Goal: Information Seeking & Learning: Learn about a topic

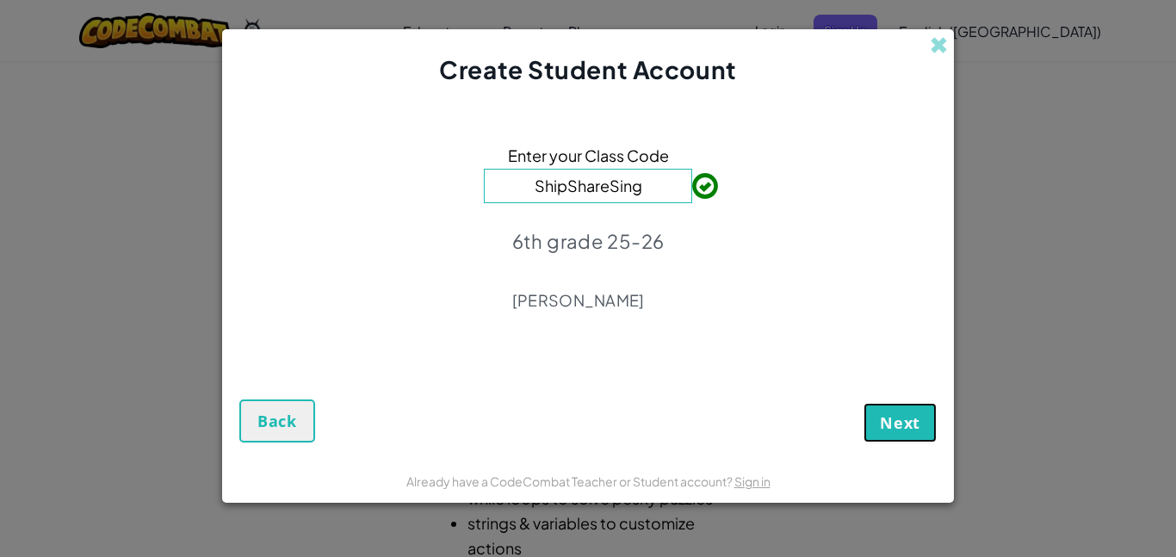
click at [917, 417] on span "Next" at bounding box center [900, 422] width 40 height 21
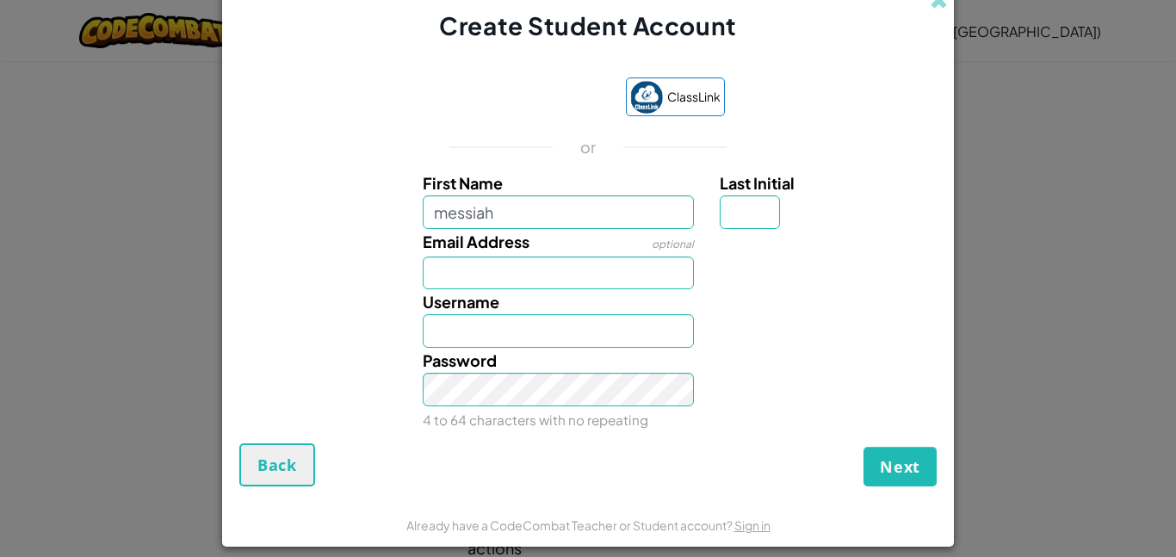
type input "messiah"
type input "Messiah"
click at [765, 193] on label "Last Initial" at bounding box center [826, 182] width 213 height 25
click at [765, 195] on input "Last Initial" at bounding box center [750, 212] width 60 height 34
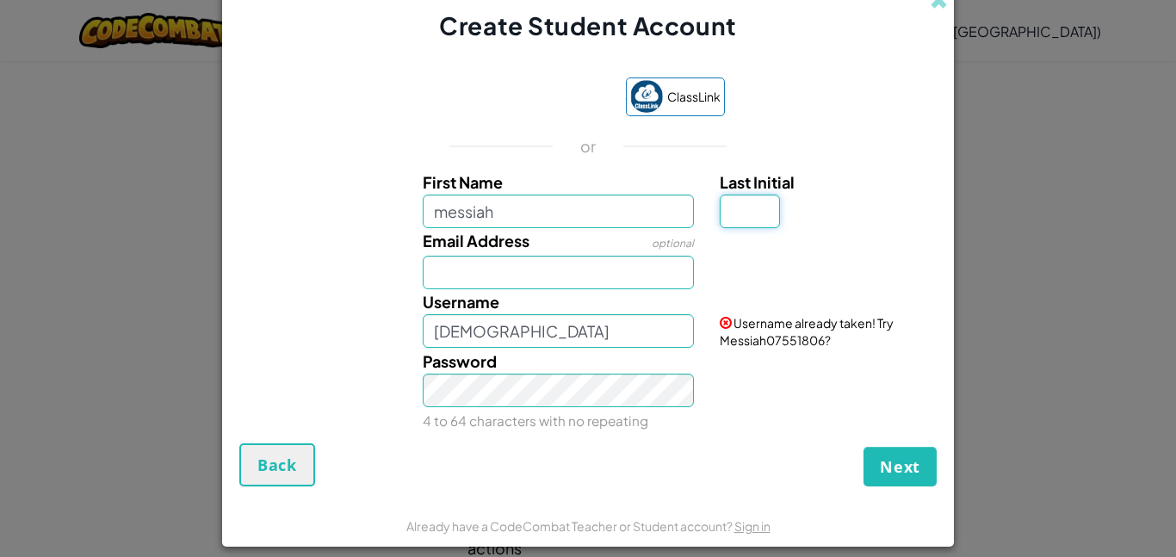
type input "s"
click at [498, 275] on input "Email Address" at bounding box center [559, 273] width 272 height 34
click at [797, 341] on span "Username already taken! Try MessiahS09672823?" at bounding box center [807, 331] width 174 height 33
click at [796, 342] on span "Username already taken! Try MessiahS09672823?" at bounding box center [807, 331] width 174 height 33
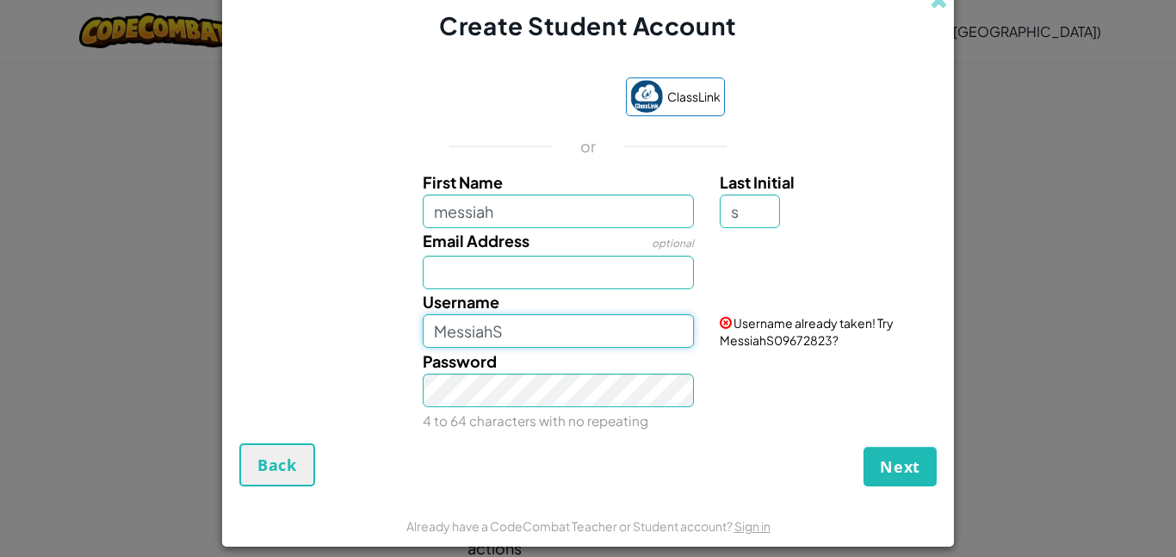
click at [529, 327] on input "MessiahS" at bounding box center [559, 331] width 272 height 34
type input "MessiahS"
click at [467, 269] on input "Email Address" at bounding box center [559, 273] width 272 height 34
type input "X210987512"
click at [511, 335] on input "MessiahS" at bounding box center [559, 331] width 272 height 34
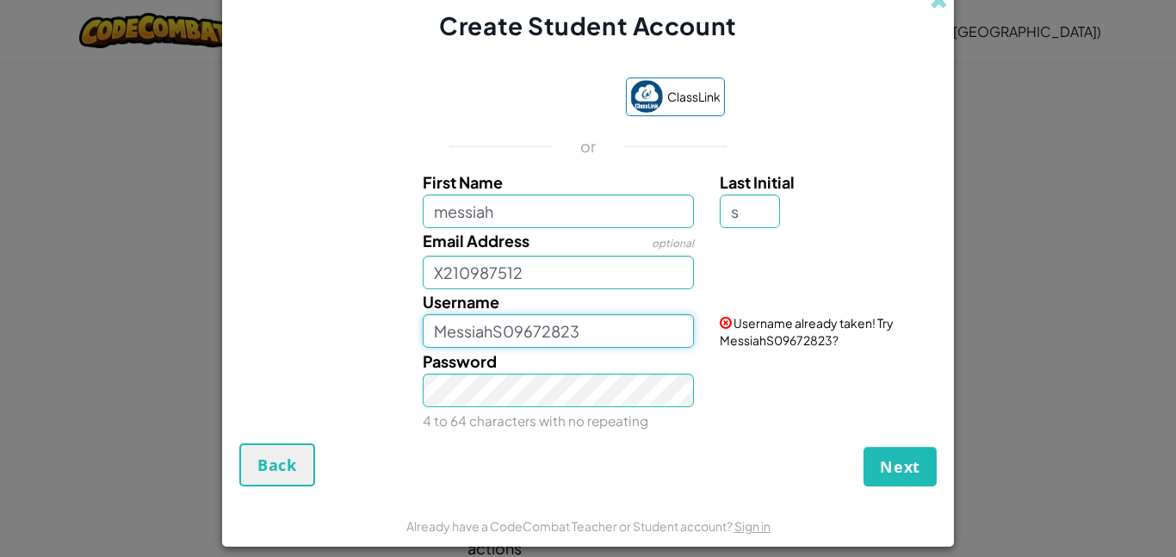
type input "MessiahS09672823"
click at [911, 465] on span "Next" at bounding box center [900, 466] width 40 height 21
click at [870, 459] on button "Next" at bounding box center [899, 467] width 73 height 40
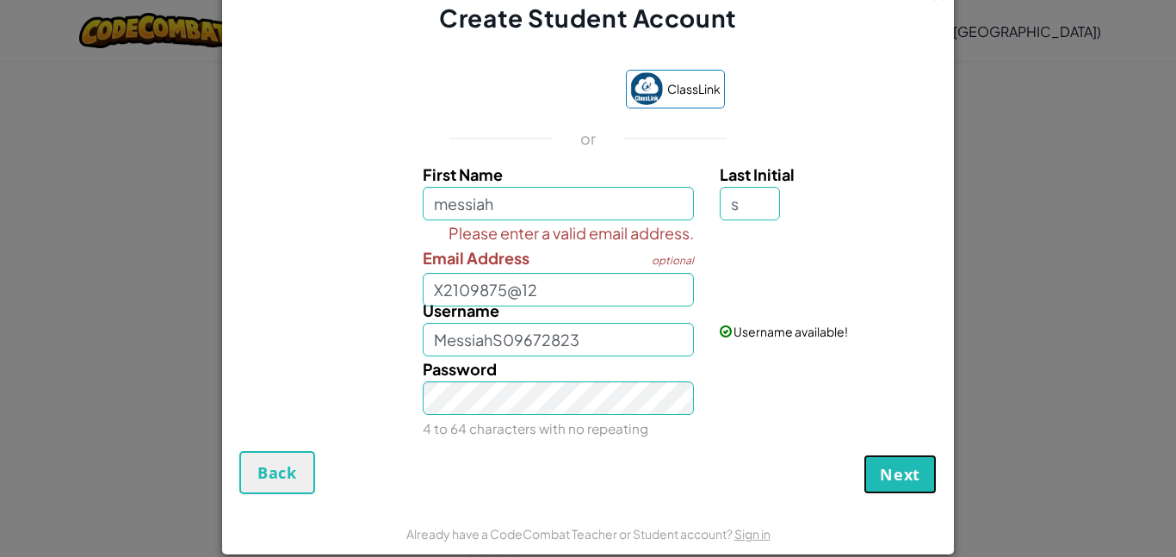
click at [870, 459] on button "Next" at bounding box center [899, 475] width 73 height 40
click at [558, 281] on input "X2109875@12" at bounding box center [559, 290] width 272 height 34
type input "X"
type input "xscotmk@bay.org"
click at [915, 473] on span "Next" at bounding box center [900, 474] width 40 height 21
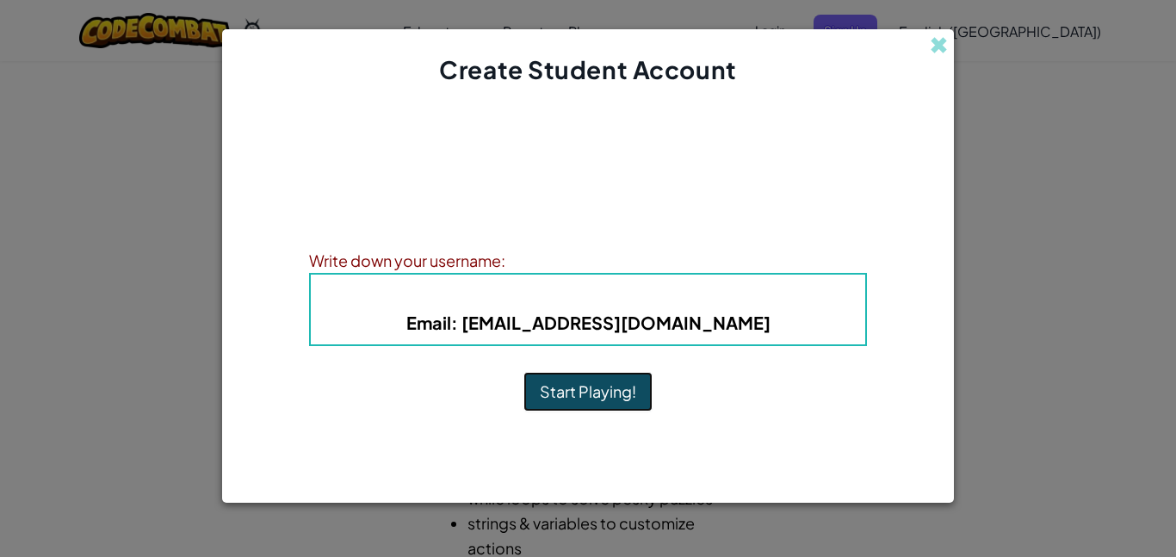
click at [572, 393] on button "Start Playing!" at bounding box center [587, 392] width 129 height 40
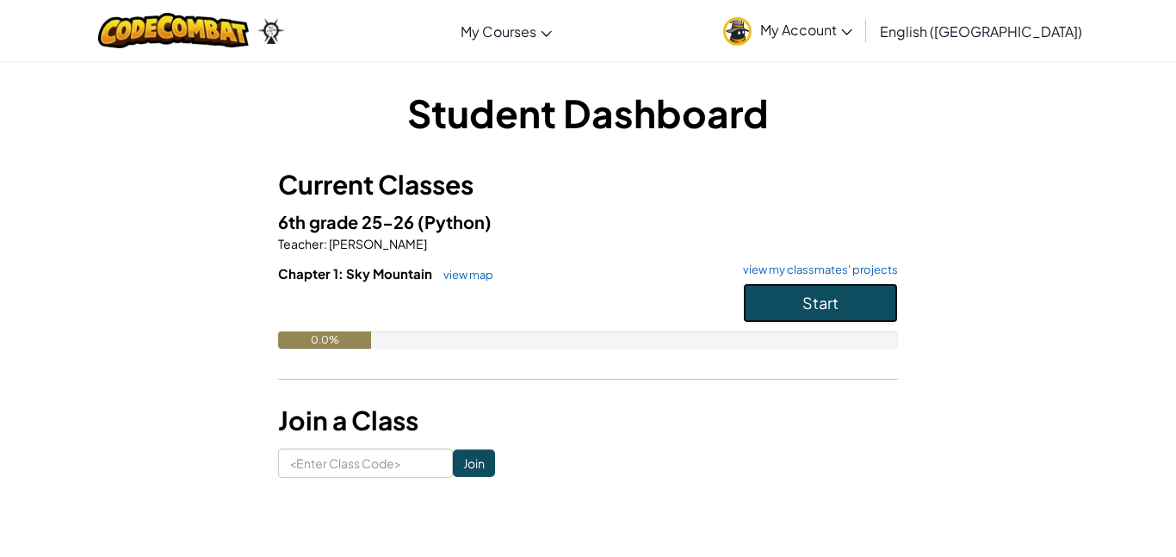
click at [815, 307] on span "Start" at bounding box center [820, 303] width 36 height 20
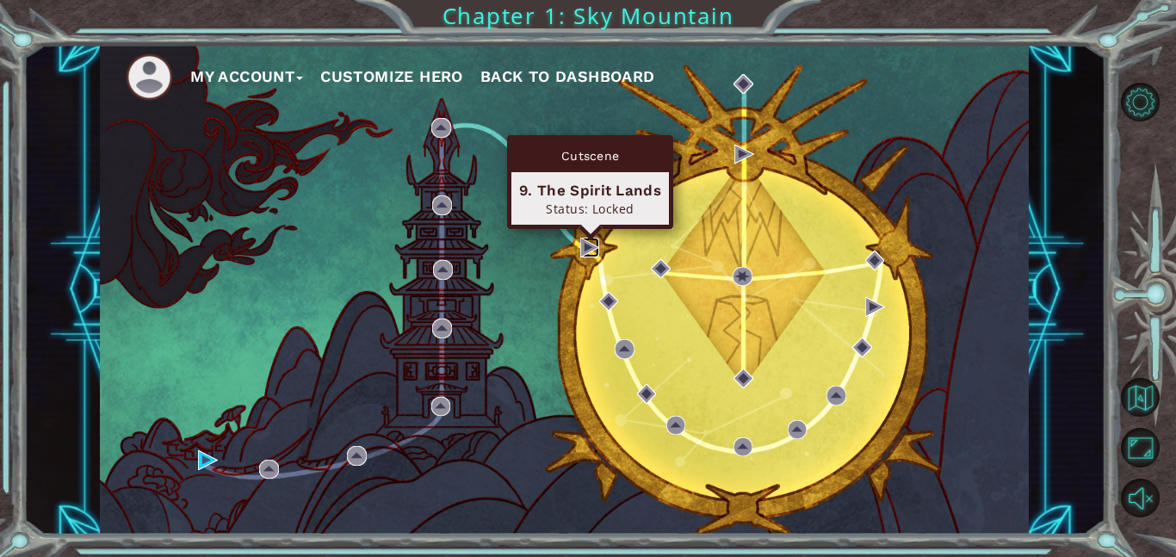
click at [588, 248] on img at bounding box center [590, 248] width 20 height 20
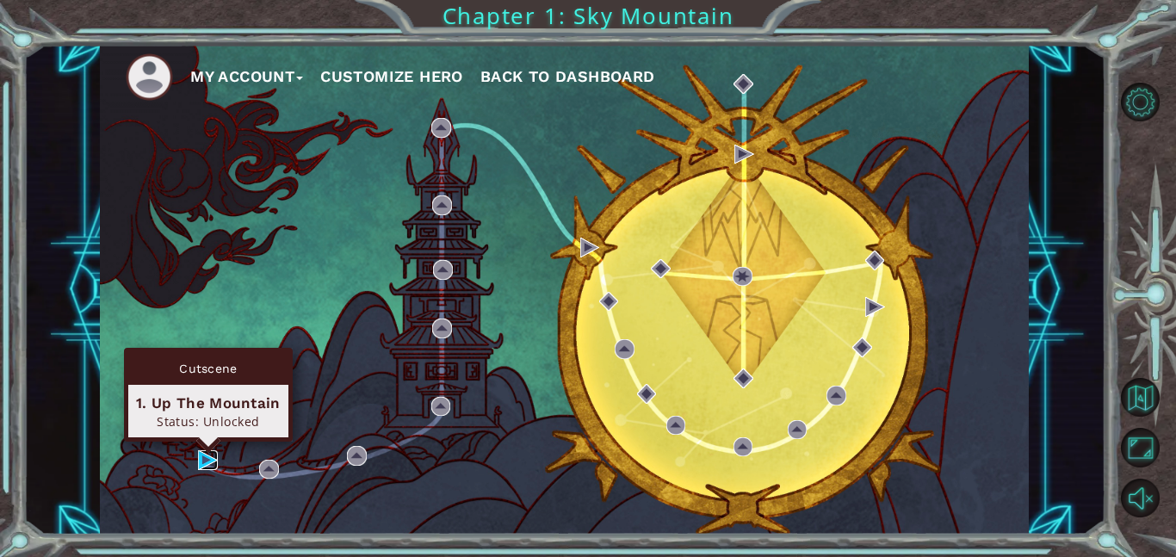
click at [201, 458] on img at bounding box center [208, 460] width 20 height 20
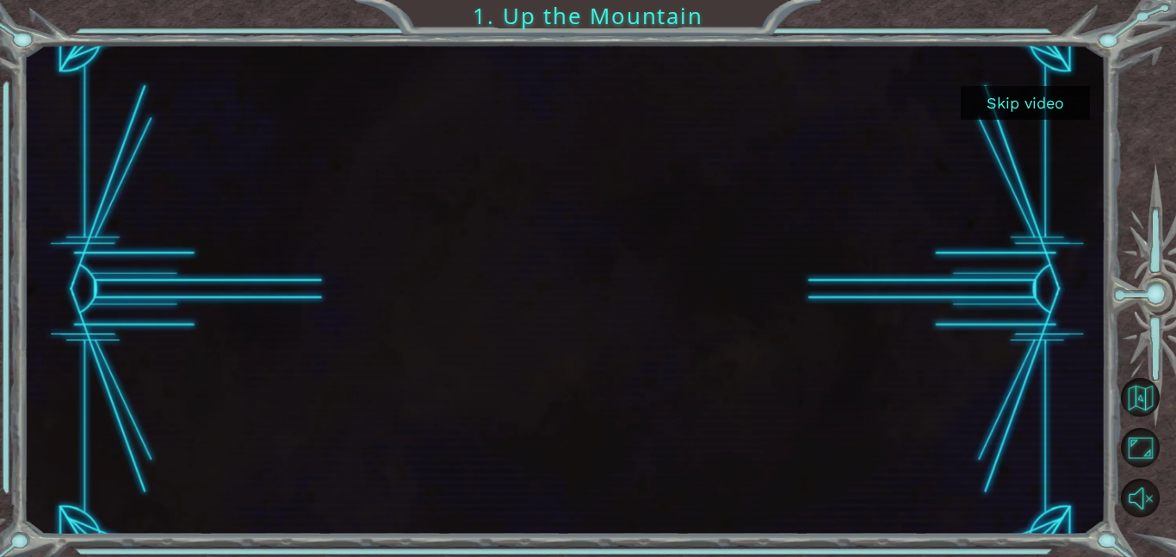
click at [1013, 103] on button "Skip video" at bounding box center [1025, 103] width 129 height 34
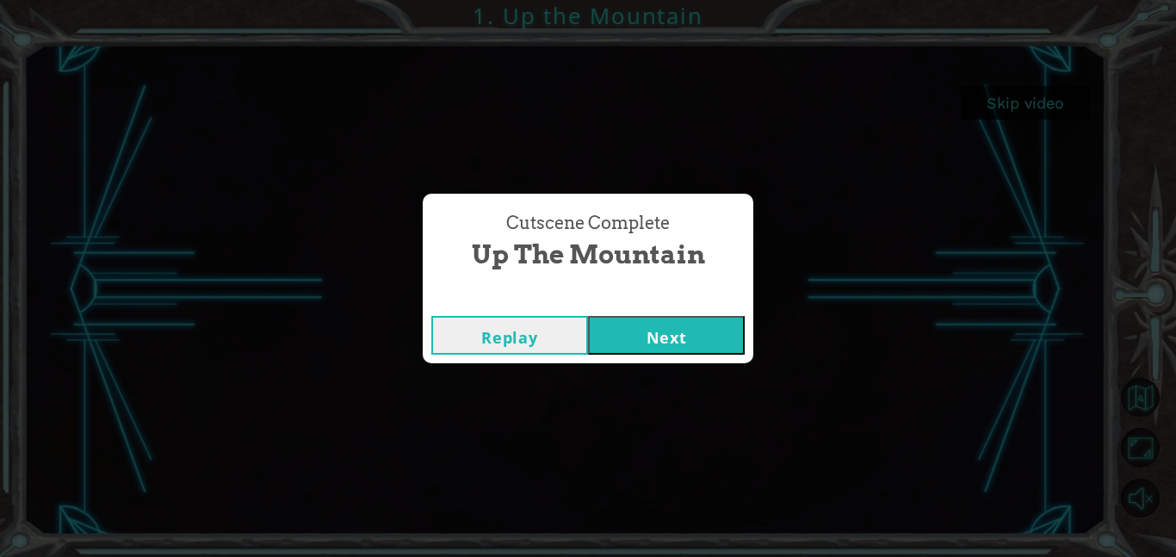
click at [629, 337] on button "Next" at bounding box center [666, 335] width 157 height 39
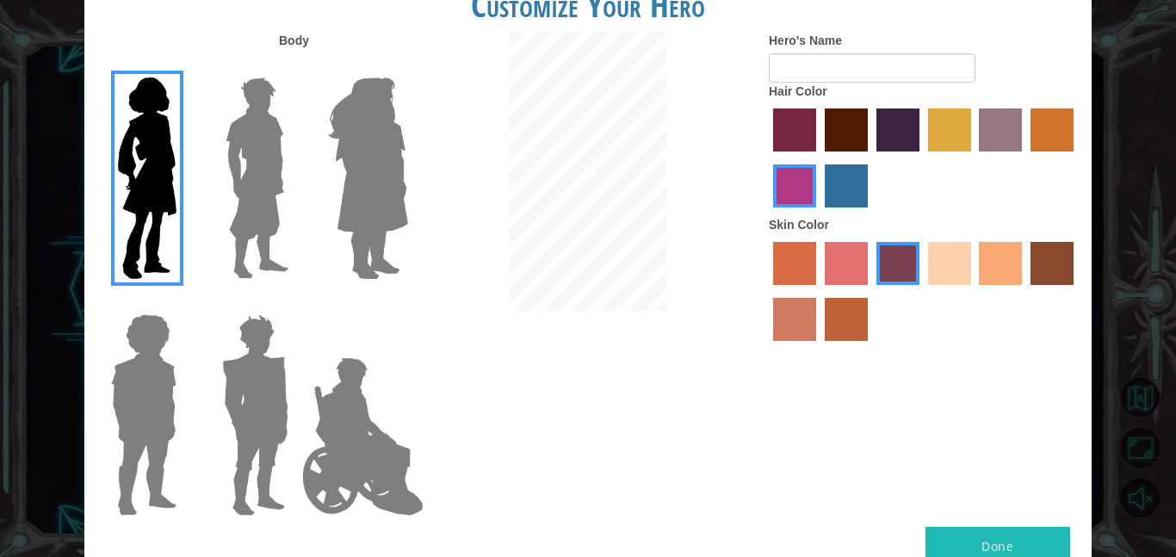
click at [280, 221] on img at bounding box center [257, 178] width 77 height 215
click at [295, 66] on input "Hero Lars" at bounding box center [295, 66] width 0 height 0
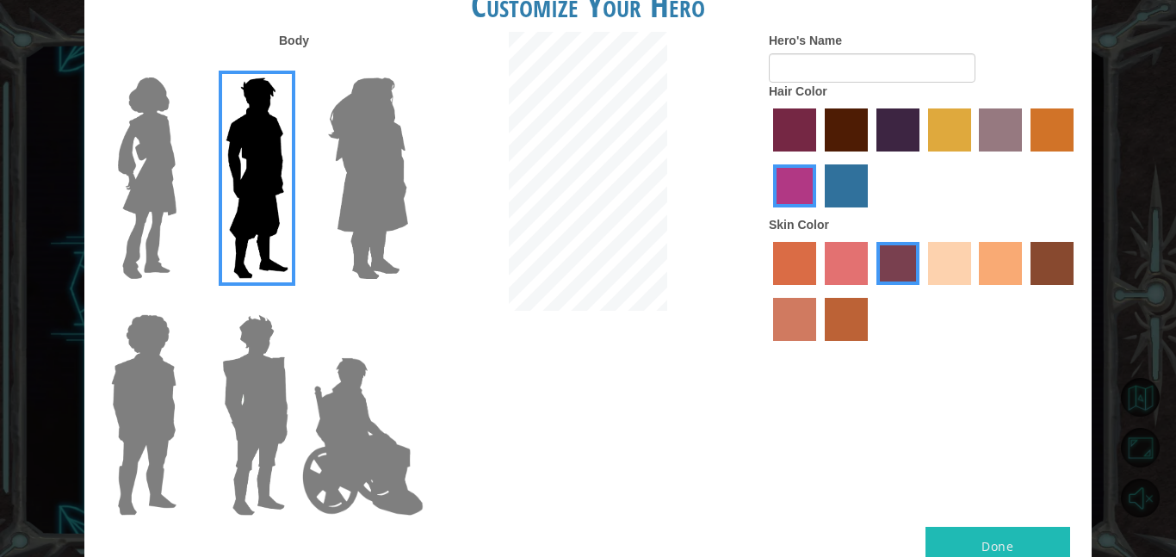
click at [136, 392] on img at bounding box center [143, 414] width 79 height 215
click at [183, 303] on input "Hero Steven" at bounding box center [183, 303] width 0 height 0
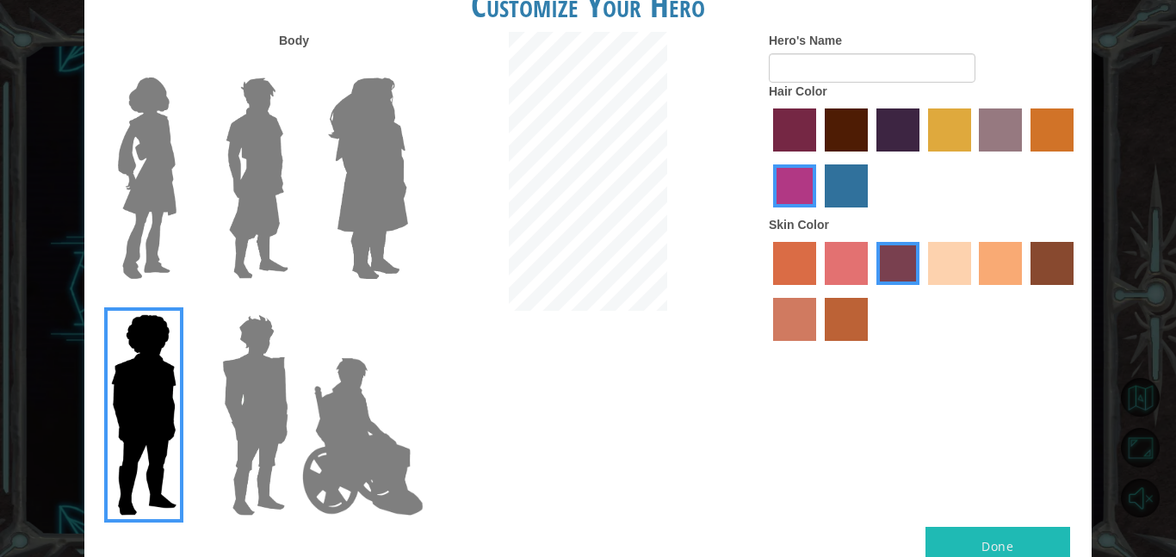
click at [246, 412] on img at bounding box center [255, 414] width 80 height 215
click at [295, 303] on input "Hero Garnet" at bounding box center [295, 303] width 0 height 0
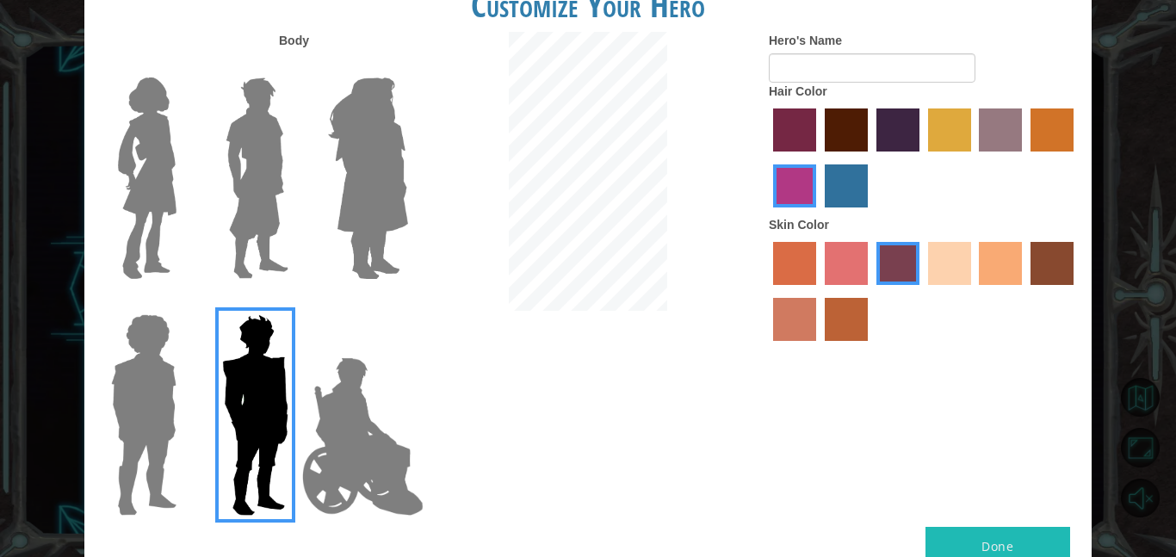
click at [954, 259] on label "sandy beach skin color" at bounding box center [949, 263] width 43 height 43
click at [922, 291] on input "sandy beach skin color" at bounding box center [922, 291] width 0 height 0
click at [752, 264] on div at bounding box center [588, 173] width 336 height 283
click at [791, 266] on label "sorbus skin color" at bounding box center [794, 263] width 43 height 43
click at [767, 291] on input "sorbus skin color" at bounding box center [767, 291] width 0 height 0
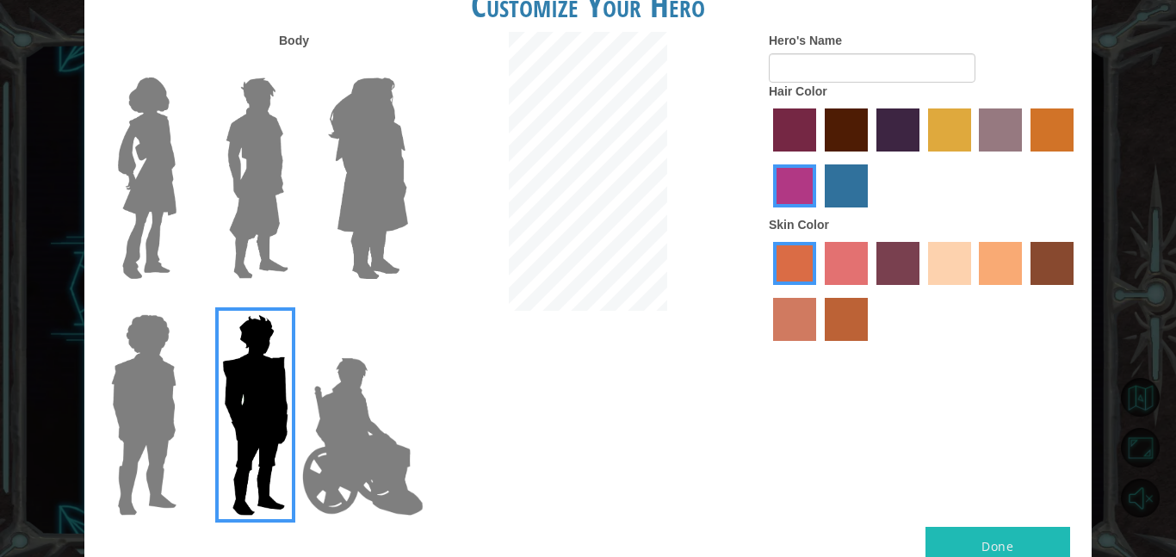
click at [1004, 265] on label "tacao skin color" at bounding box center [1000, 263] width 43 height 43
click at [974, 291] on input "tacao skin color" at bounding box center [974, 291] width 0 height 0
click at [825, 134] on label "maroon hair color" at bounding box center [846, 129] width 43 height 43
click at [819, 158] on input "maroon hair color" at bounding box center [819, 158] width 0 height 0
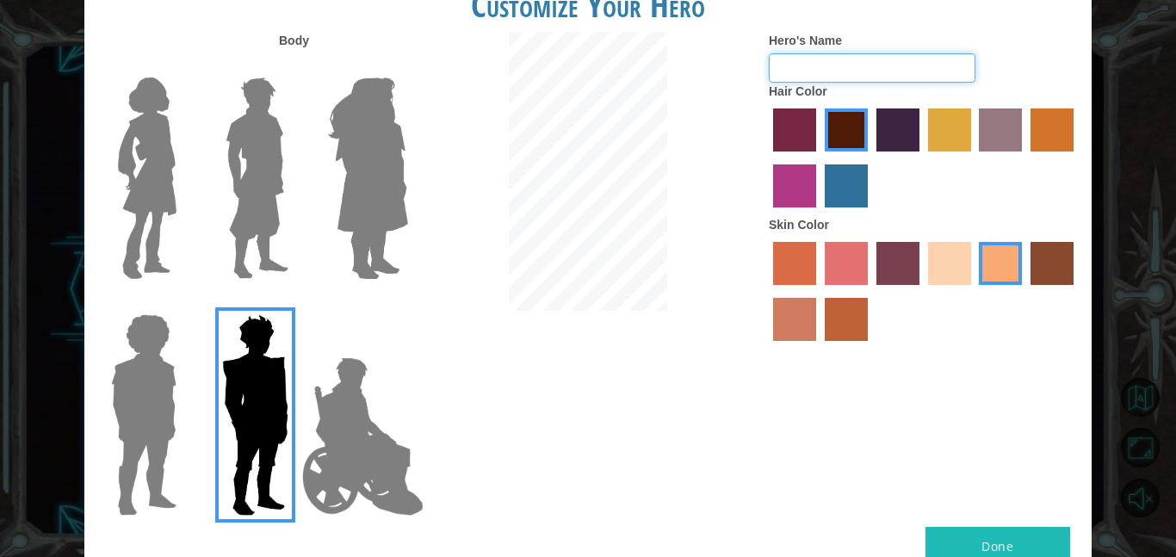
click at [796, 67] on input "Hero's Name" at bounding box center [872, 67] width 207 height 29
type input "ybmessiah"
click at [261, 205] on img at bounding box center [257, 178] width 77 height 215
click at [295, 66] on input "Hero Lars" at bounding box center [295, 66] width 0 height 0
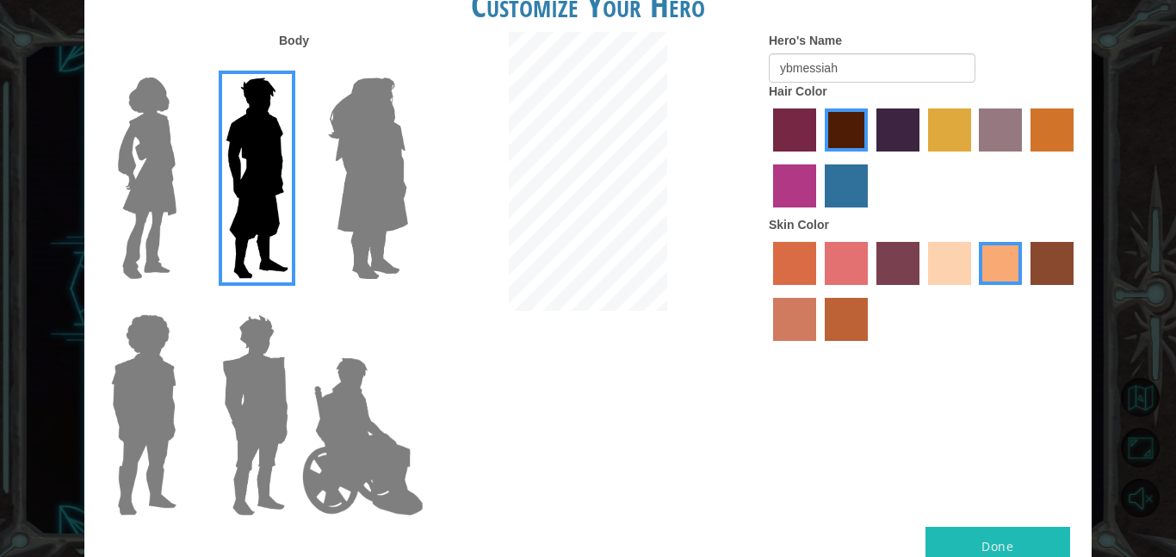
click at [275, 333] on img at bounding box center [255, 414] width 80 height 215
click at [295, 303] on input "Hero Garnet" at bounding box center [295, 303] width 0 height 0
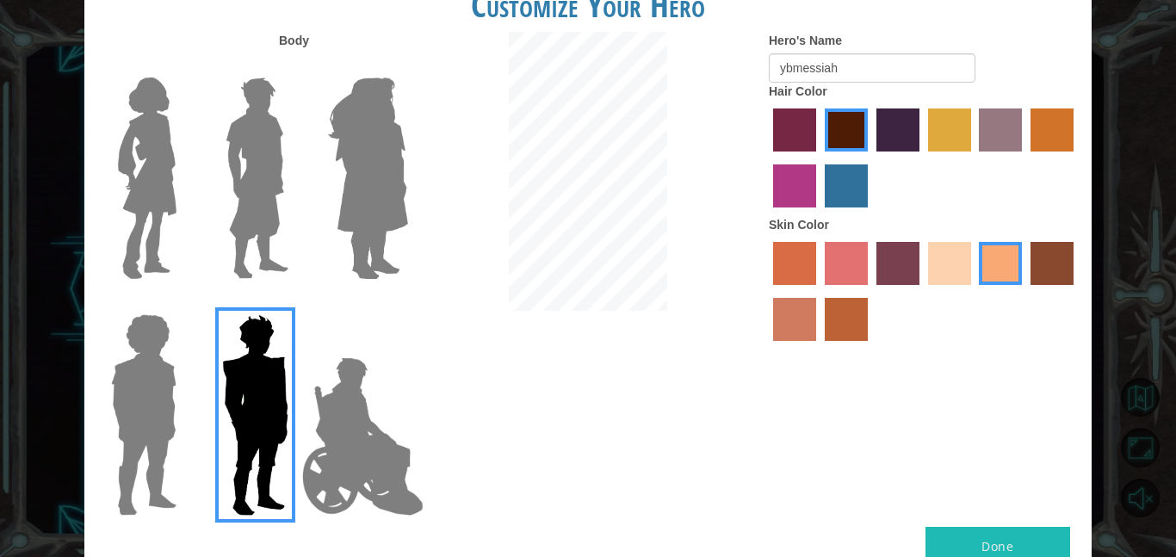
click at [257, 172] on img at bounding box center [257, 178] width 77 height 215
click at [295, 66] on input "Hero Lars" at bounding box center [295, 66] width 0 height 0
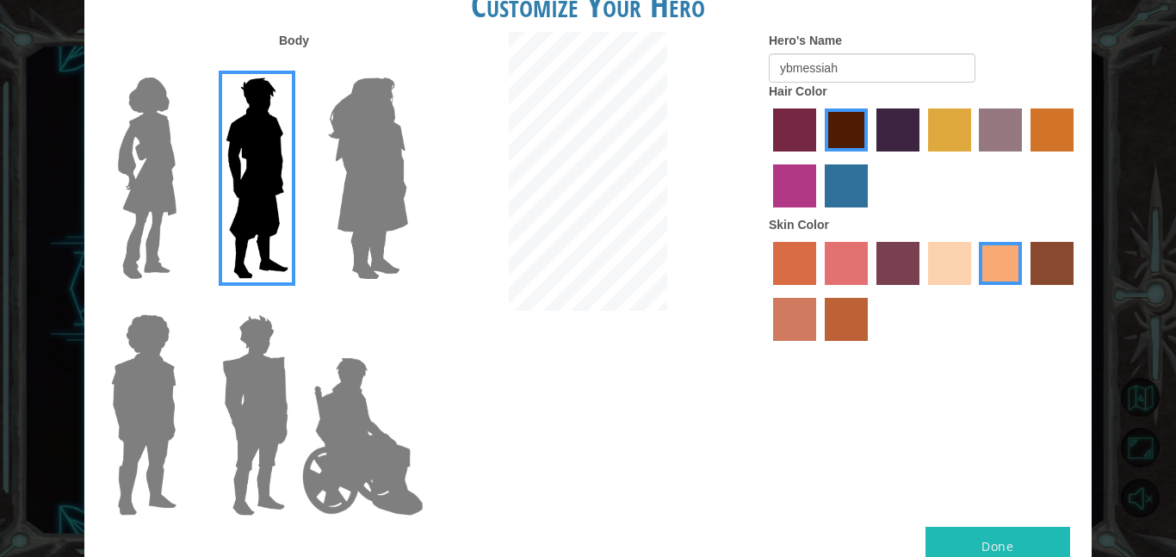
click at [266, 405] on img at bounding box center [255, 414] width 80 height 215
click at [295, 303] on input "Hero Garnet" at bounding box center [295, 303] width 0 height 0
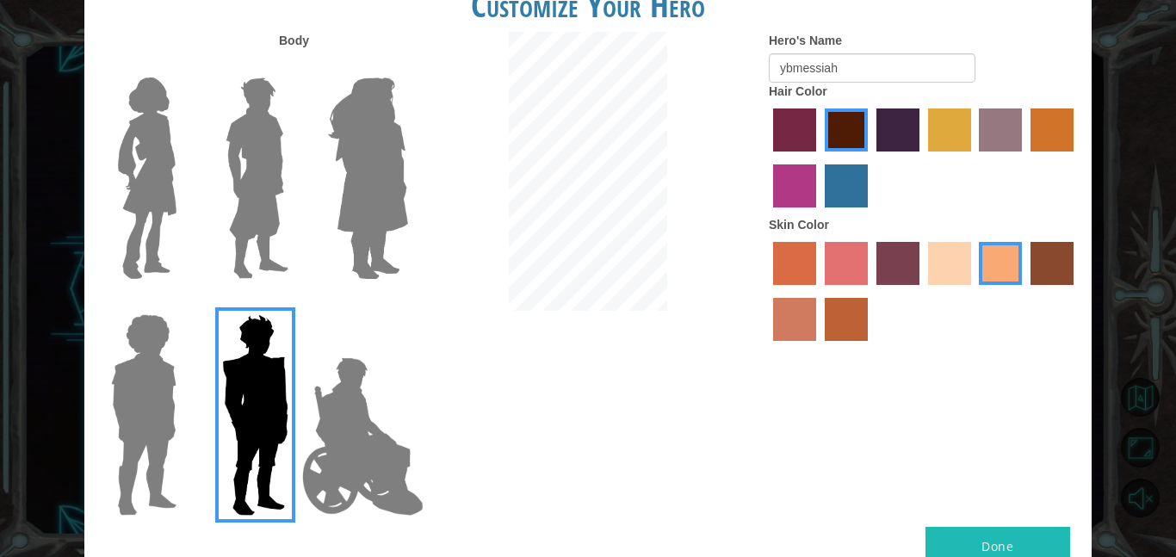
click at [973, 542] on button "Done" at bounding box center [997, 546] width 145 height 39
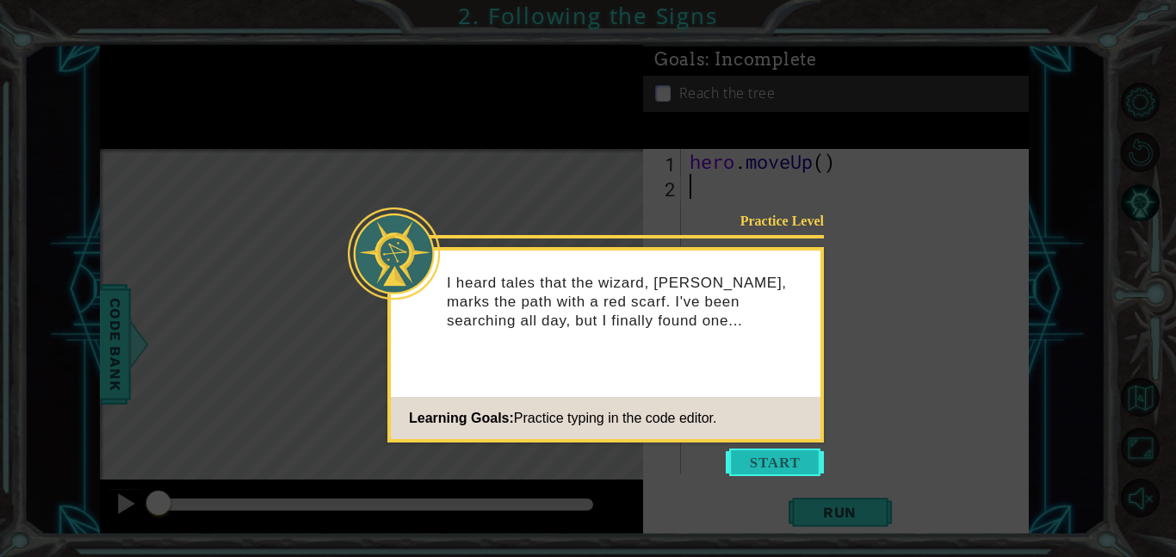
click at [732, 455] on button "Start" at bounding box center [775, 463] width 98 height 28
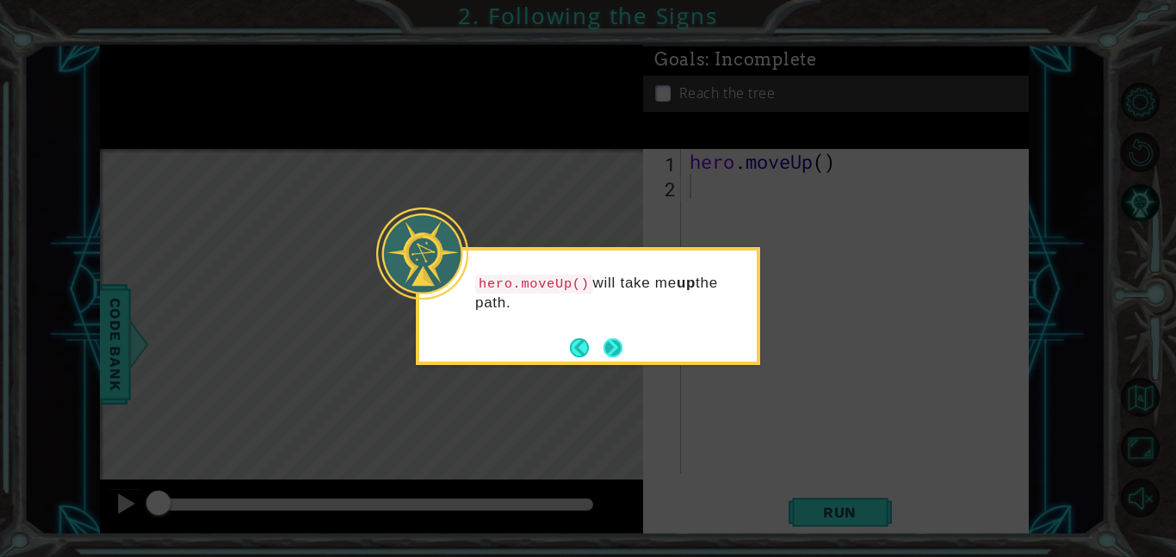
click at [604, 350] on button "Next" at bounding box center [612, 347] width 19 height 19
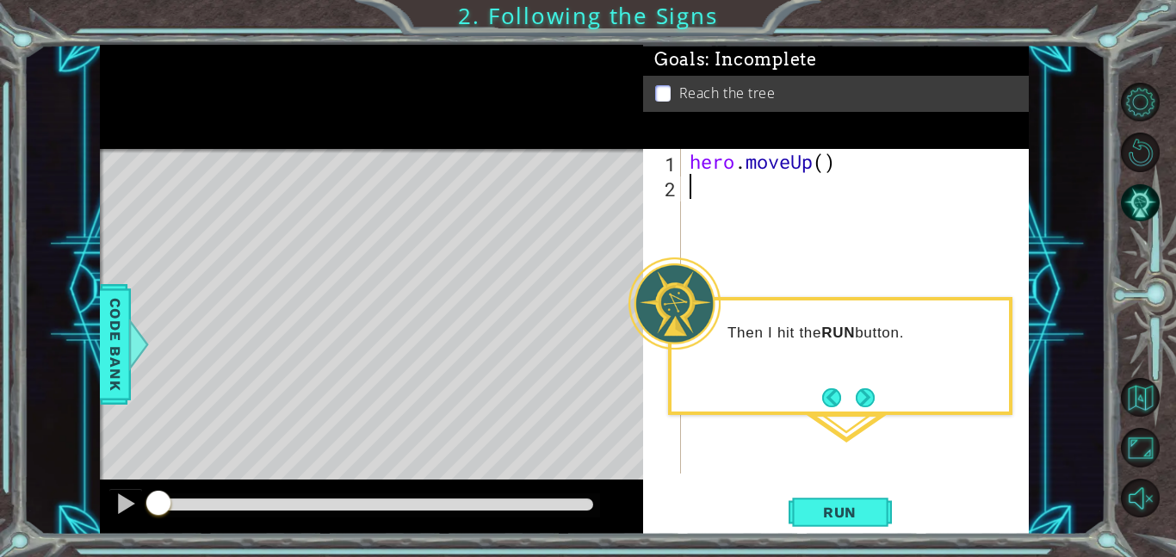
type textarea "hero.moveUp()"
click at [841, 516] on span "Run" at bounding box center [840, 512] width 68 height 17
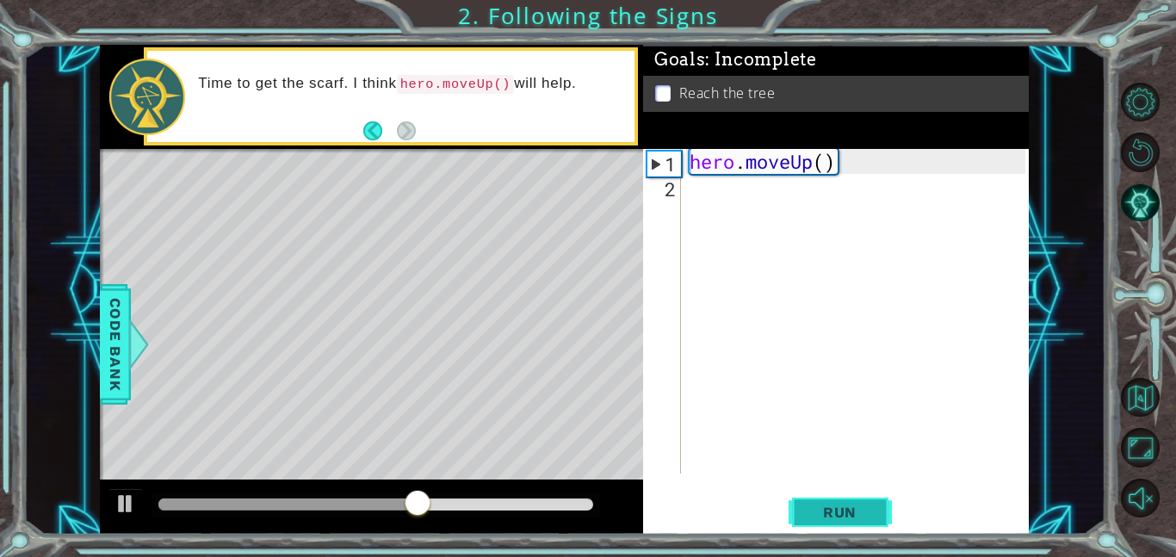
click at [842, 509] on span "Run" at bounding box center [840, 512] width 68 height 17
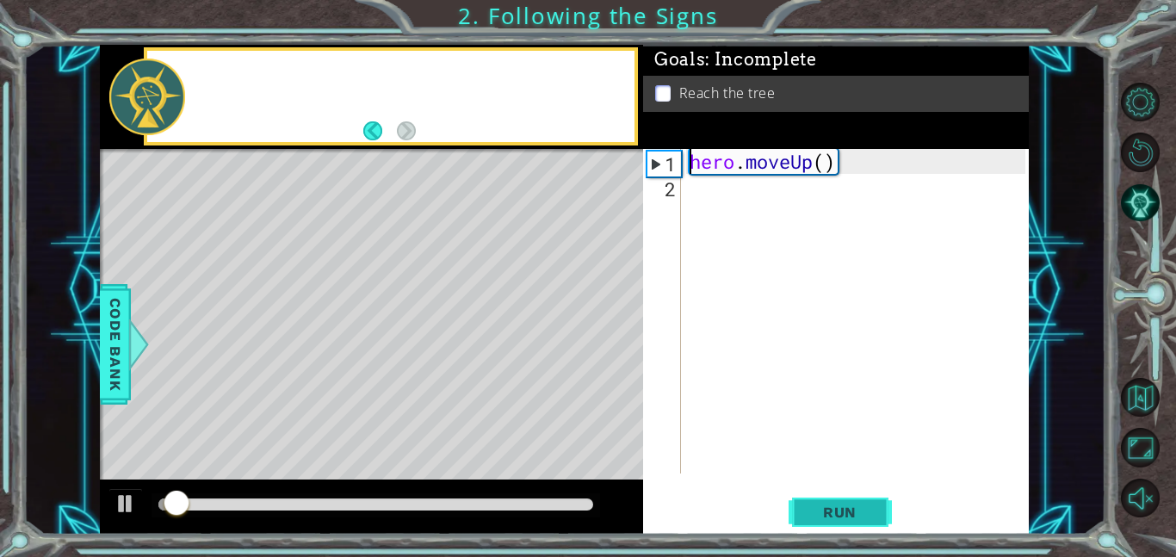
click at [842, 509] on span "Run" at bounding box center [840, 512] width 68 height 17
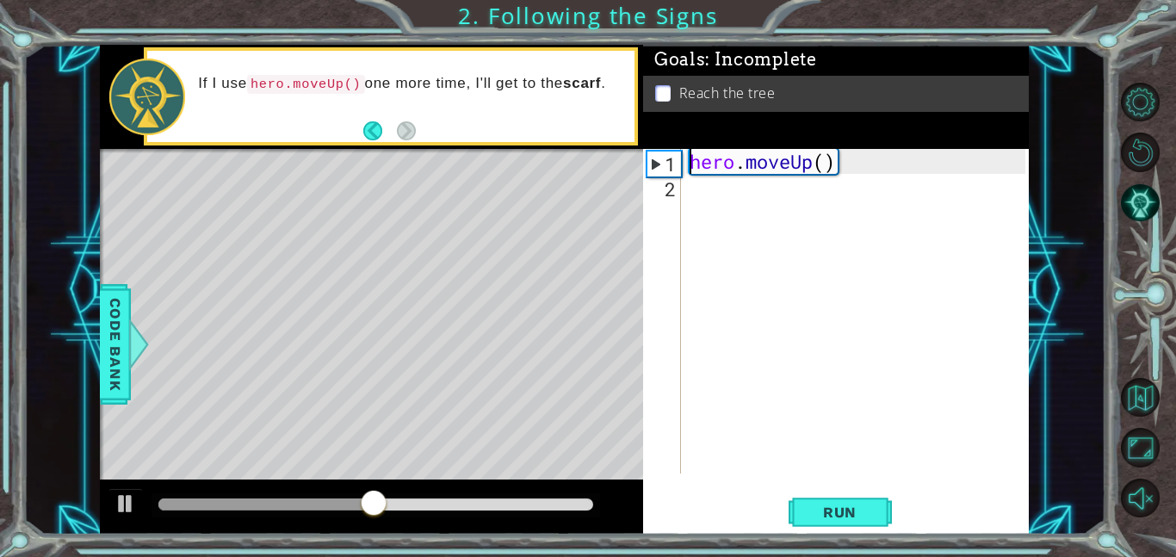
click at [694, 187] on div "hero . moveUp ( )" at bounding box center [860, 336] width 348 height 374
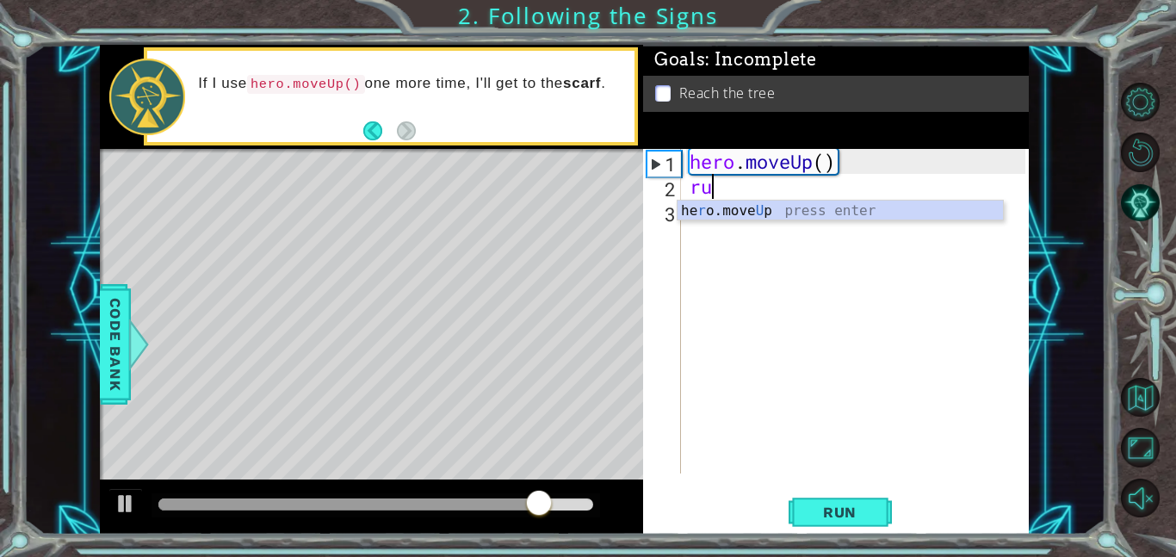
type textarea "r"
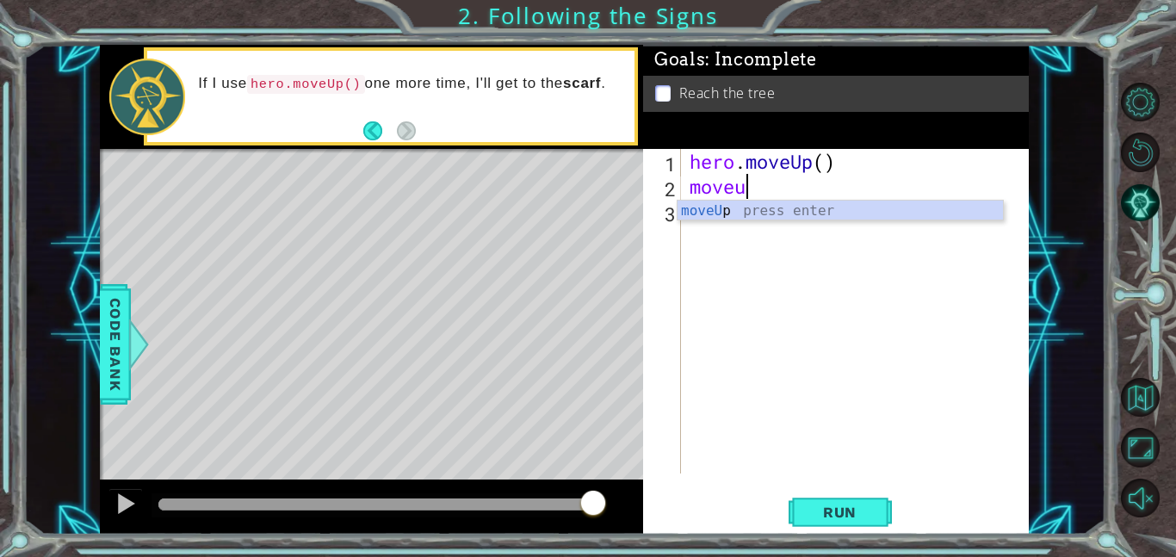
scroll to position [0, 2]
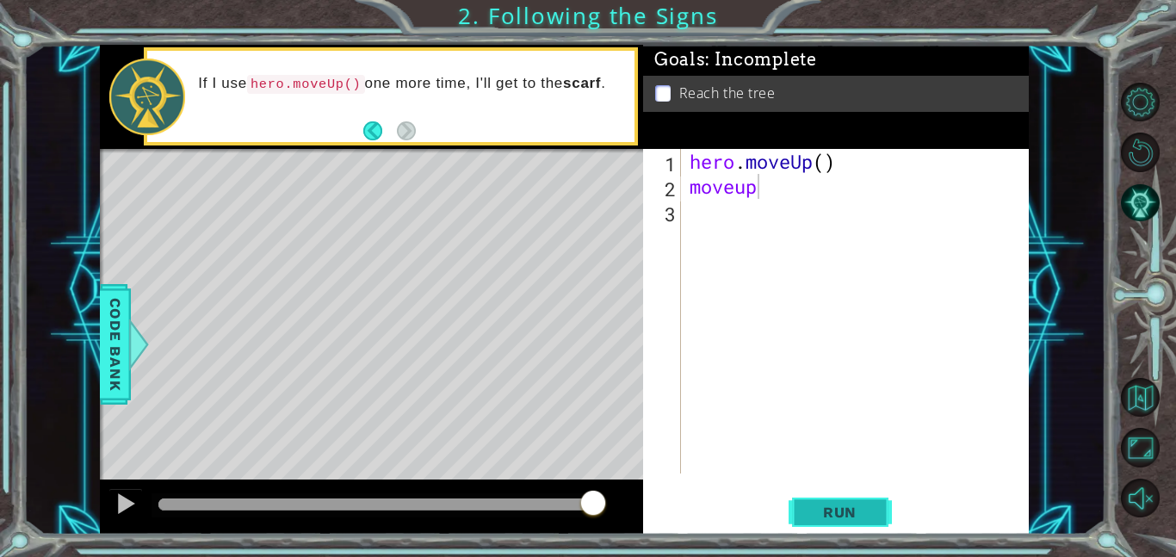
click at [829, 520] on span "Run" at bounding box center [840, 512] width 68 height 17
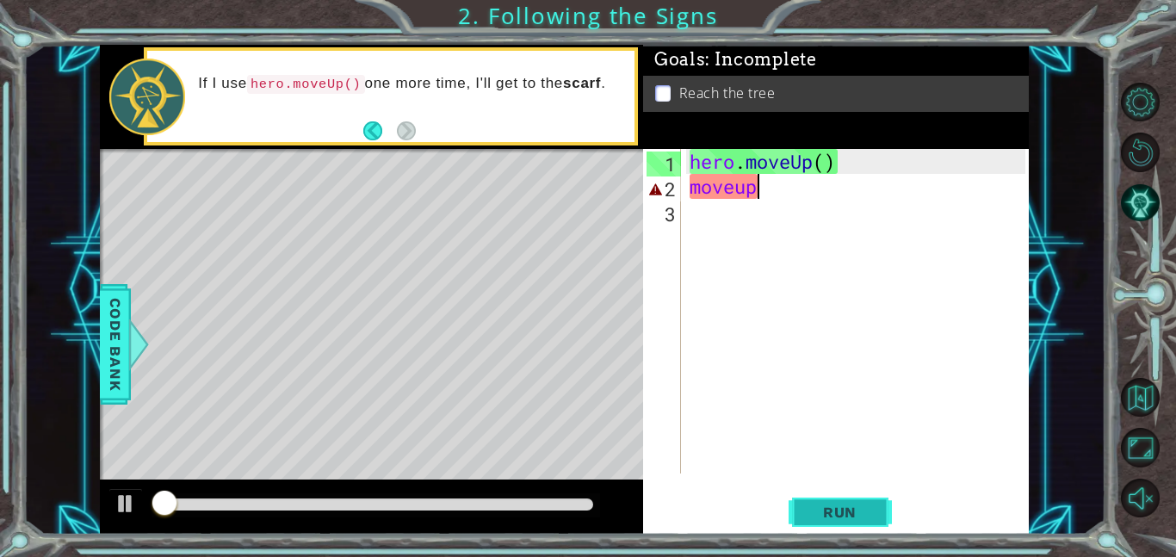
click at [828, 518] on span "Run" at bounding box center [840, 512] width 68 height 17
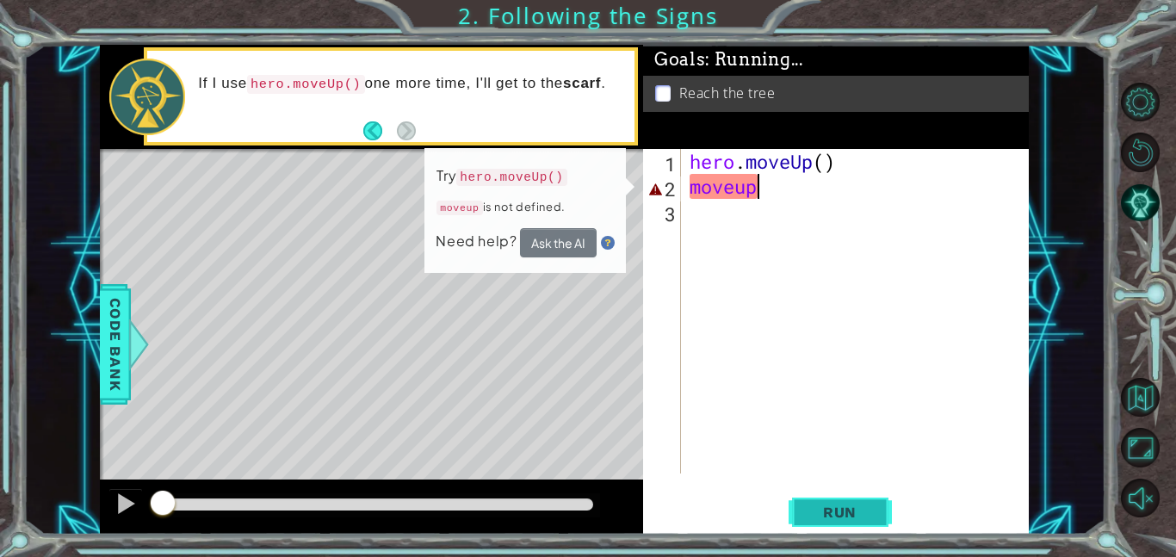
click at [828, 518] on span "Run" at bounding box center [840, 512] width 68 height 17
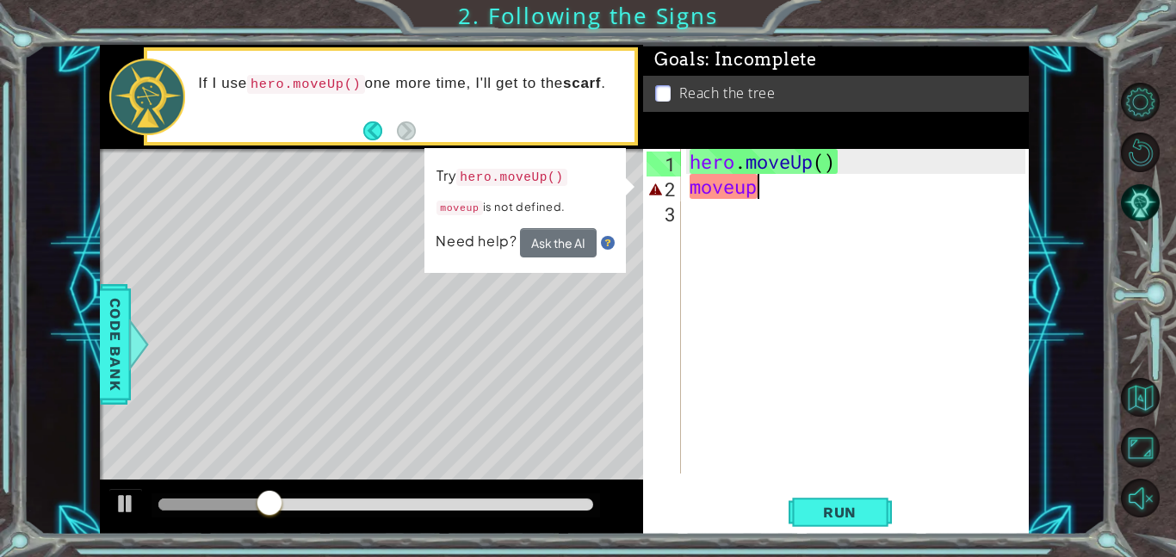
click at [770, 186] on div "hero . moveUp ( ) moveup" at bounding box center [860, 336] width 348 height 374
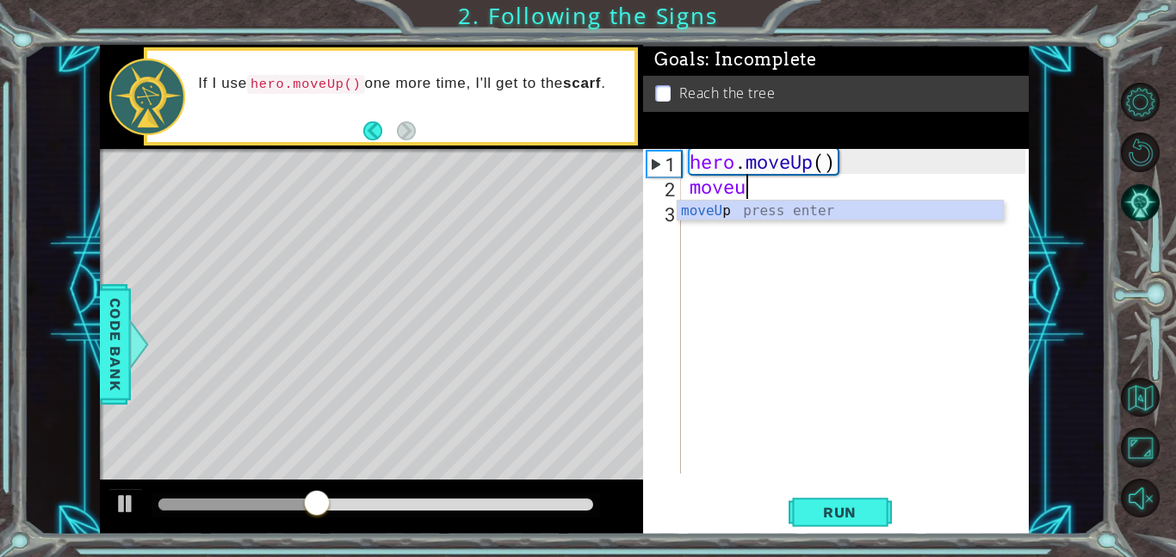
scroll to position [0, 0]
type textarea "m"
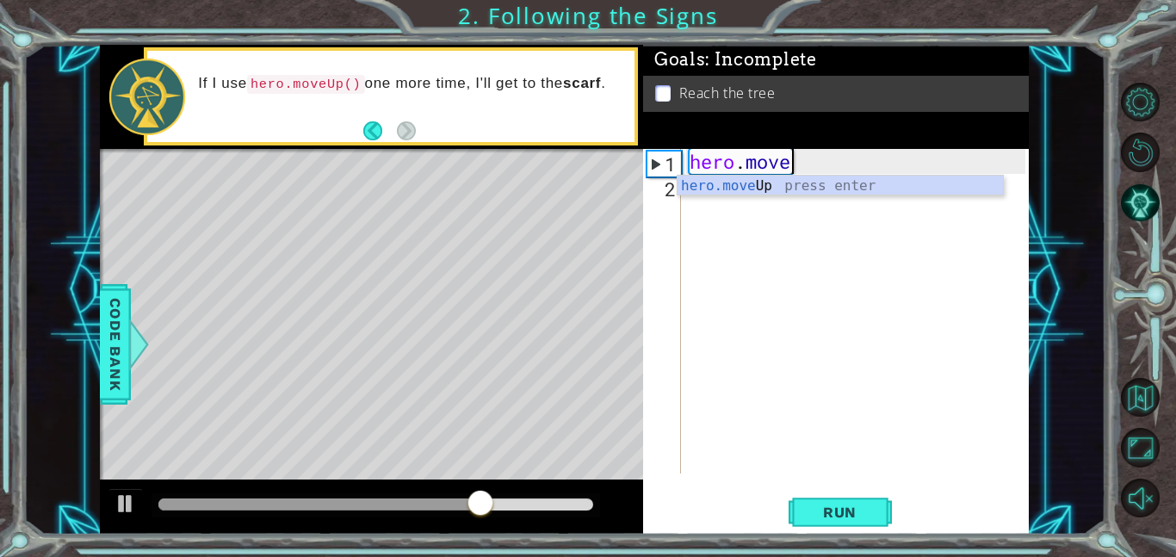
scroll to position [0, 4]
type textarea "hero.moveup"
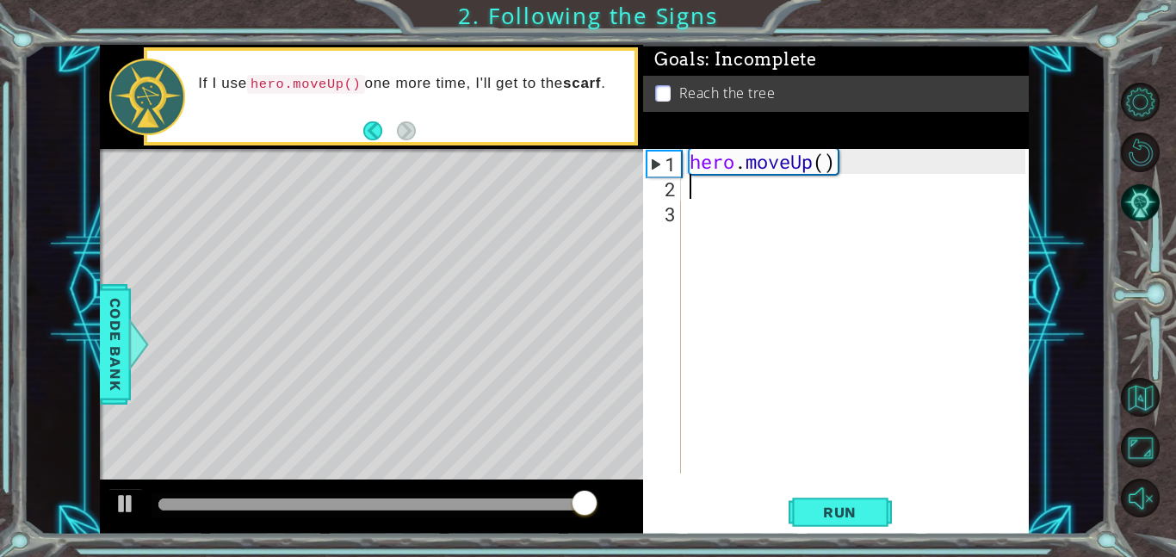
scroll to position [0, 0]
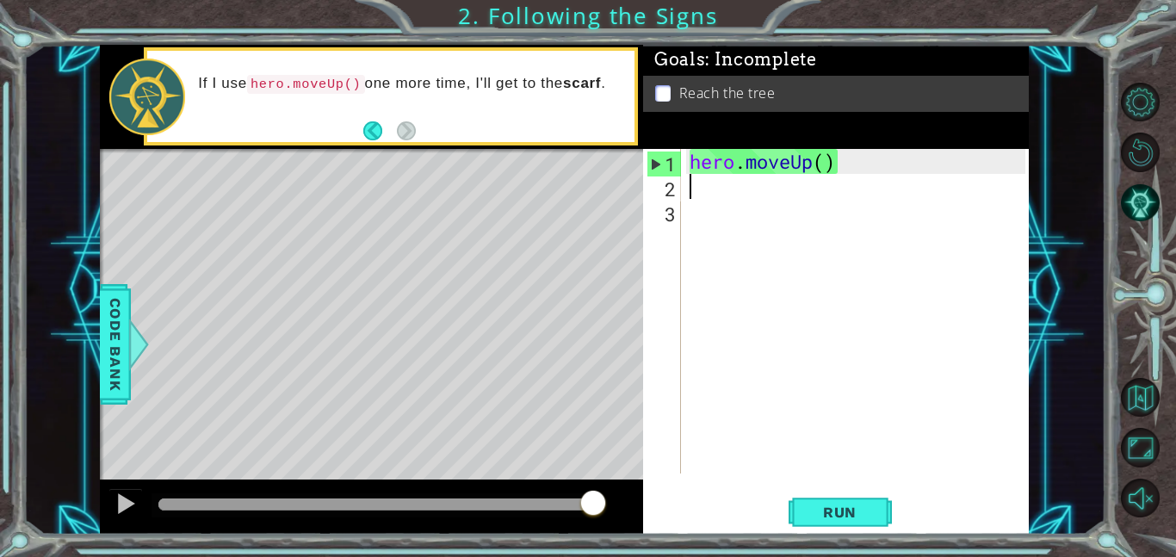
type textarea "m"
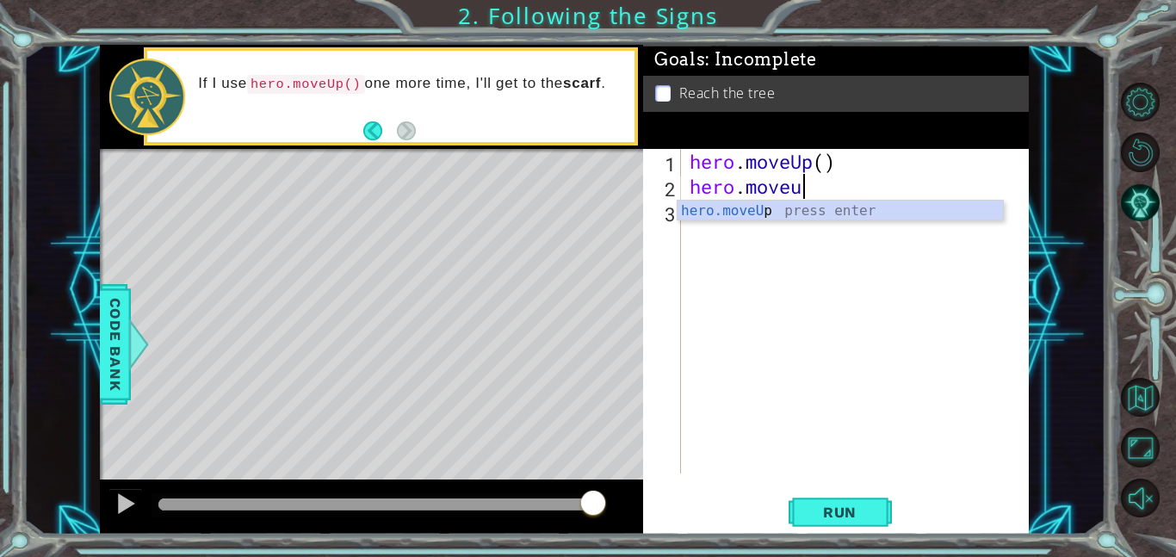
scroll to position [0, 4]
type textarea "hero.moveup"
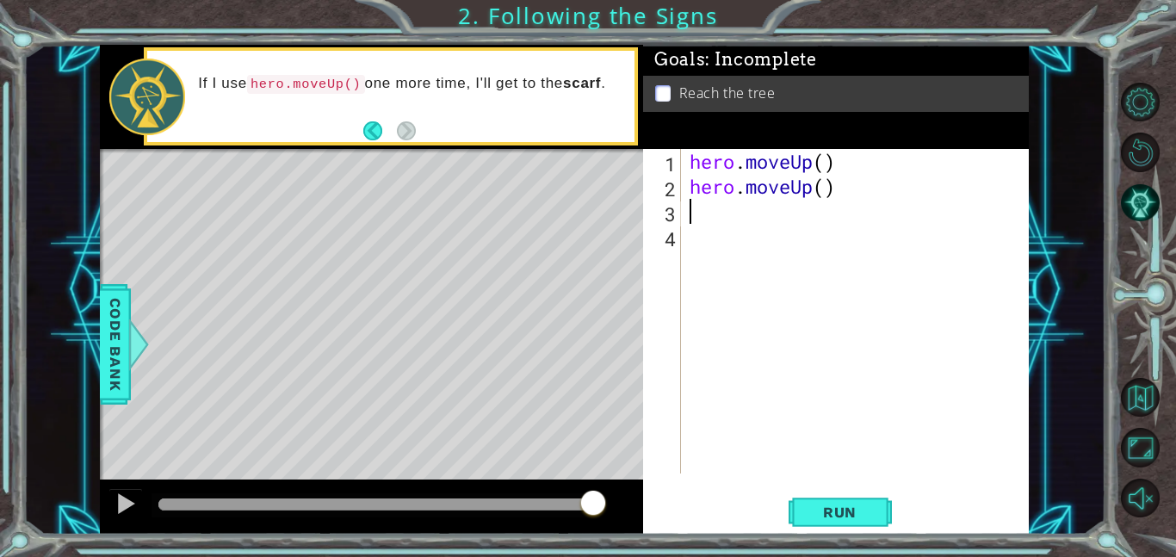
scroll to position [0, 0]
click at [830, 507] on span "Run" at bounding box center [840, 512] width 68 height 17
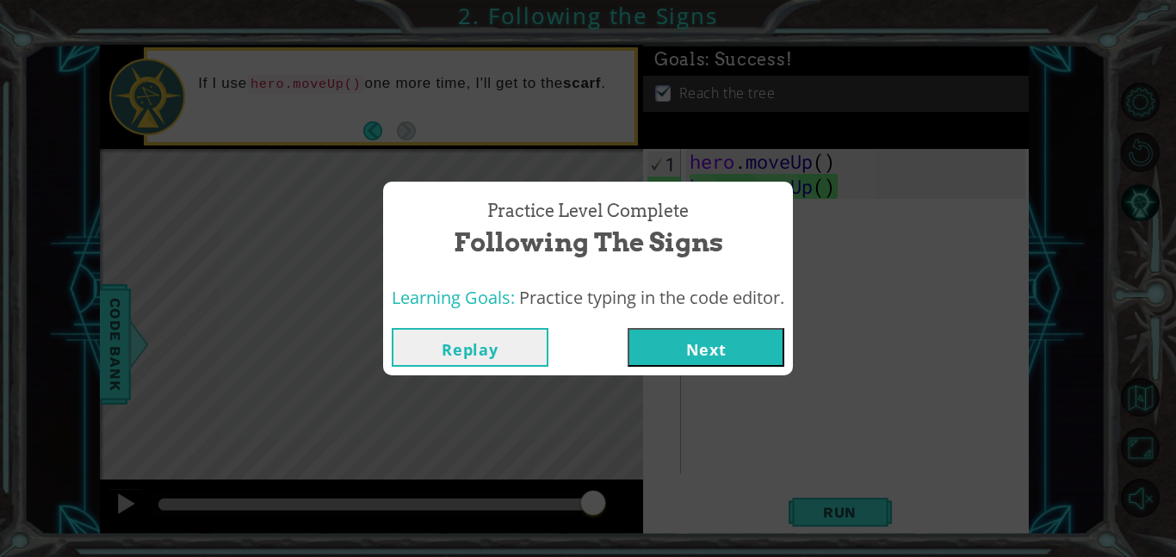
click at [673, 350] on button "Next" at bounding box center [706, 347] width 157 height 39
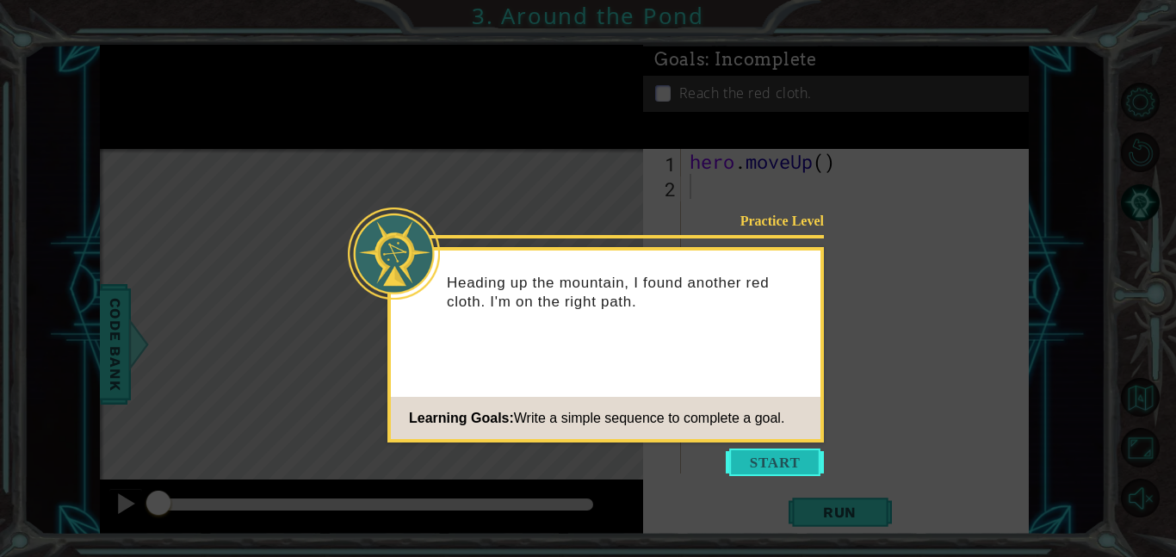
click at [757, 471] on button "Start" at bounding box center [775, 463] width 98 height 28
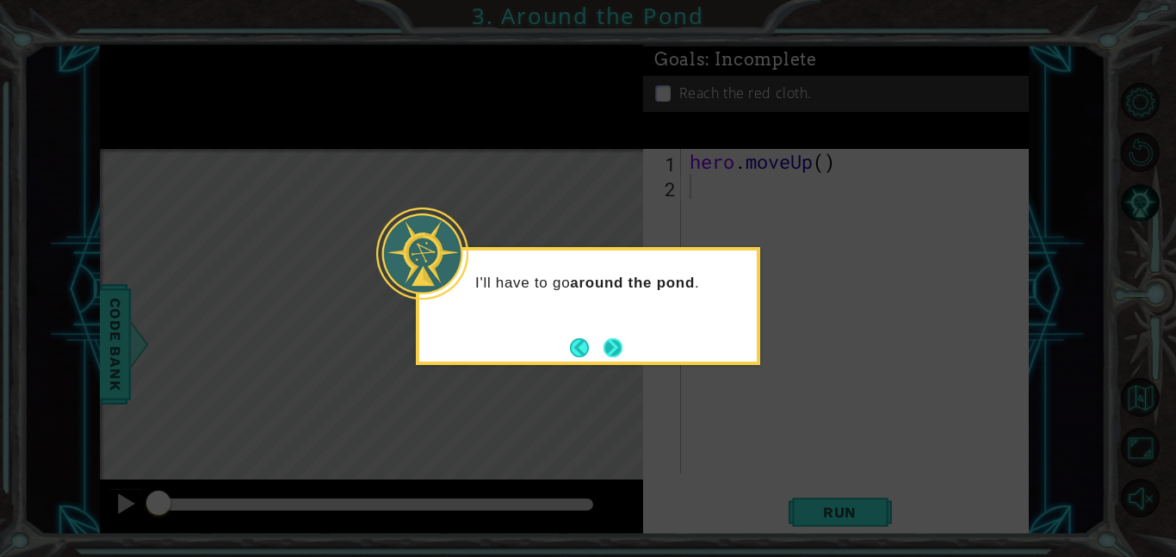
click at [608, 352] on button "Next" at bounding box center [612, 347] width 19 height 19
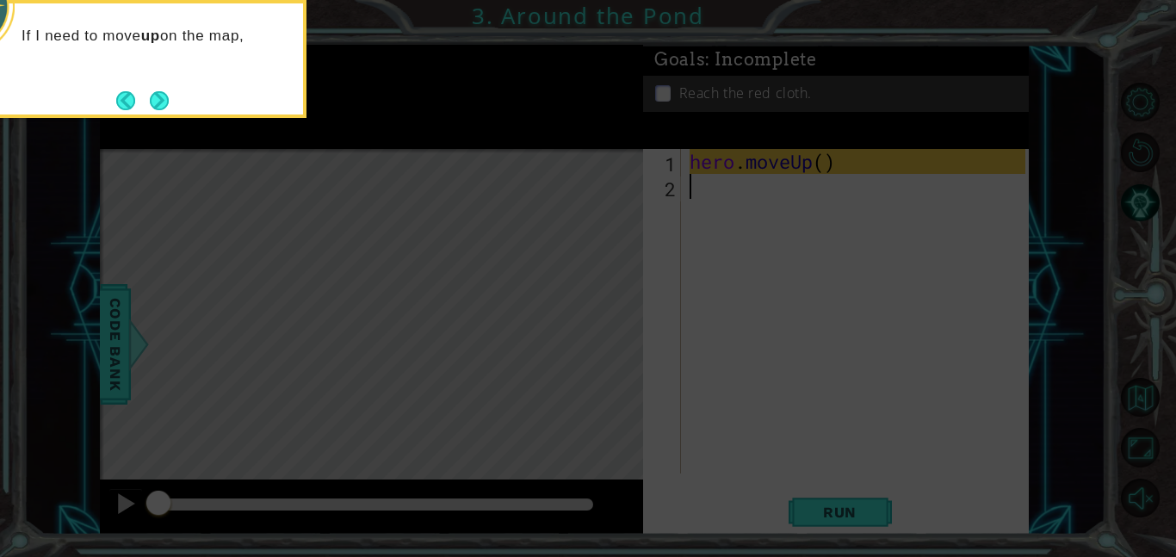
click at [228, 89] on div "If I need to move up on the map," at bounding box center [134, 59] width 344 height 118
click at [163, 100] on button "Next" at bounding box center [159, 100] width 19 height 19
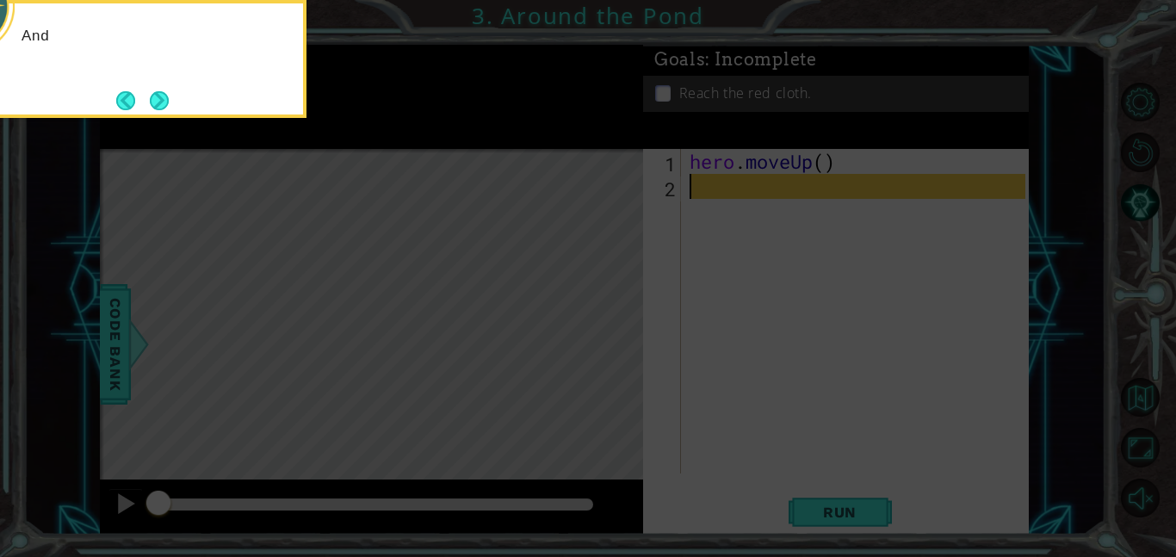
click at [163, 100] on button "Next" at bounding box center [159, 100] width 19 height 19
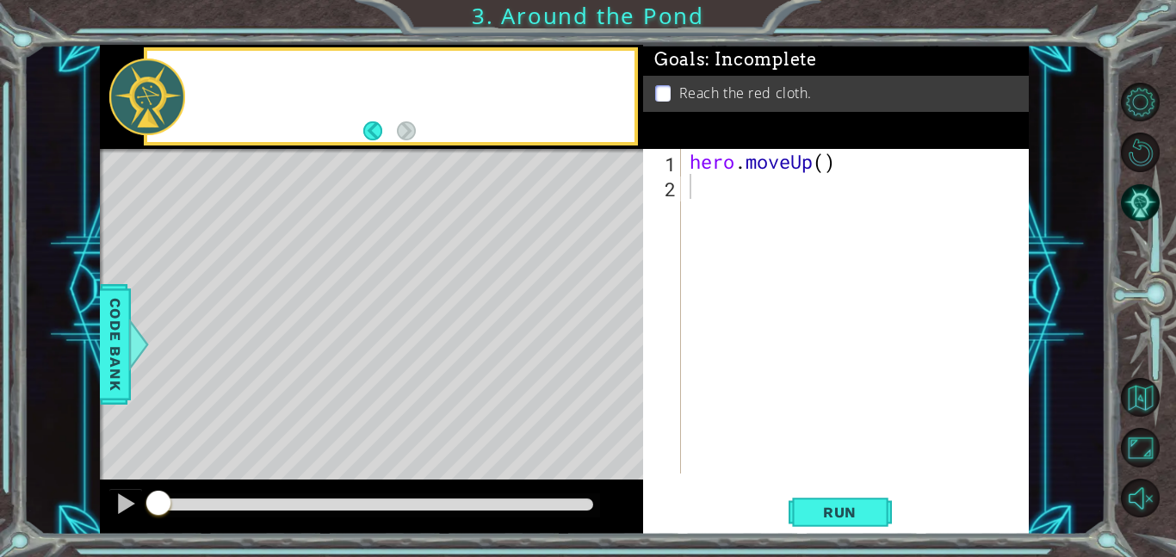
click at [163, 100] on div at bounding box center [147, 97] width 76 height 77
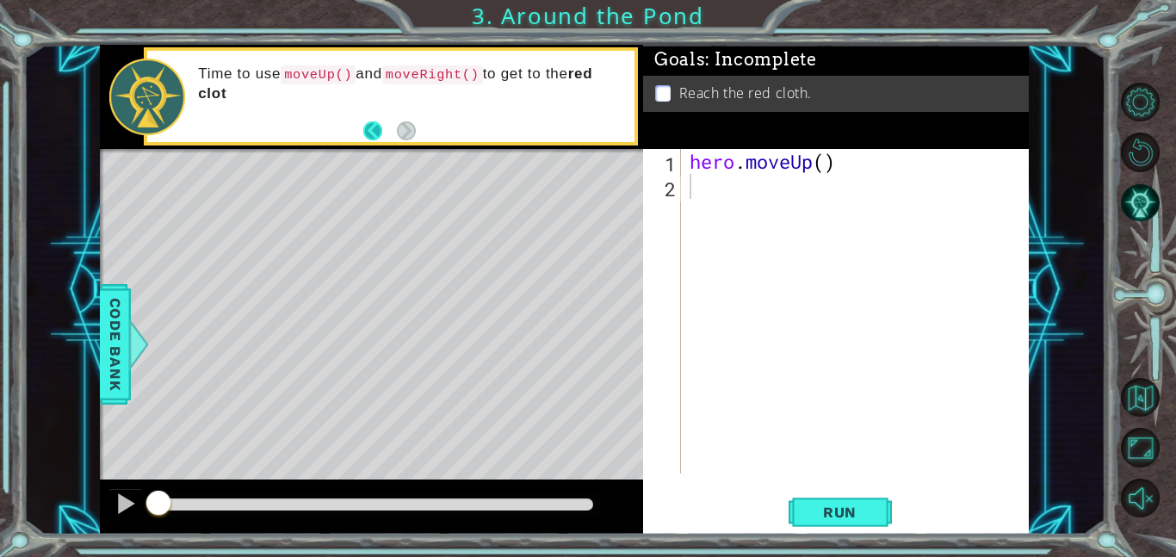
click at [374, 132] on button "Back" at bounding box center [380, 130] width 34 height 19
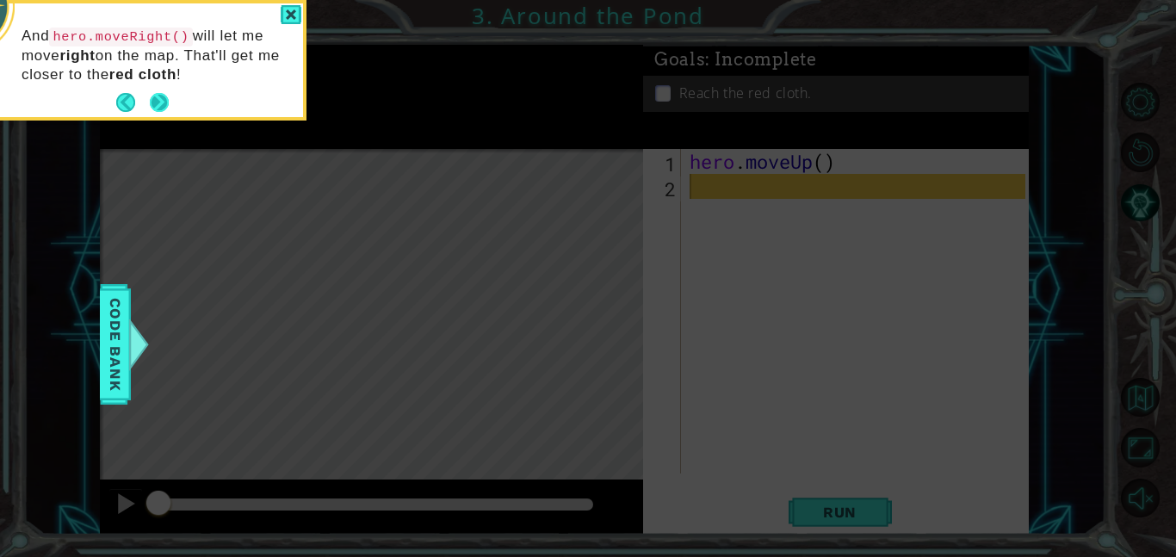
click at [152, 110] on button "Next" at bounding box center [159, 102] width 19 height 19
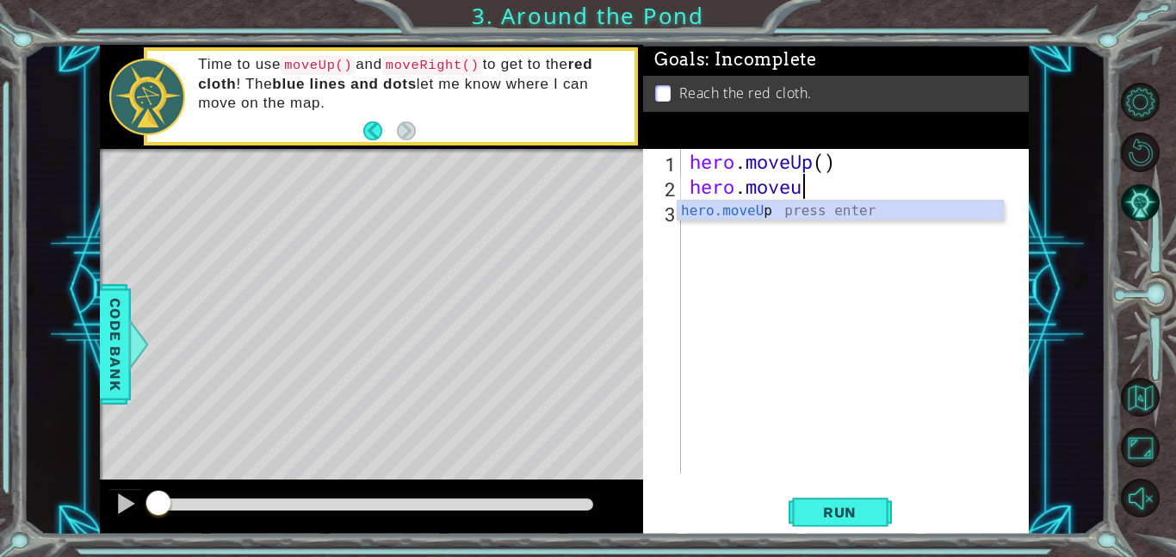
scroll to position [0, 4]
type textarea "hero.moveup"
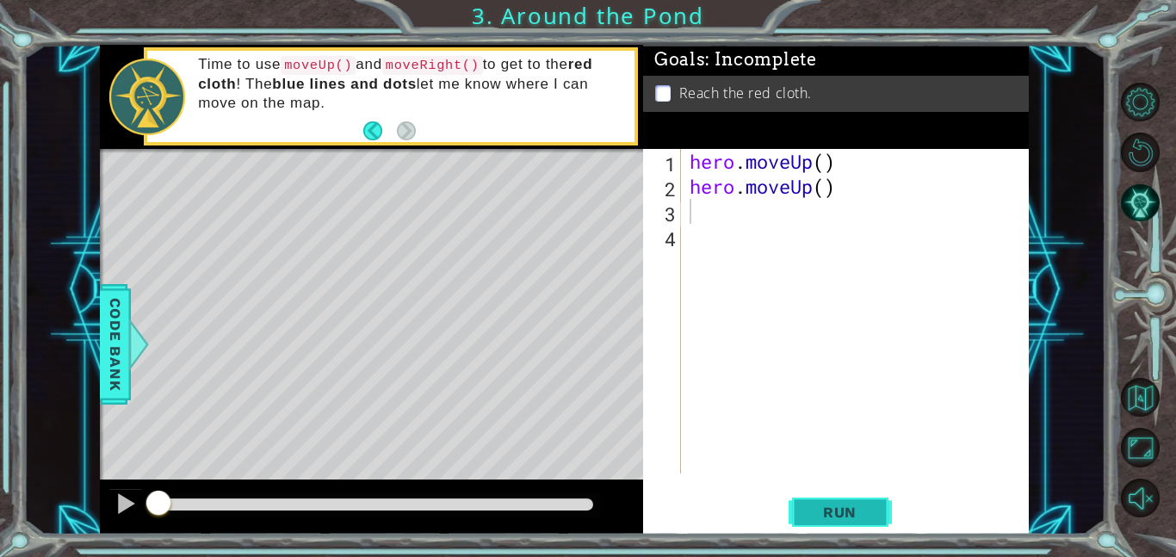
click at [853, 517] on span "Run" at bounding box center [840, 512] width 68 height 17
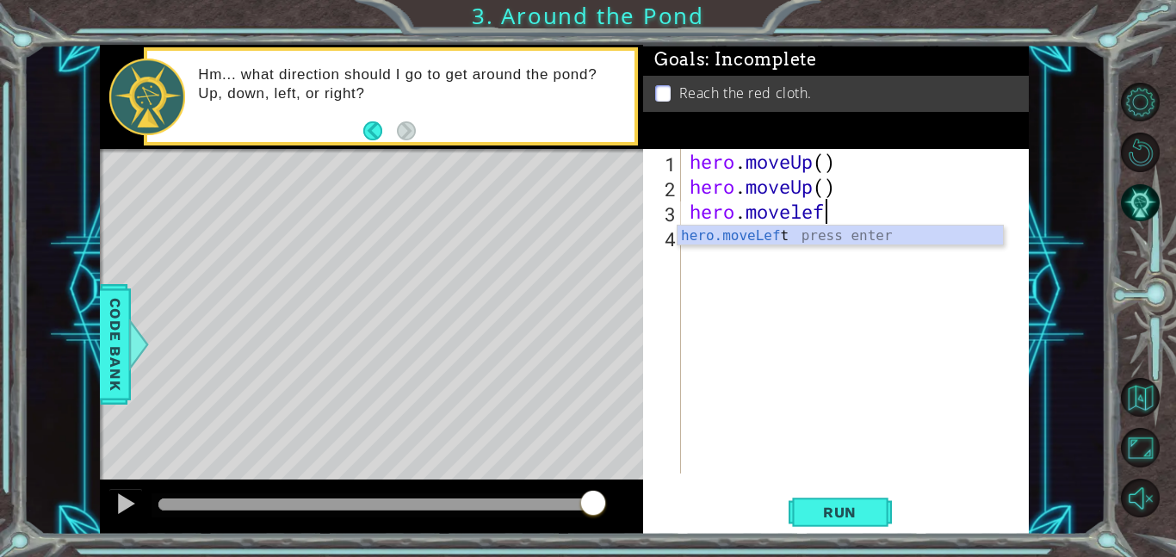
scroll to position [0, 5]
type textarea "hero.moveLeft(1)"
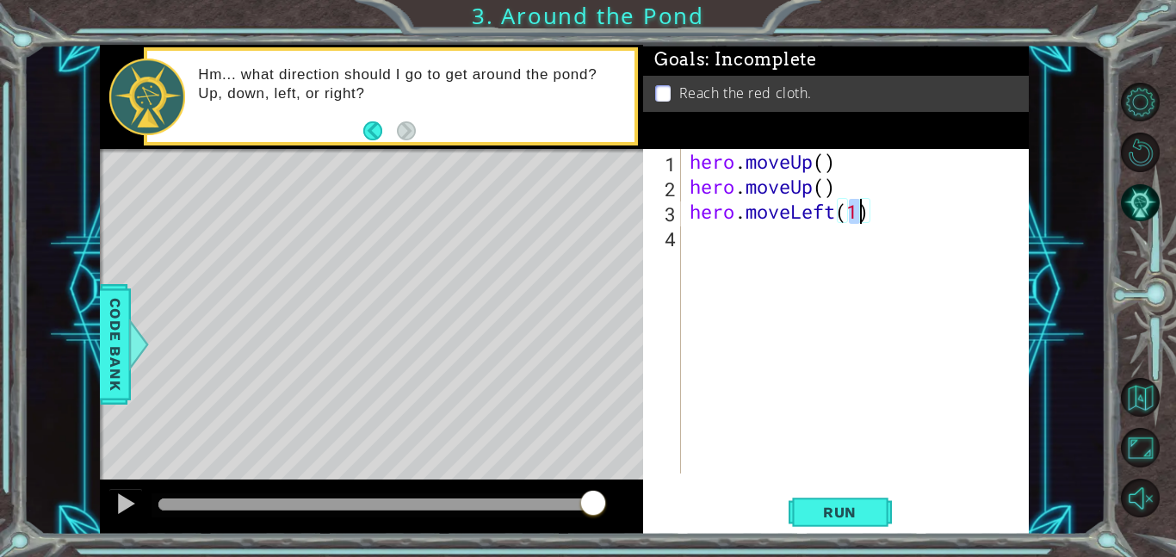
click at [721, 236] on div "hero . moveUp ( ) hero . moveUp ( ) hero . moveLeft ( 1 )" at bounding box center [860, 336] width 348 height 374
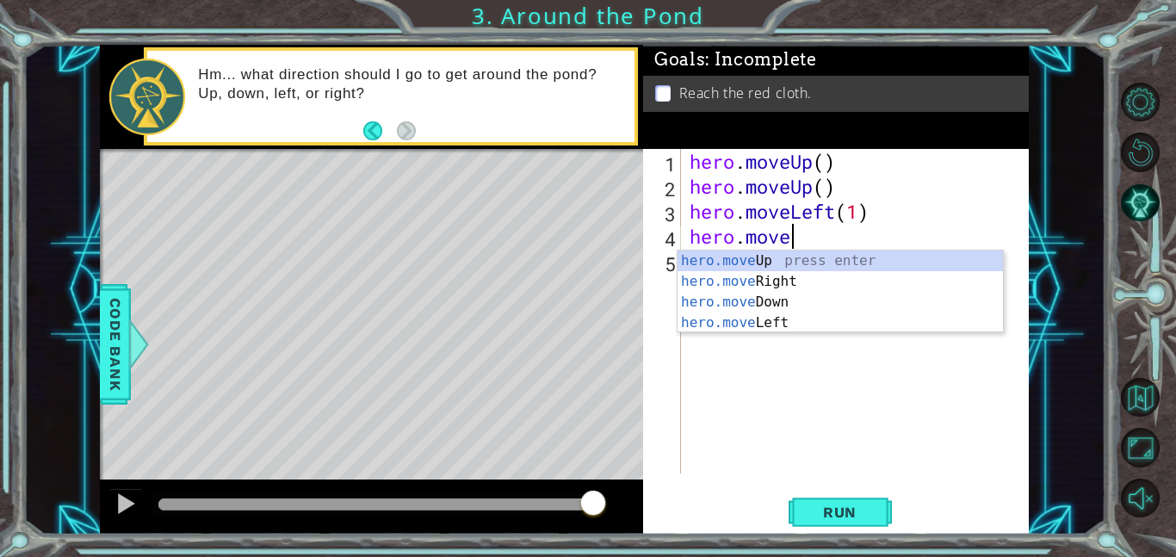
scroll to position [0, 4]
type textarea "hero.moveup"
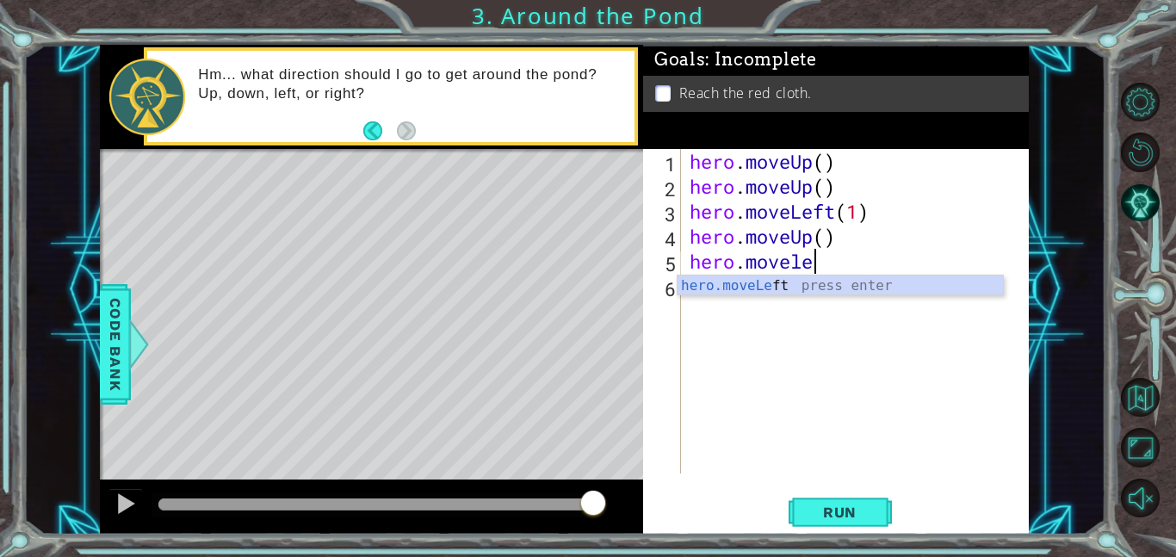
scroll to position [0, 5]
type textarea "hero.moveLeft(1)"
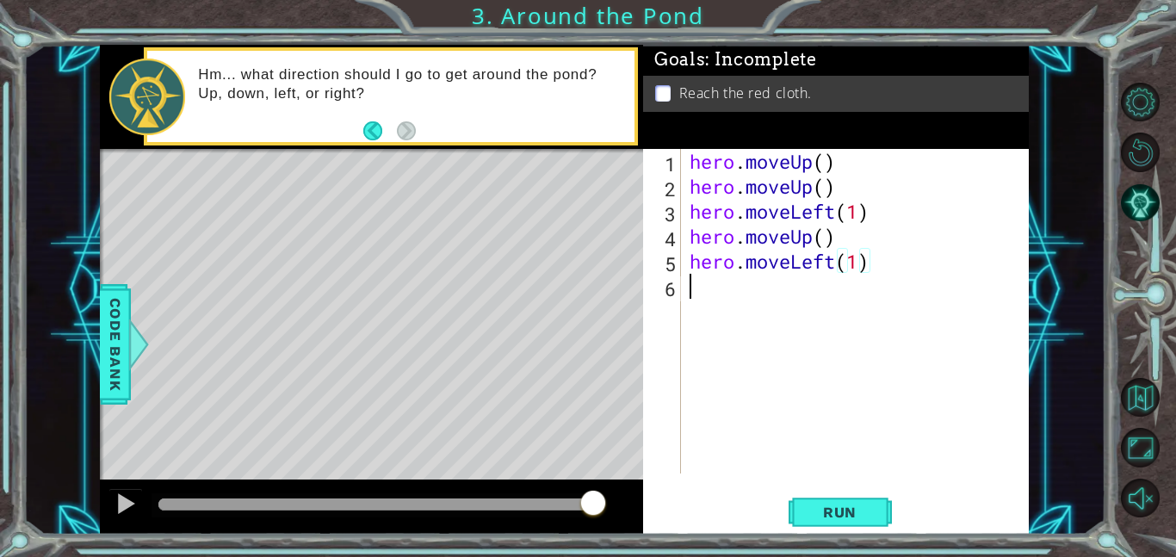
click at [698, 288] on div "hero . moveUp ( ) hero . moveUp ( ) hero . moveLeft ( 1 ) hero . moveUp ( ) her…" at bounding box center [860, 336] width 348 height 374
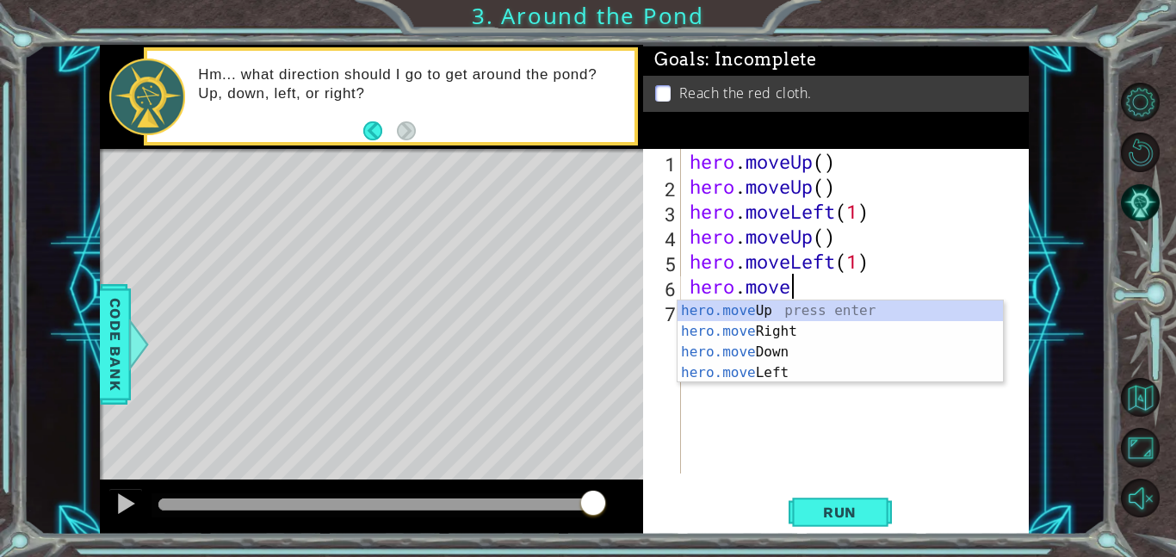
scroll to position [0, 4]
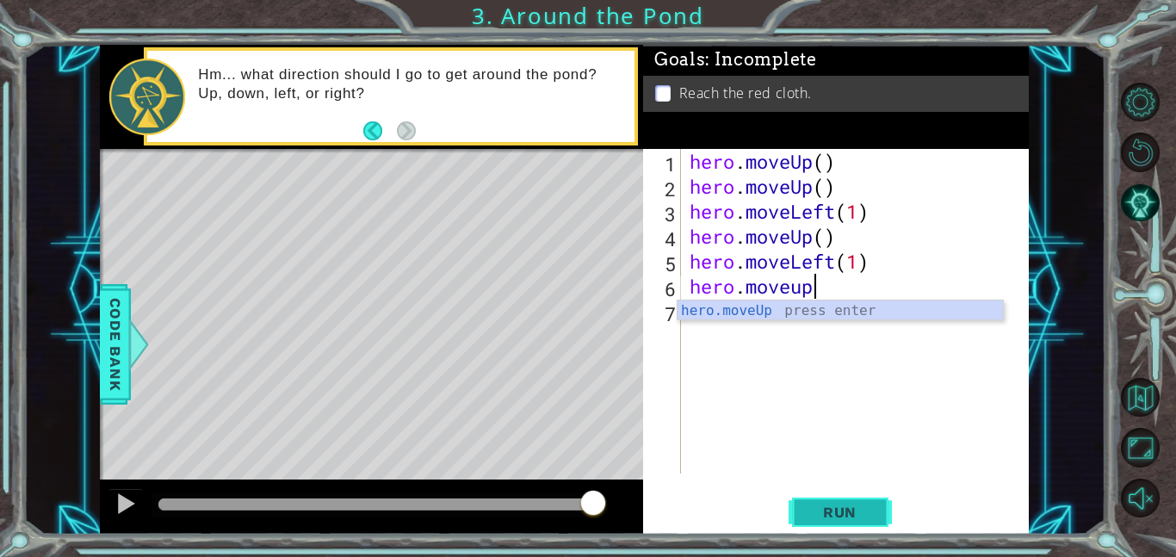
click at [839, 511] on span "Run" at bounding box center [840, 512] width 68 height 17
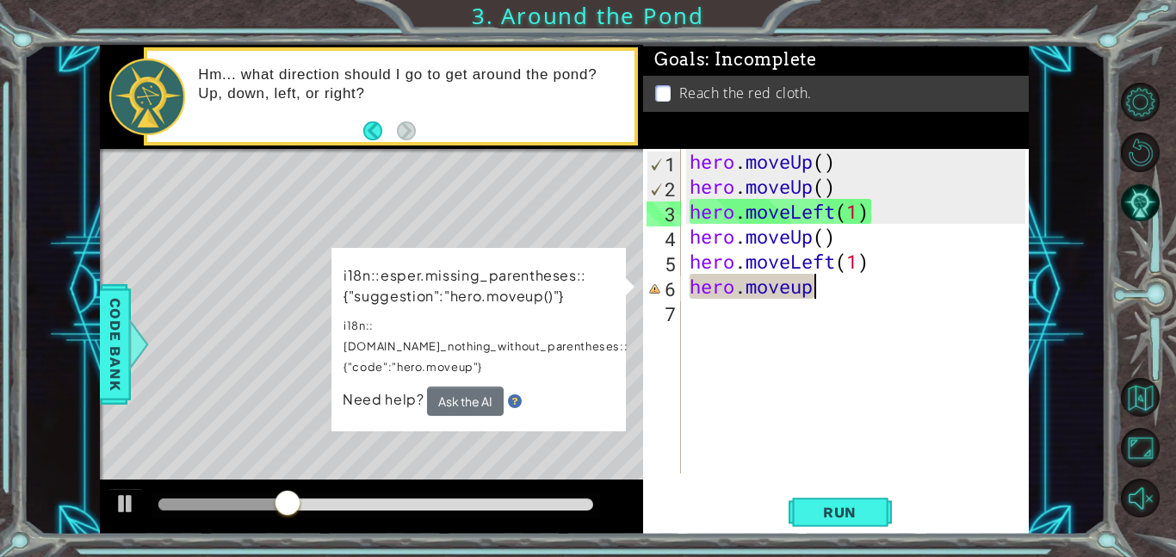
scroll to position [0, 5]
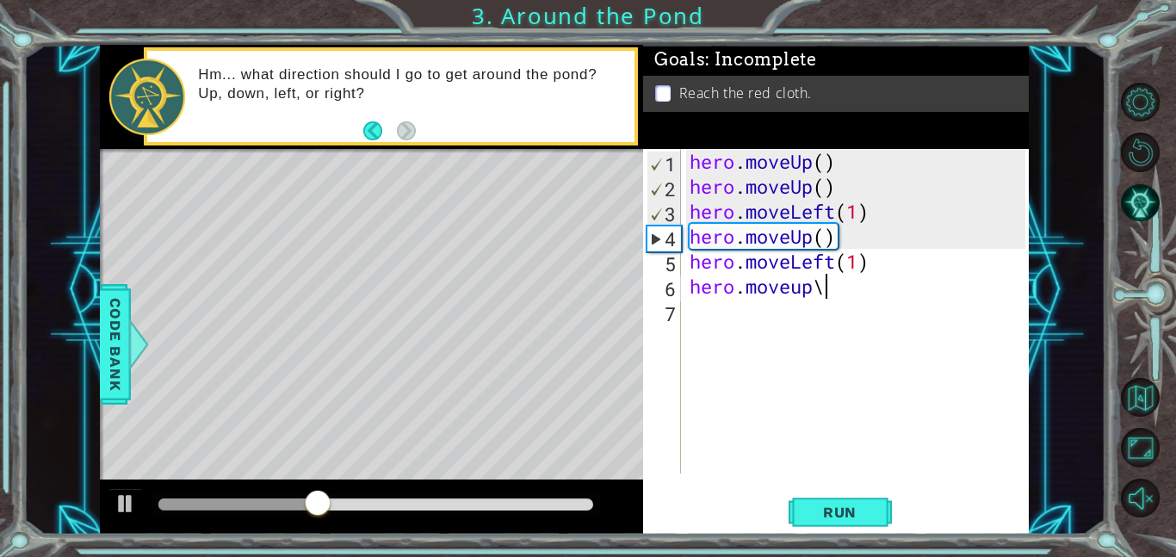
type textarea "hero.moveup"
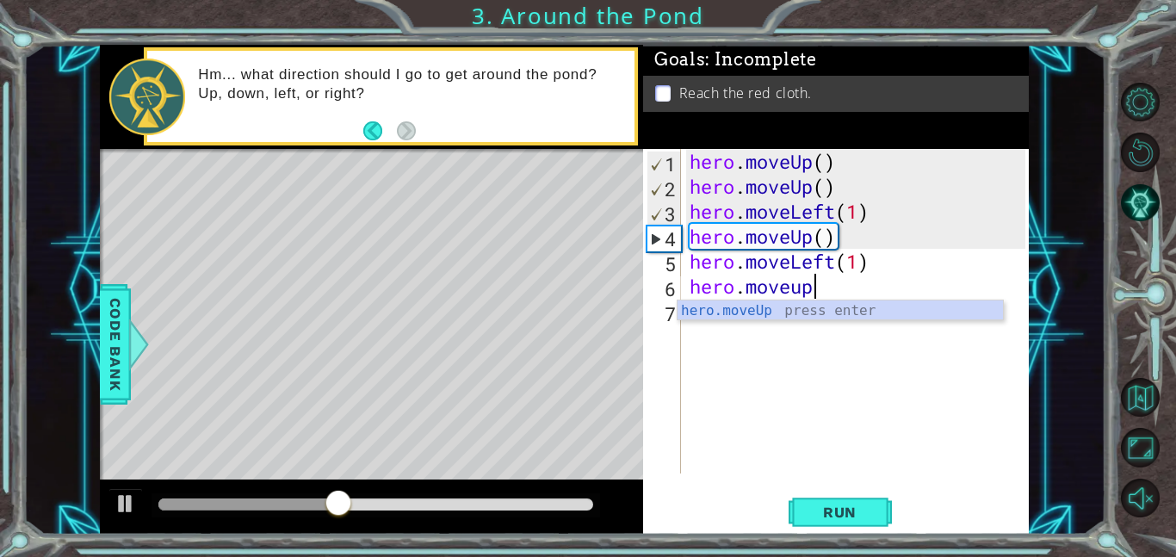
scroll to position [0, 0]
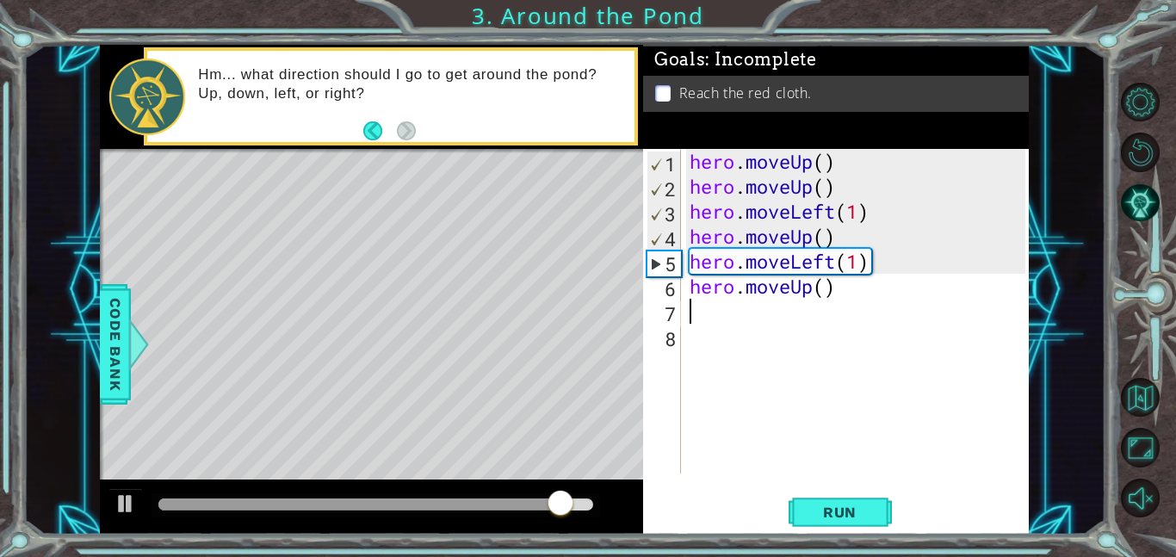
click at [857, 263] on div "hero . moveUp ( ) hero . moveUp ( ) hero . moveLeft ( 1 ) hero . moveUp ( ) her…" at bounding box center [860, 336] width 348 height 374
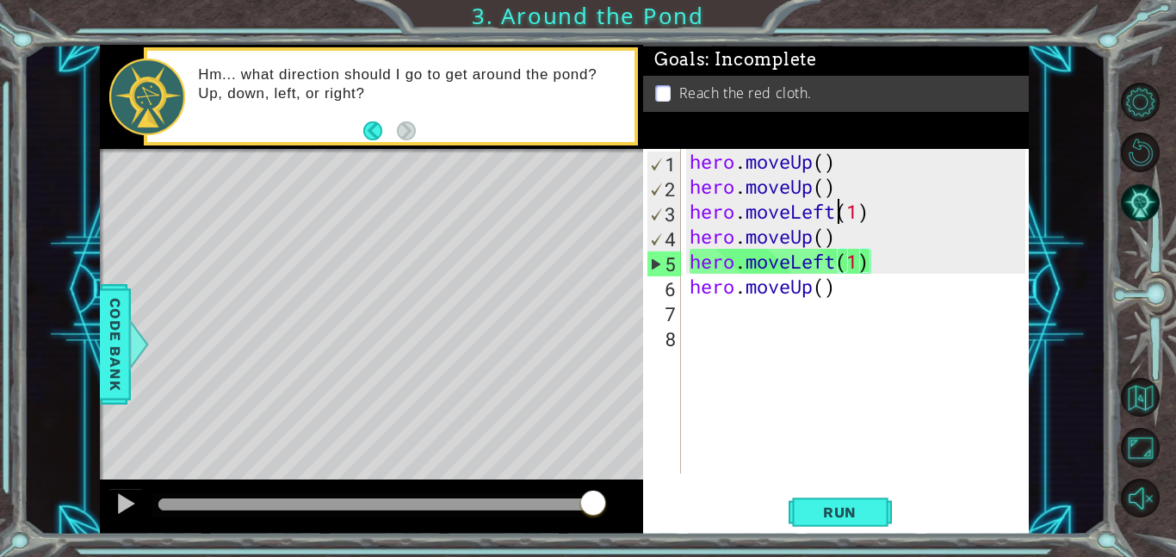
click at [834, 216] on div "hero . moveUp ( ) hero . moveUp ( ) hero . moveLeft ( 1 ) hero . moveUp ( ) her…" at bounding box center [860, 336] width 348 height 374
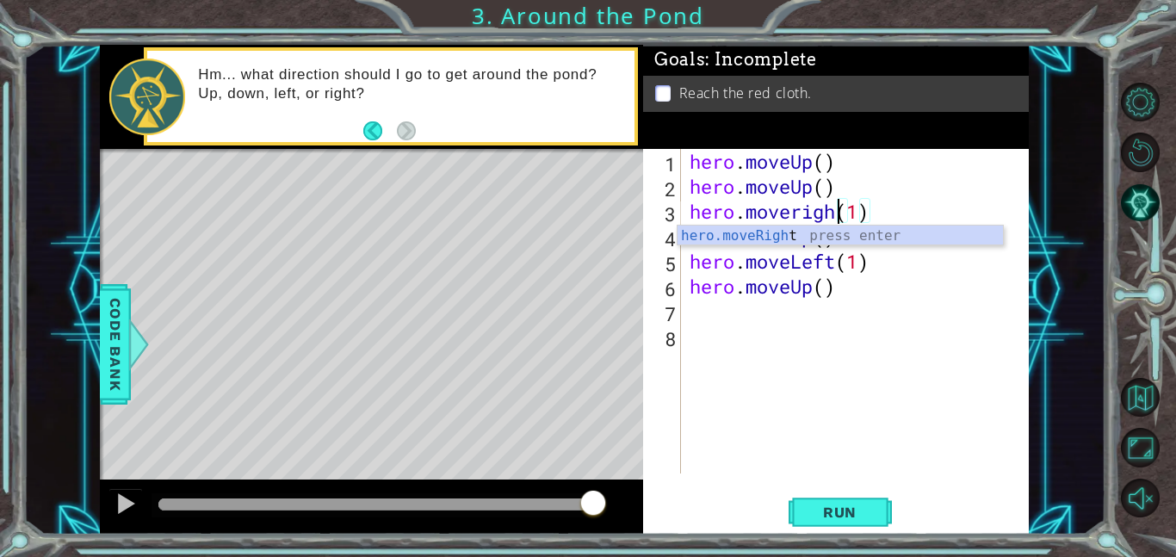
scroll to position [0, 7]
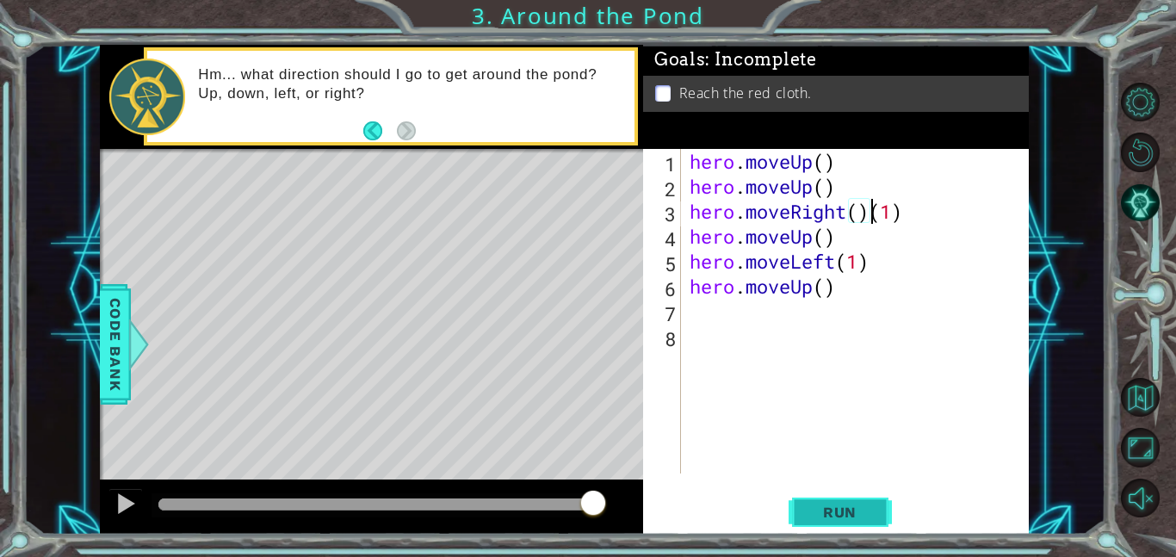
click at [845, 517] on span "Run" at bounding box center [840, 512] width 68 height 17
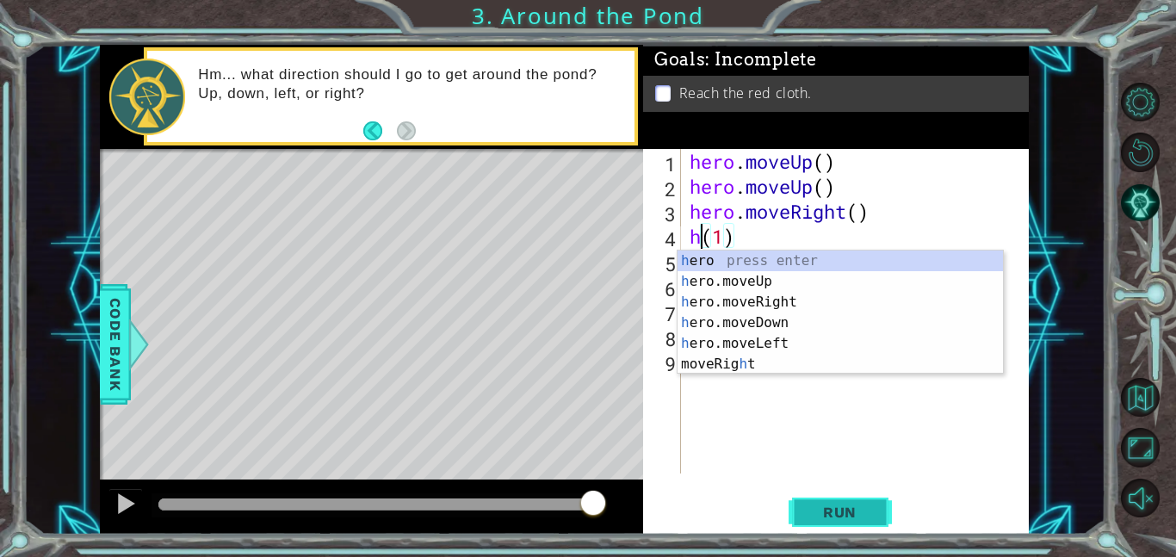
scroll to position [0, 1]
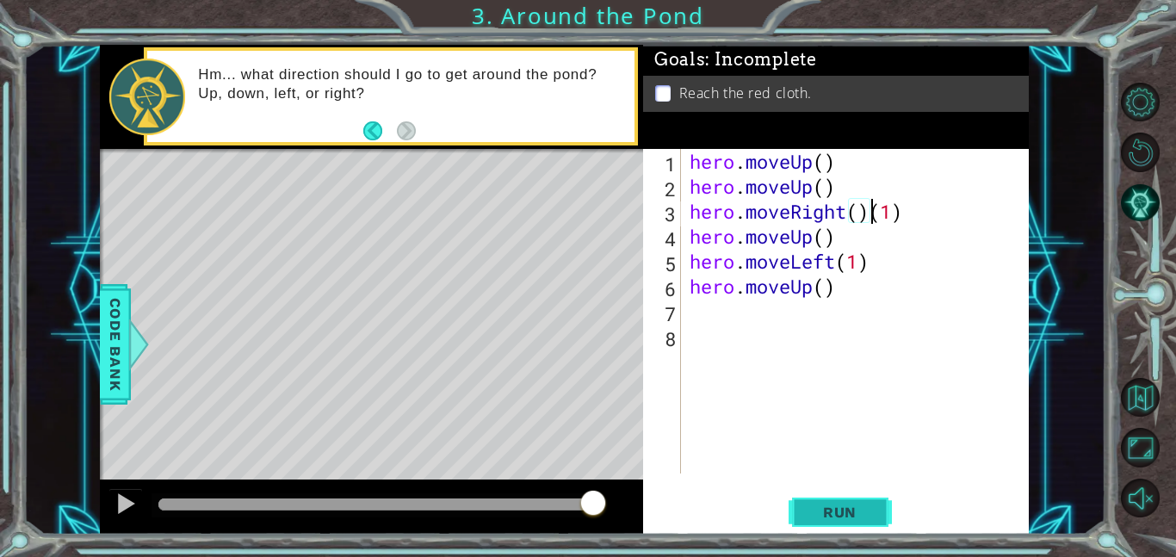
click at [816, 509] on span "Run" at bounding box center [840, 512] width 68 height 17
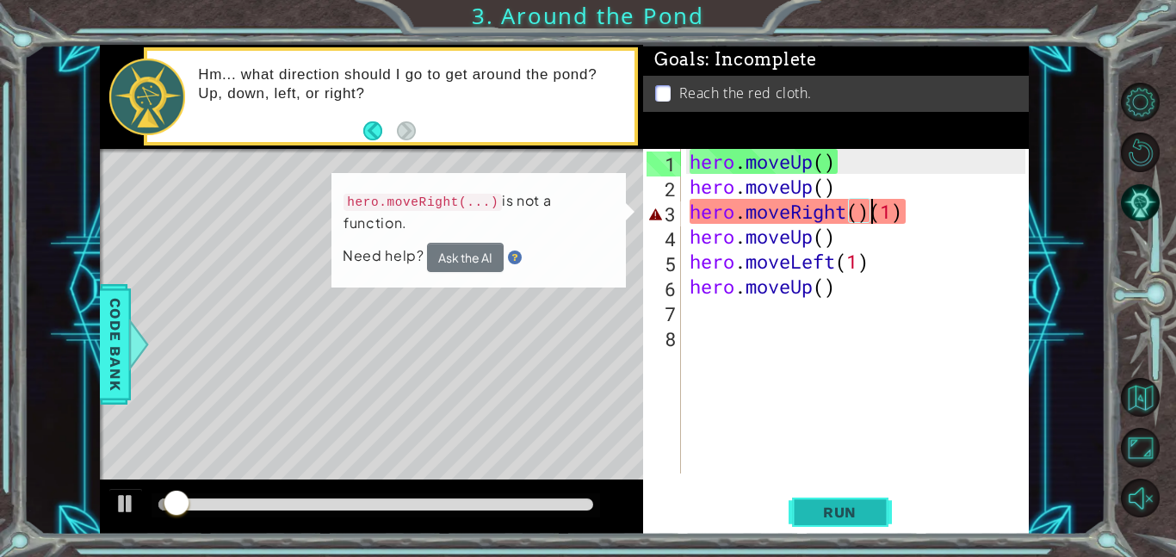
click at [816, 509] on span "Run" at bounding box center [840, 512] width 68 height 17
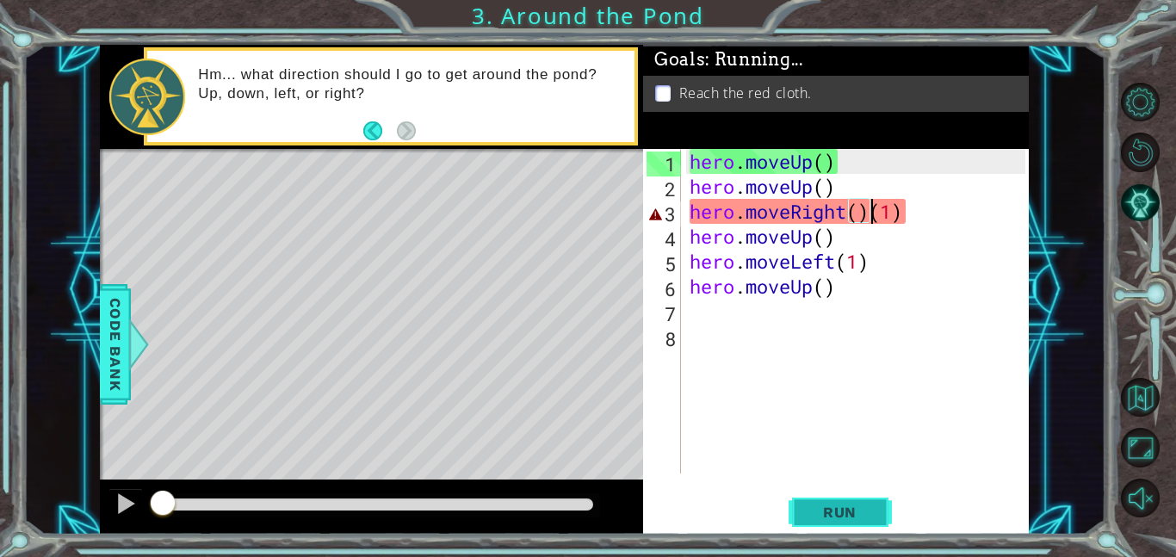
click at [816, 509] on span "Run" at bounding box center [840, 512] width 68 height 17
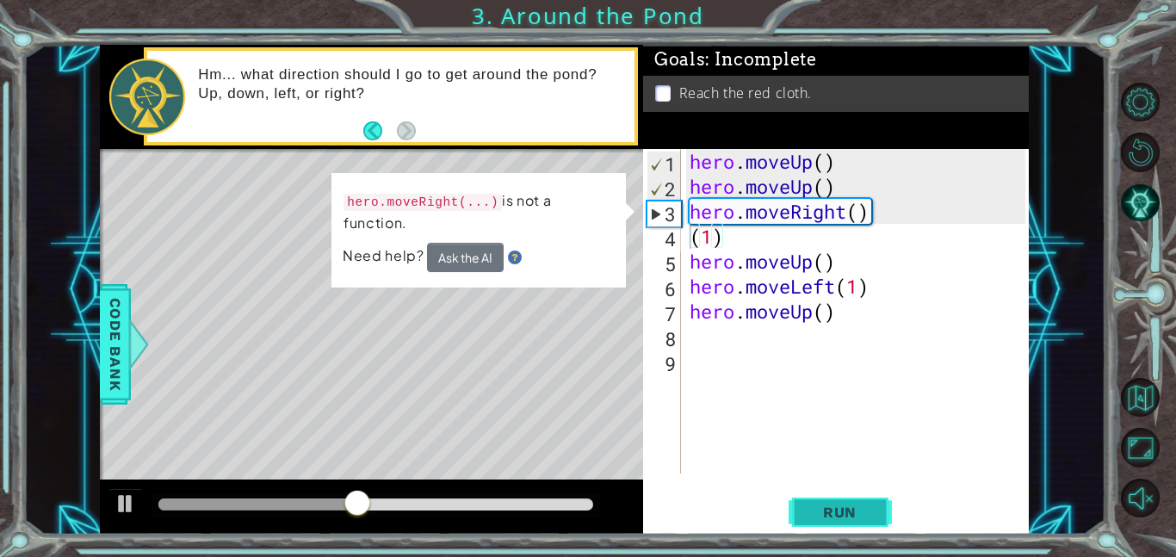
click at [819, 510] on span "Run" at bounding box center [840, 512] width 68 height 17
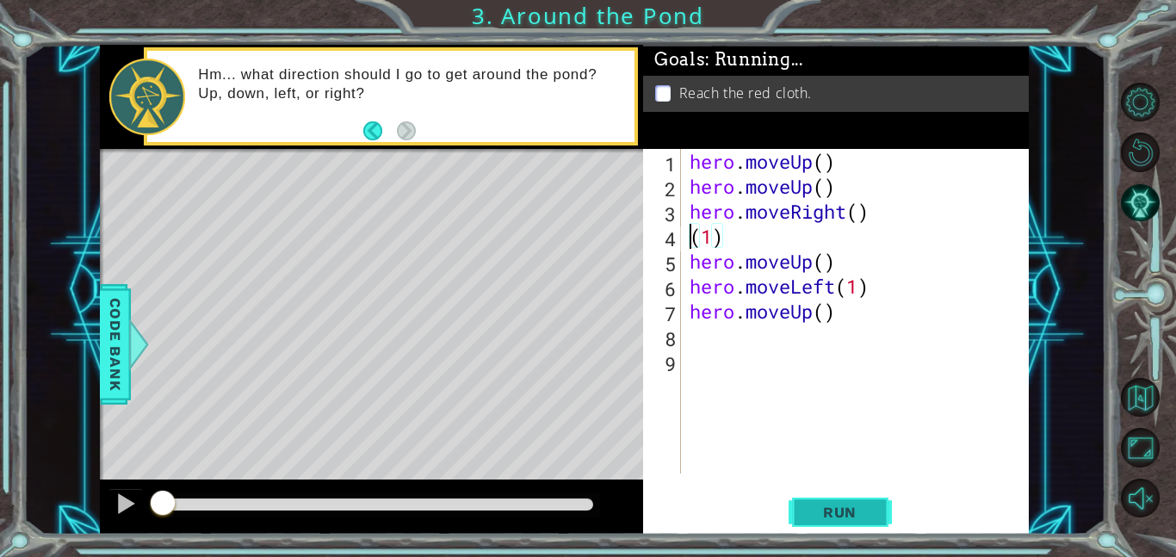
click at [819, 508] on span "Run" at bounding box center [840, 512] width 68 height 17
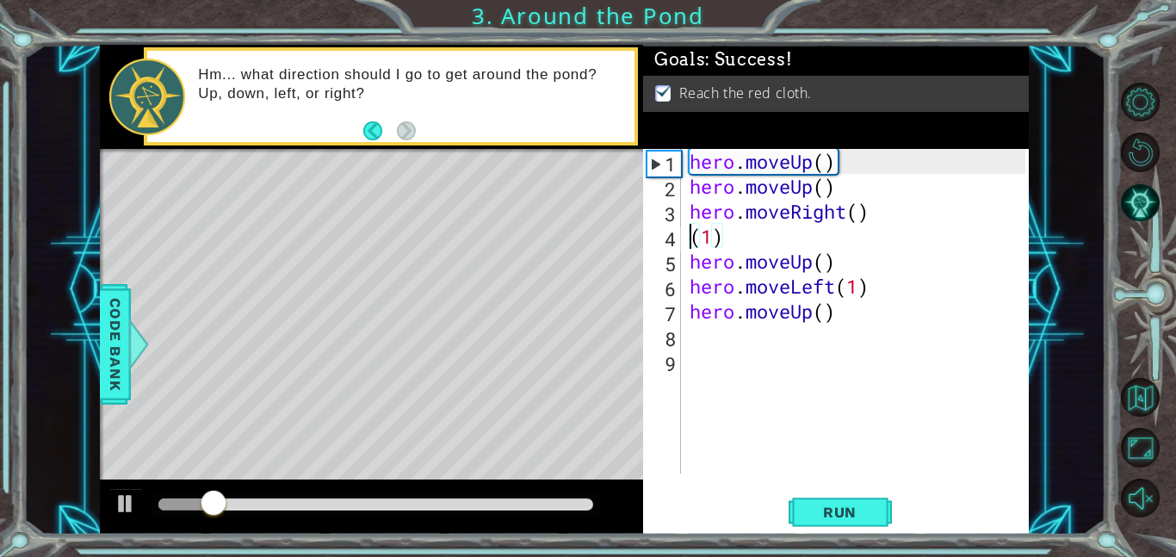
type textarea "hero.moveRight()(1)"
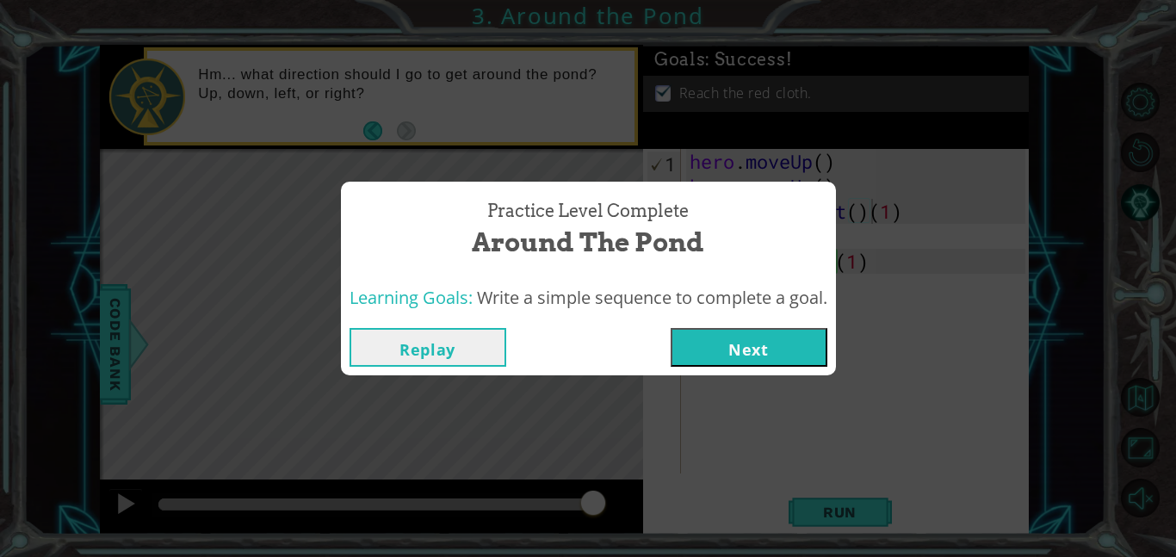
click at [727, 328] on button "Next" at bounding box center [749, 347] width 157 height 39
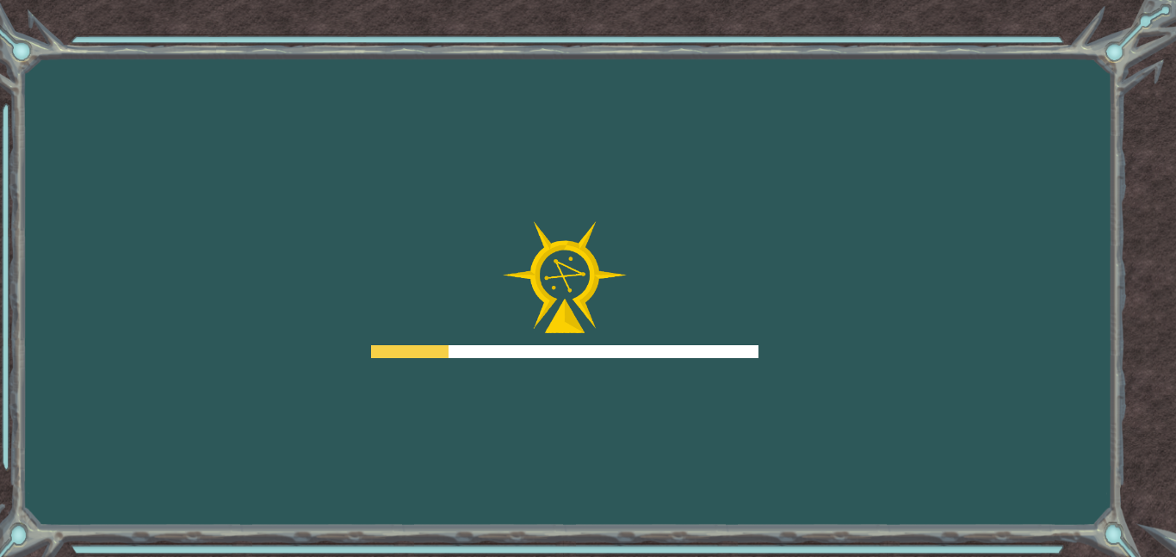
click at [731, 337] on div at bounding box center [564, 290] width 387 height 138
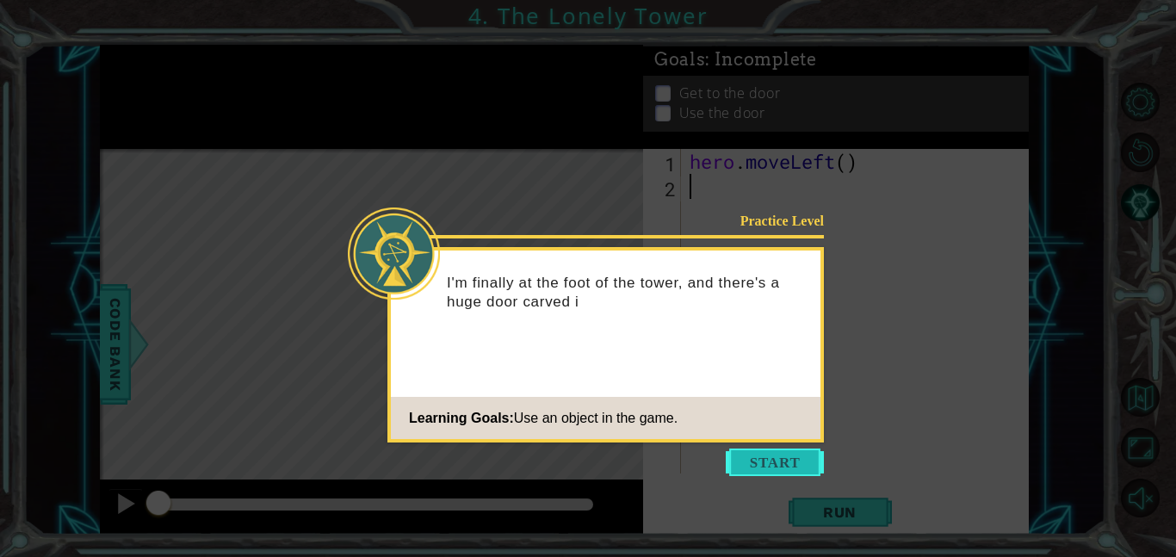
click at [777, 467] on button "Start" at bounding box center [775, 463] width 98 height 28
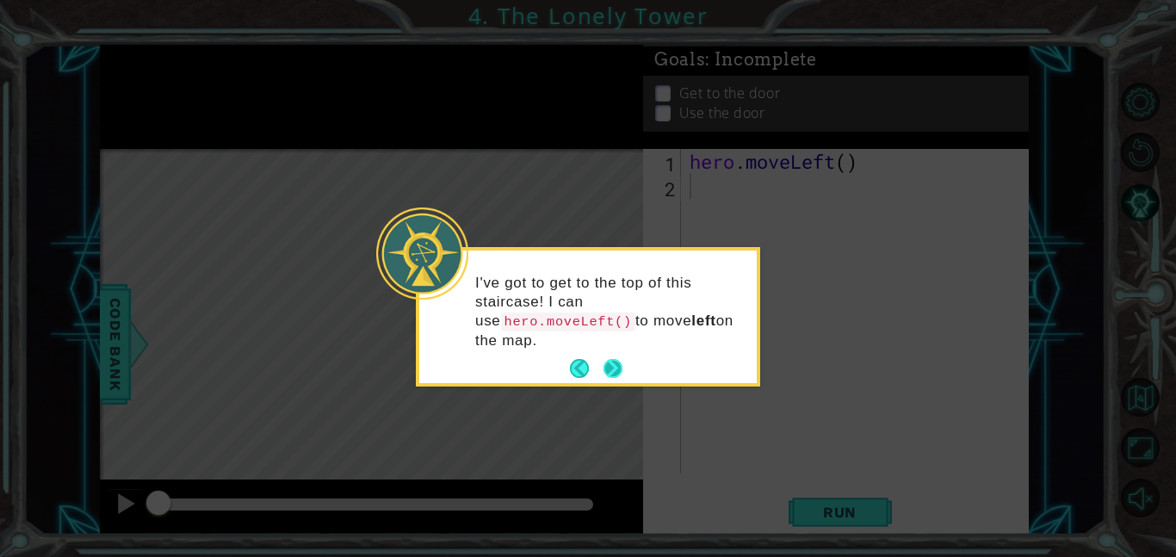
click at [615, 364] on button "Next" at bounding box center [612, 368] width 19 height 19
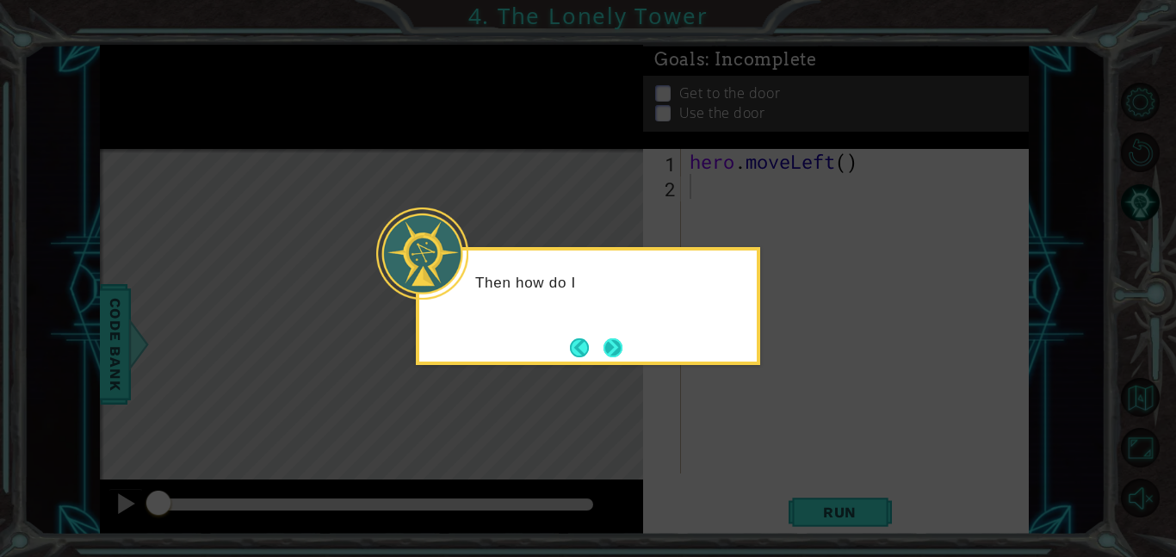
click at [611, 355] on button "Next" at bounding box center [612, 347] width 19 height 19
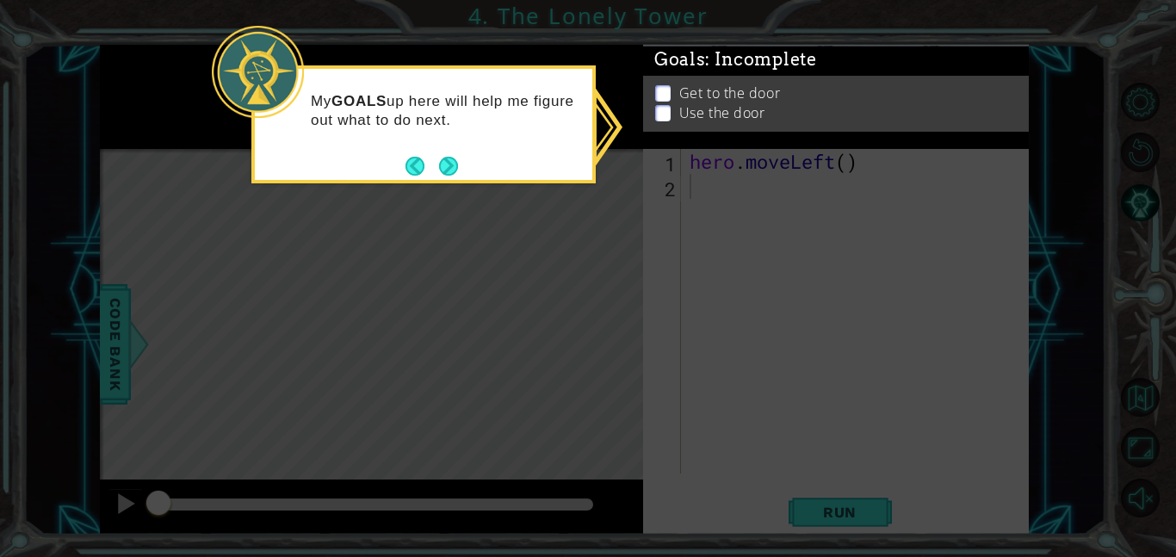
click at [697, 98] on p "Get to the door" at bounding box center [729, 93] width 101 height 19
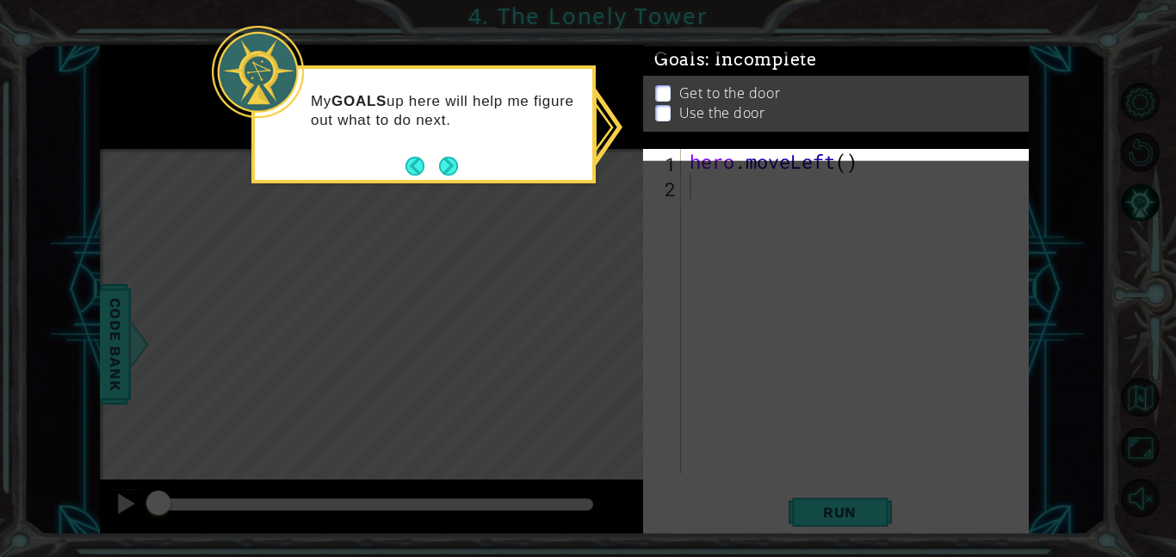
click at [470, 164] on div "My GOALS up here will help me figure out what to do next." at bounding box center [423, 124] width 344 height 118
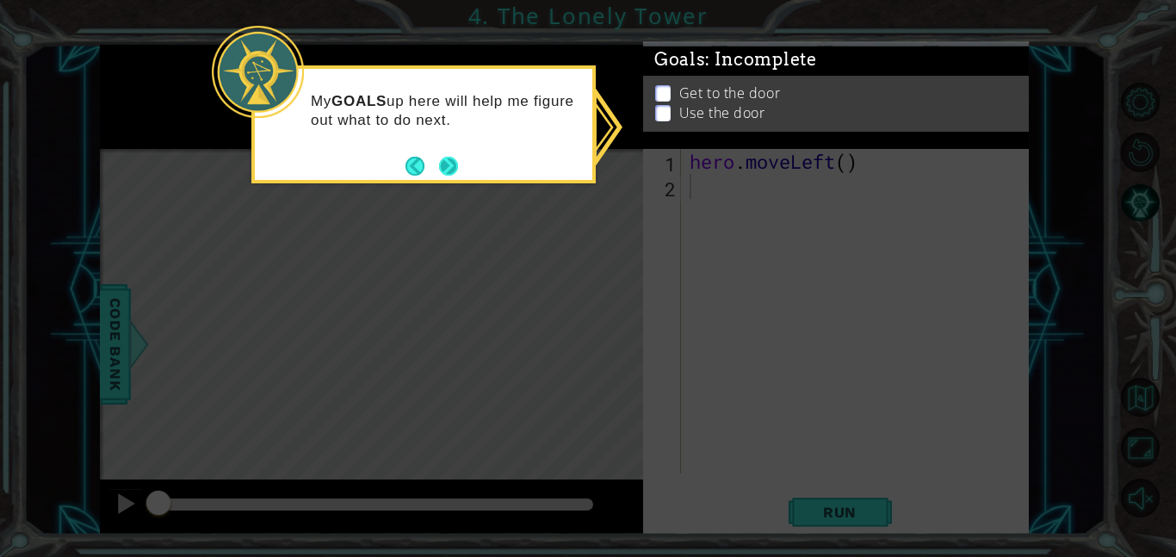
click at [443, 161] on button "Next" at bounding box center [448, 166] width 19 height 19
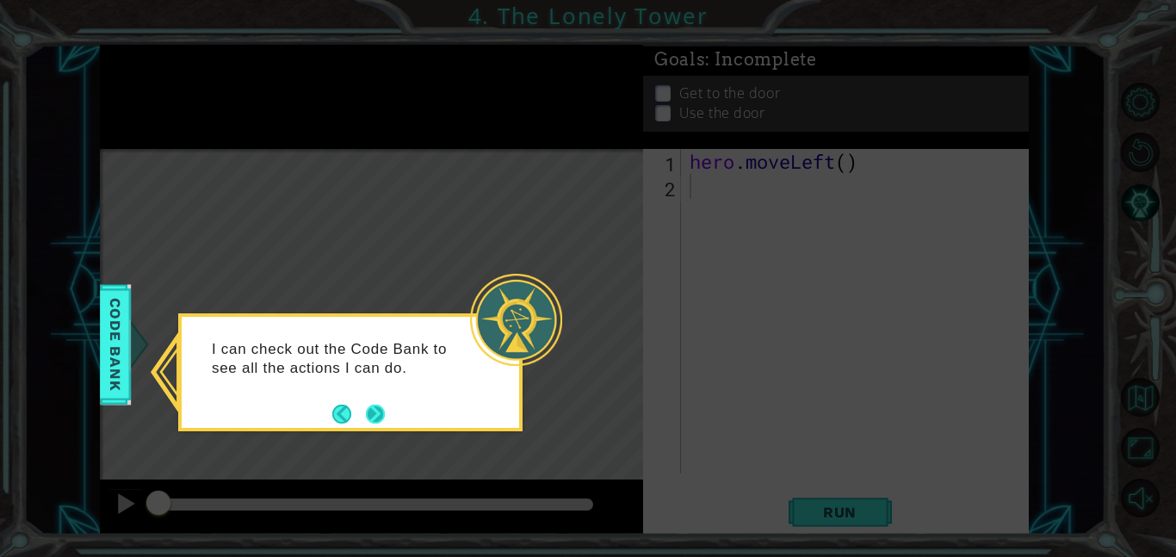
click at [371, 418] on button "Next" at bounding box center [375, 414] width 19 height 19
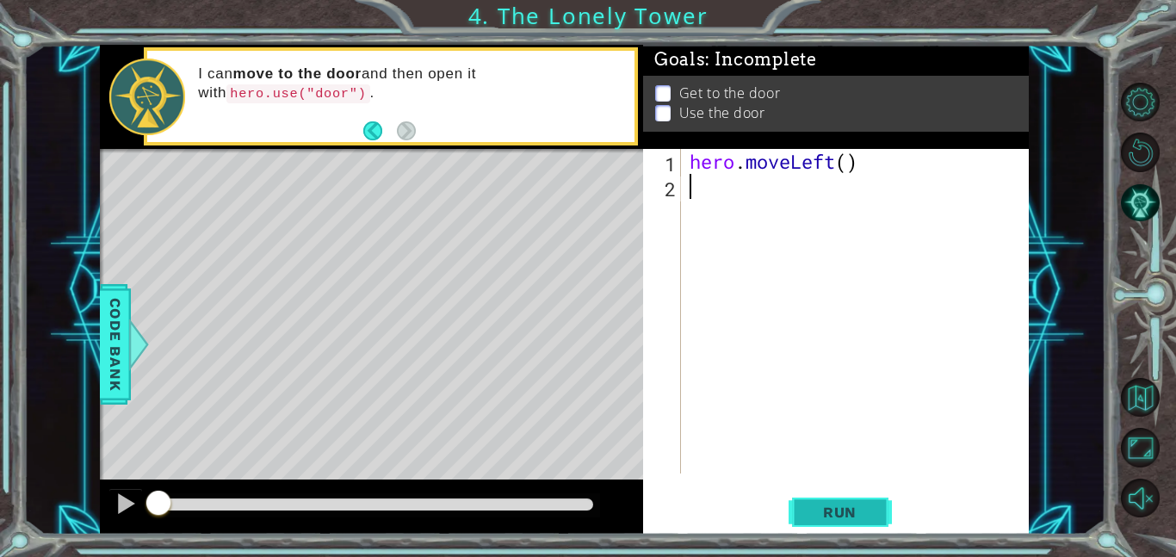
click at [819, 510] on span "Run" at bounding box center [840, 512] width 68 height 17
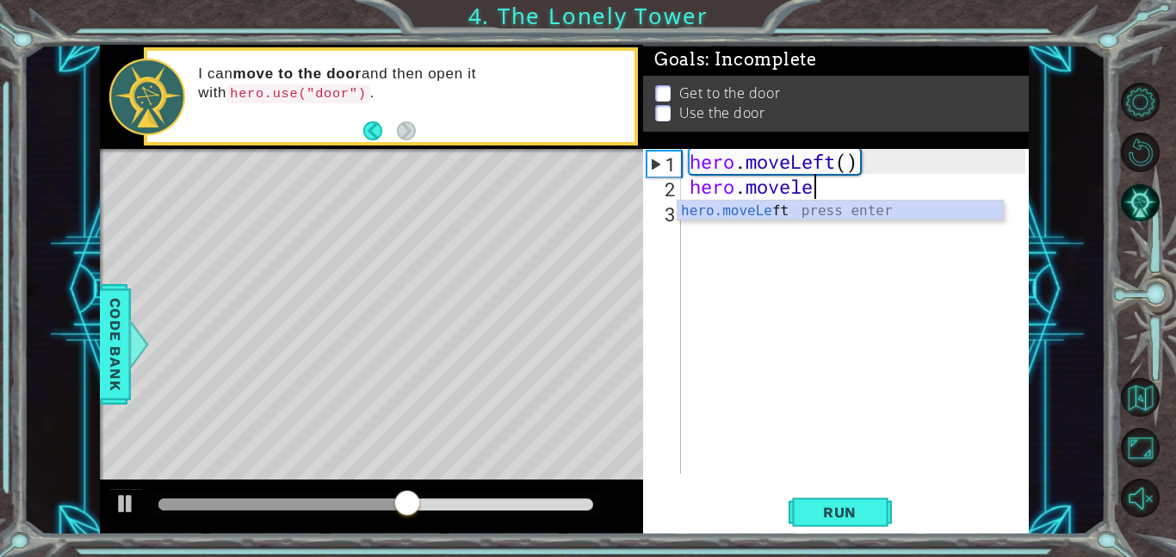
scroll to position [0, 5]
type textarea "hero.moveleft"
click at [1135, 362] on div at bounding box center [1149, 299] width 53 height 145
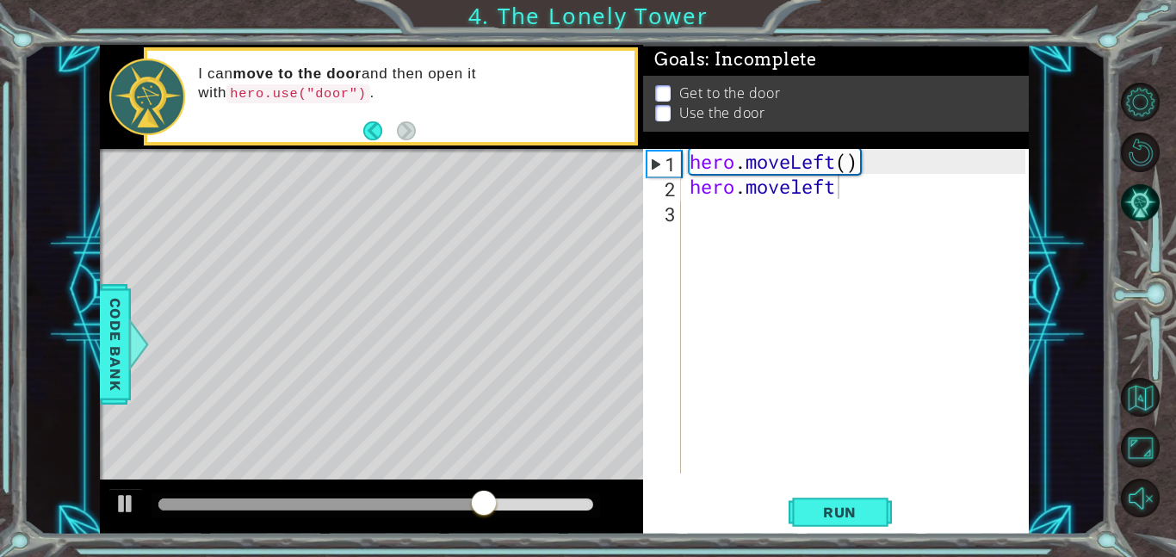
click at [898, 320] on div "hero . moveLeft ( ) hero . moveleft" at bounding box center [860, 336] width 348 height 374
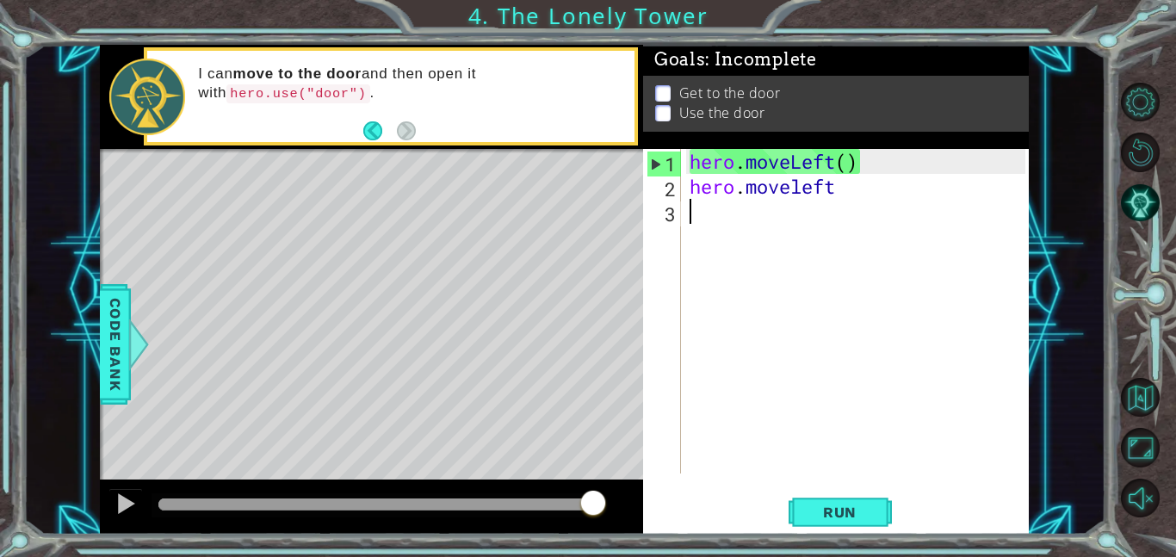
click at [845, 193] on div "hero . moveLeft ( ) hero . moveleft" at bounding box center [860, 336] width 348 height 374
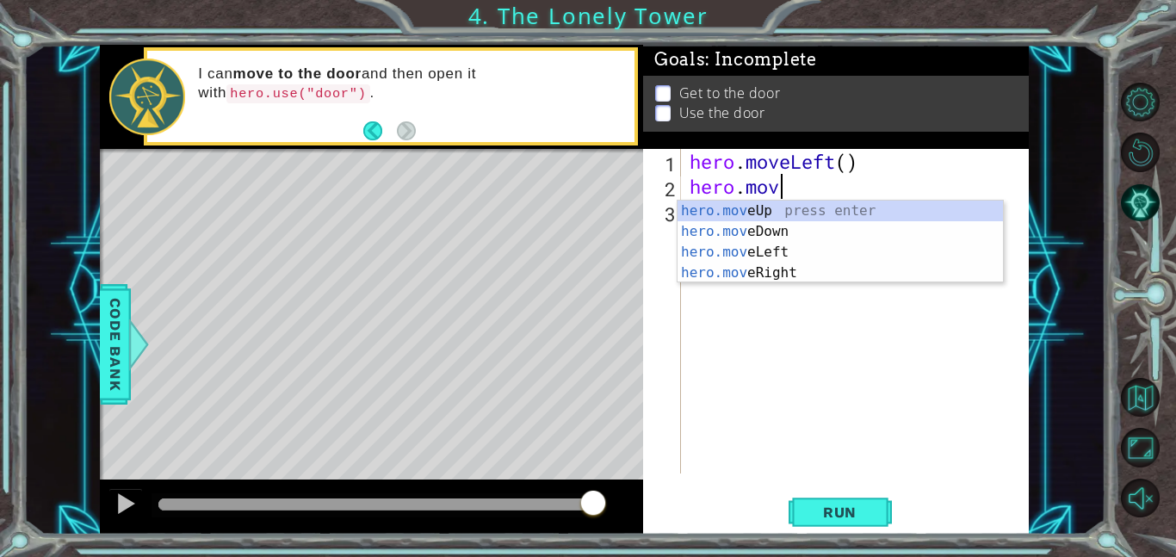
scroll to position [0, 2]
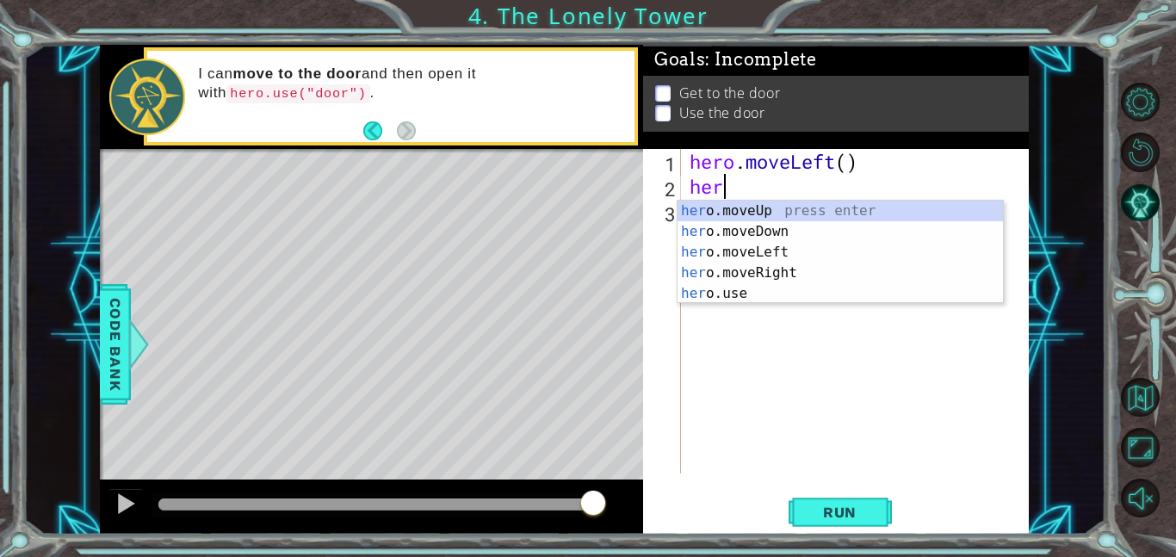
type textarea "h"
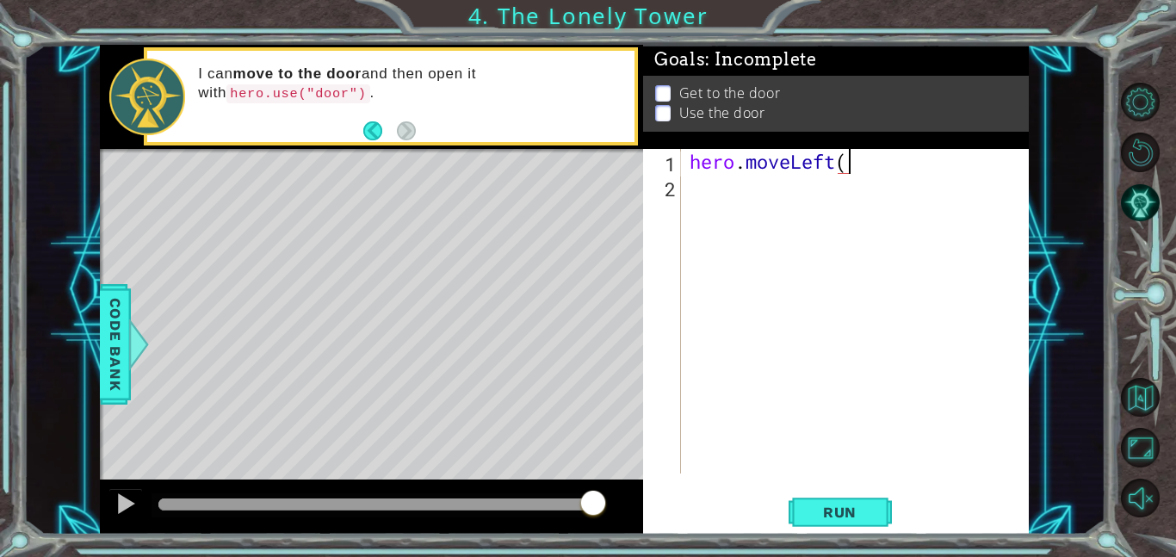
type textarea "hero.moveLeft"
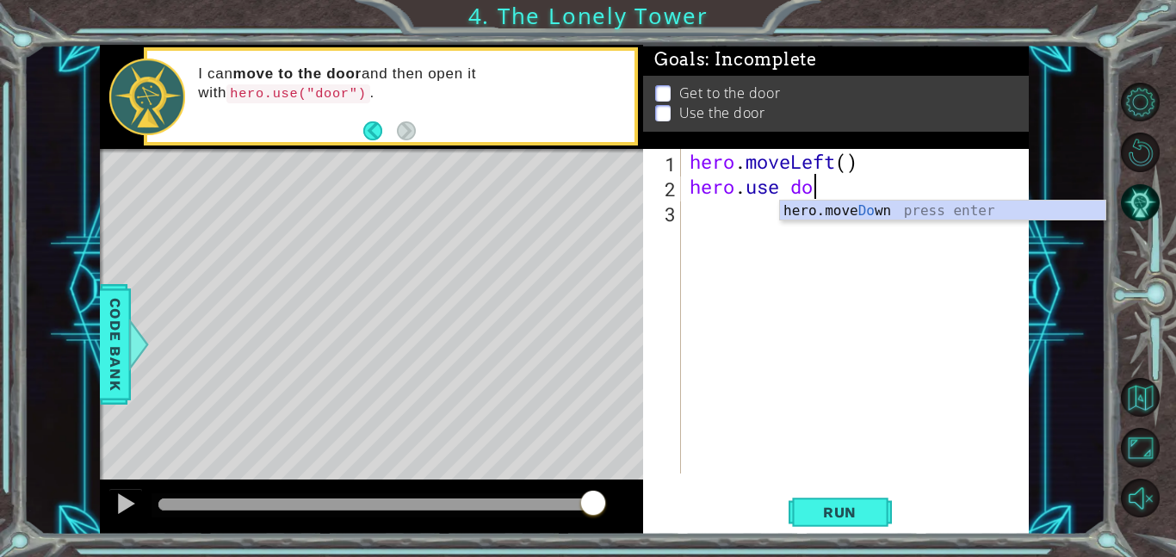
scroll to position [0, 5]
type textarea "hero.use door"
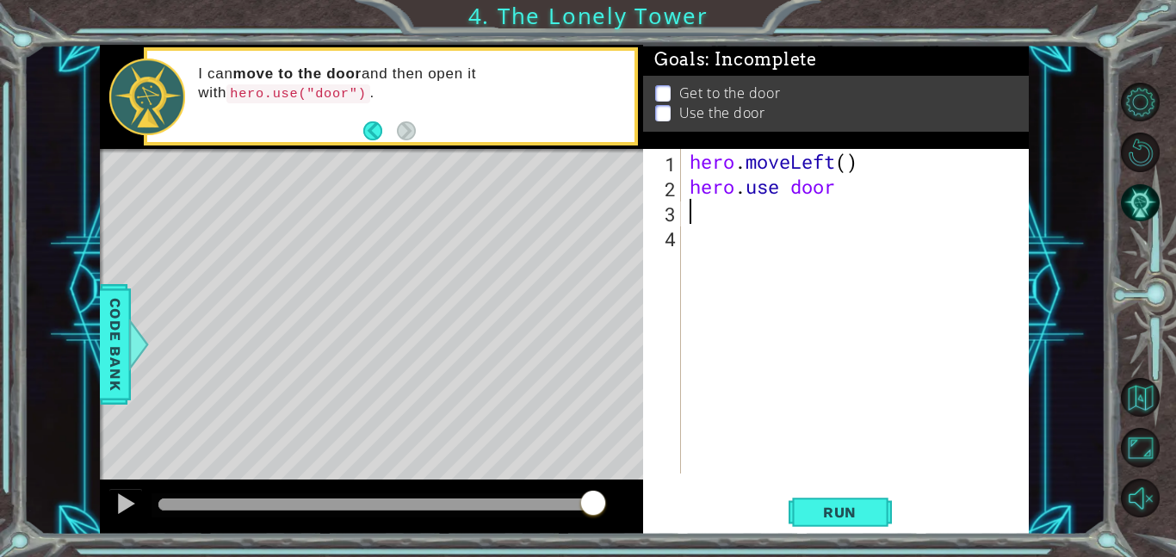
scroll to position [0, 0]
click at [807, 517] on span "Run" at bounding box center [840, 512] width 68 height 17
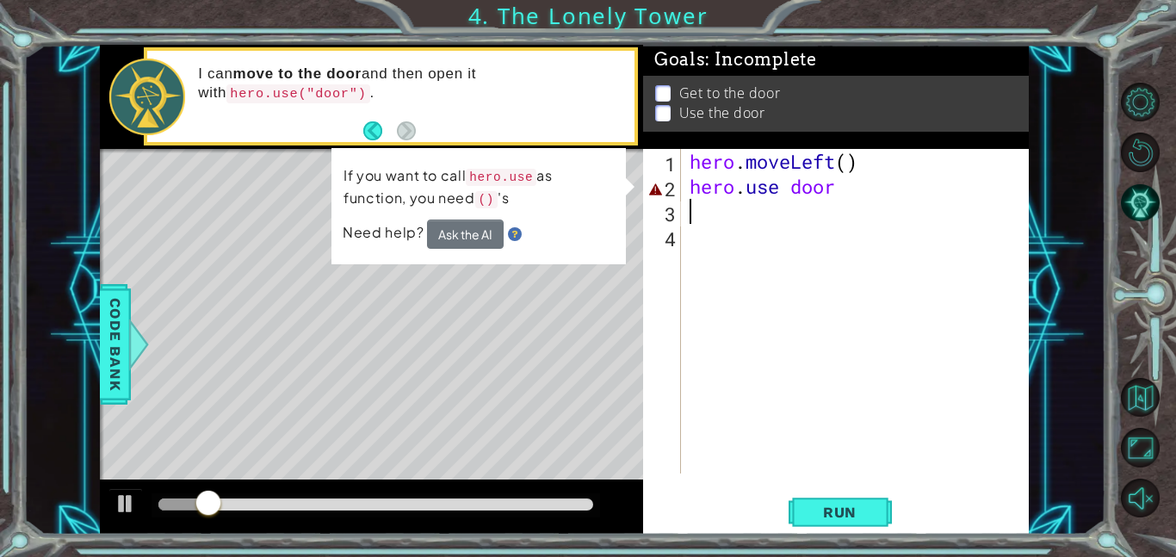
click at [789, 188] on div "hero . moveLeft ( ) hero . use door" at bounding box center [860, 336] width 348 height 374
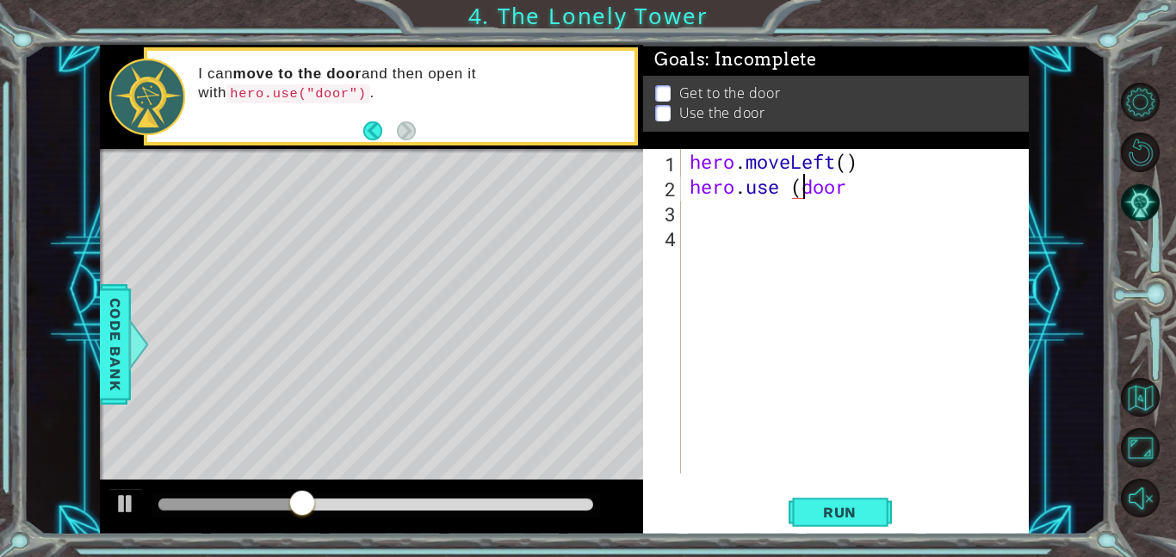
scroll to position [0, 5]
click at [850, 188] on div "hero . moveLeft ( ) hero . use ( door" at bounding box center [860, 336] width 348 height 374
type textarea "hero.use (door)"
click at [832, 511] on span "Run" at bounding box center [840, 512] width 68 height 17
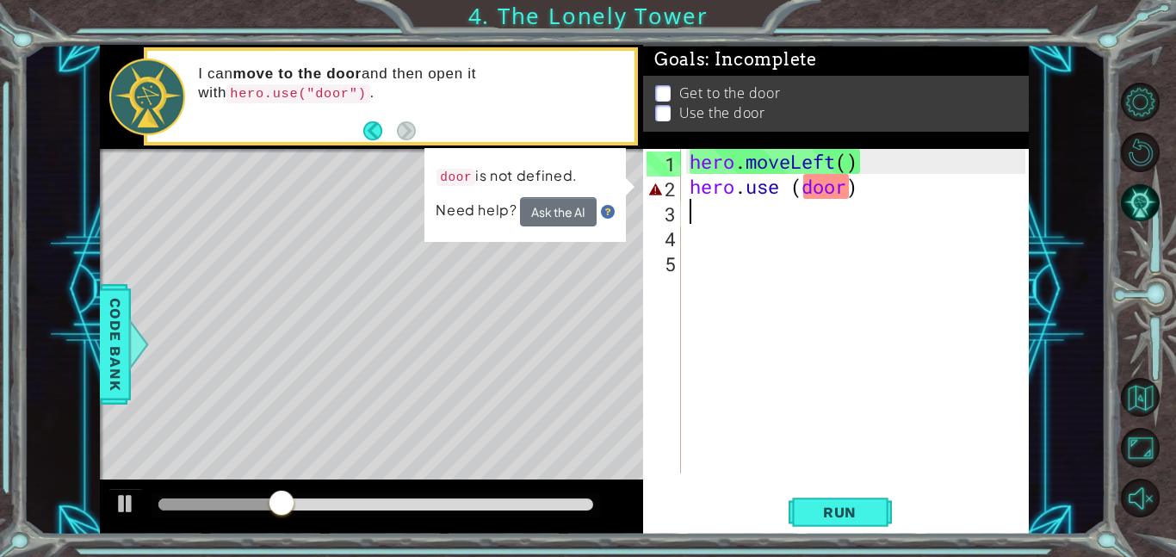
click at [801, 189] on div "hero . moveLeft ( ) hero . use ( door )" at bounding box center [860, 336] width 348 height 374
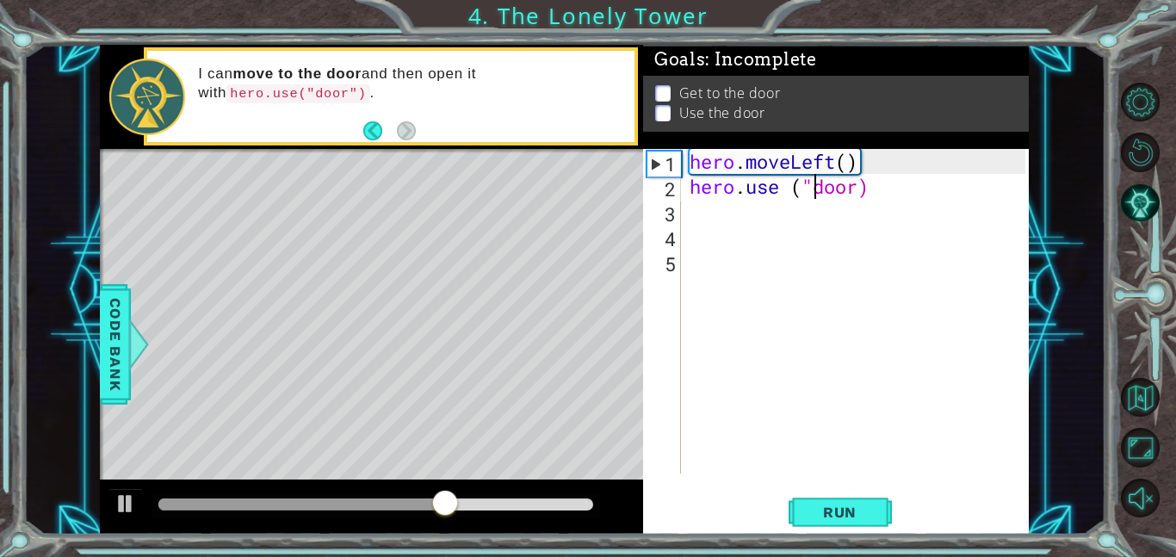
click at [859, 188] on div "hero . moveLeft ( ) hero . use ( "door)" at bounding box center [860, 336] width 348 height 374
type textarea "hero.use ("door")"
click at [831, 509] on span "Run" at bounding box center [840, 512] width 68 height 17
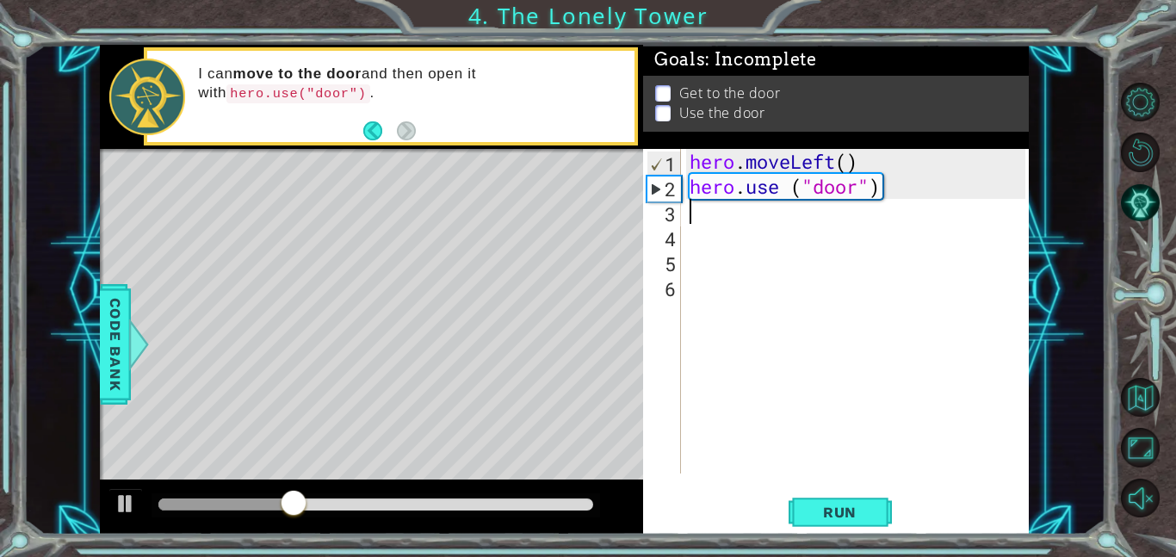
click at [864, 192] on div "hero . moveLeft ( ) hero . use ( "door" )" at bounding box center [860, 336] width 348 height 374
click at [878, 190] on div "hero . moveLeft ( ) hero . use ( "door" )" at bounding box center [860, 336] width 348 height 374
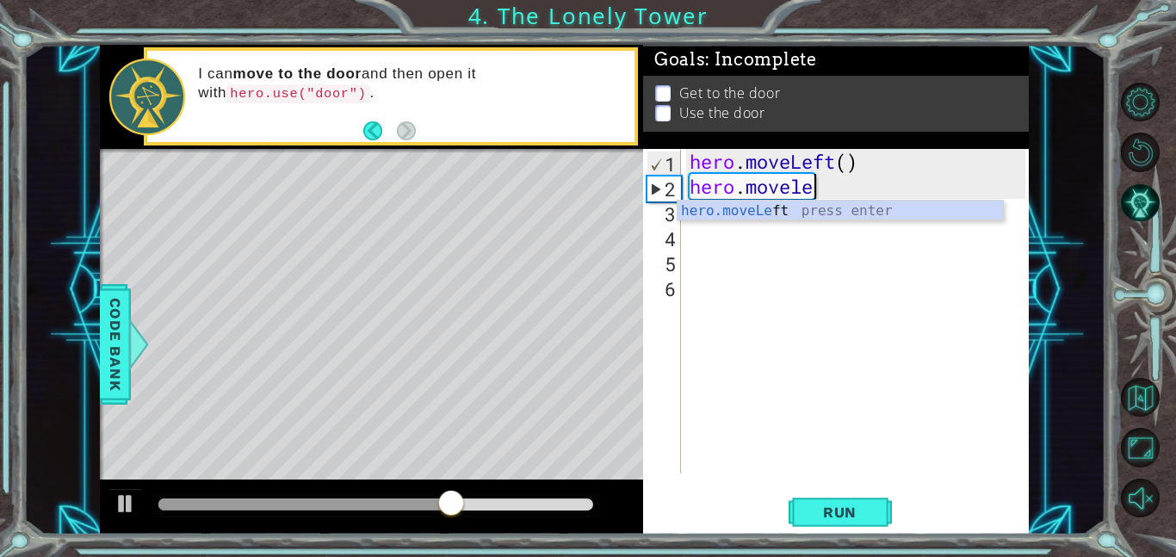
scroll to position [0, 5]
type textarea "hero.moveleft"
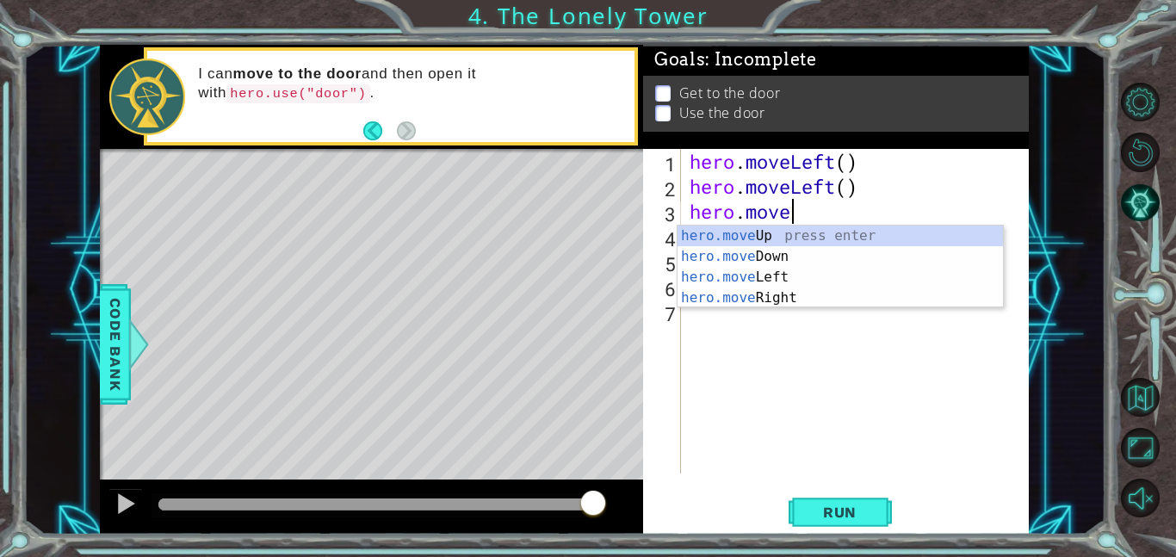
scroll to position [0, 4]
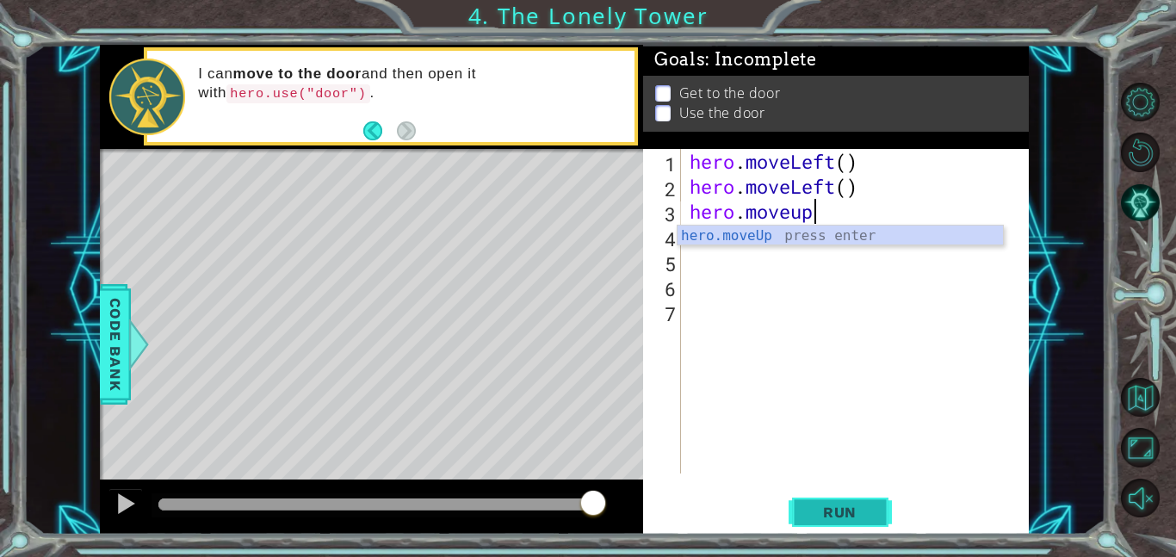
type textarea "hero.moveup"
click at [828, 510] on span "Run" at bounding box center [840, 512] width 68 height 17
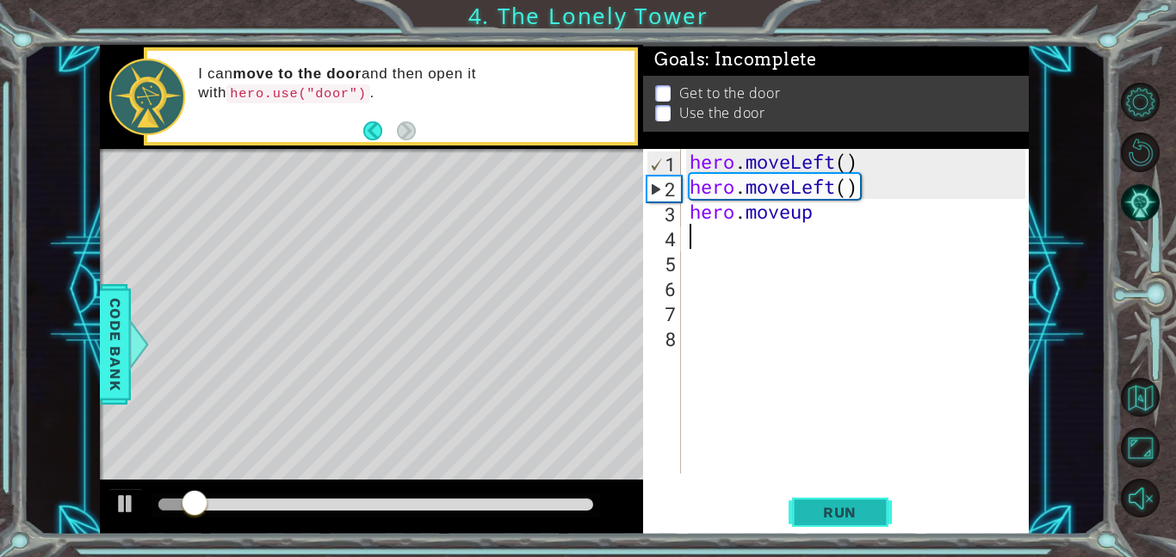
scroll to position [0, 0]
click at [825, 519] on span "Run" at bounding box center [840, 512] width 68 height 17
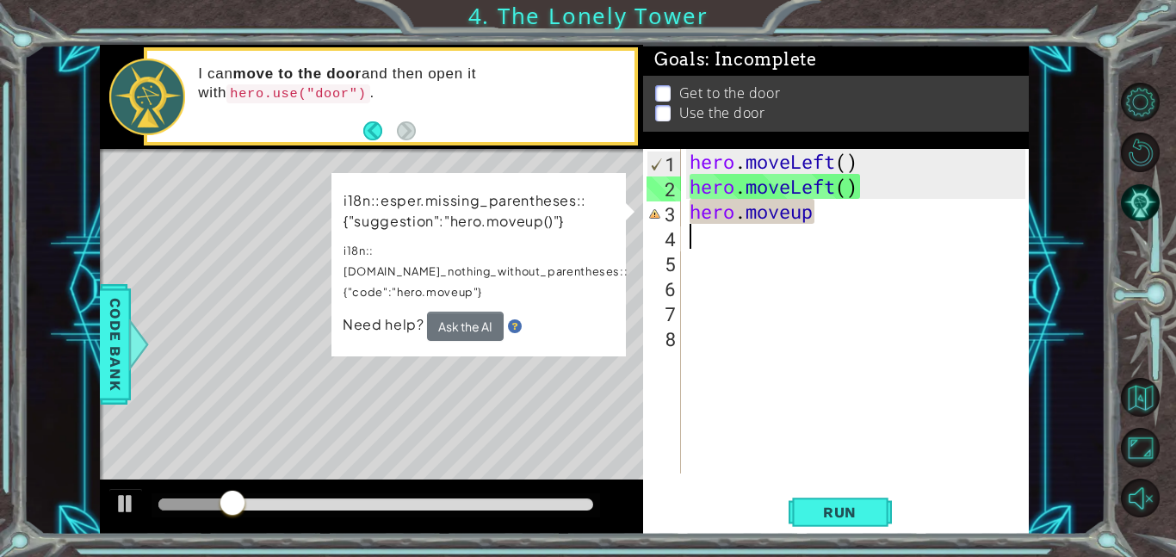
click at [820, 218] on div "hero . moveLeft ( ) hero . moveLeft ( ) hero . moveup" at bounding box center [860, 336] width 348 height 374
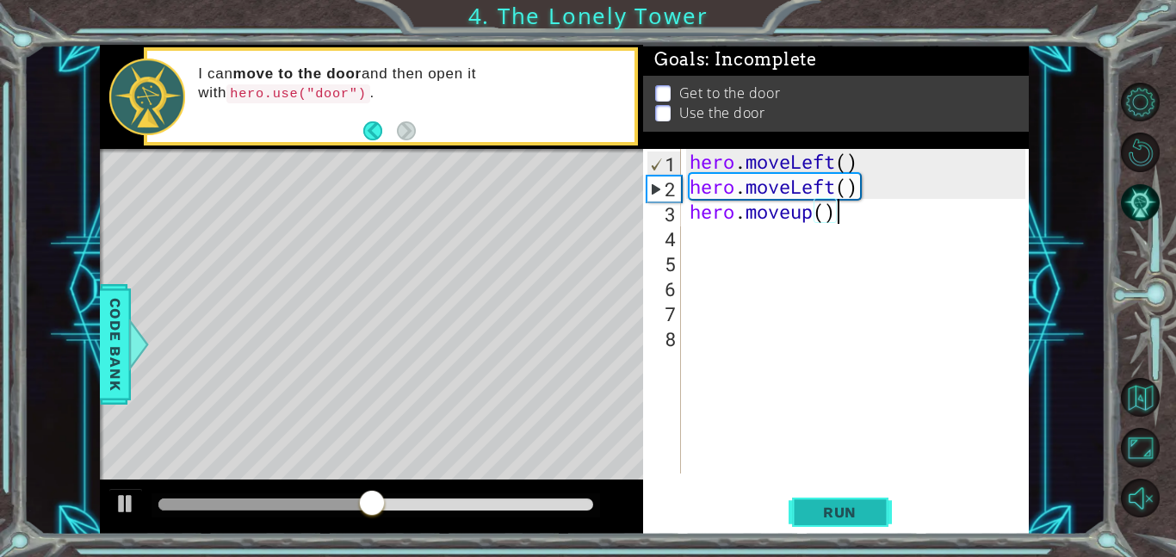
type textarea "hero.moveup()"
click at [835, 507] on span "Run" at bounding box center [840, 512] width 68 height 17
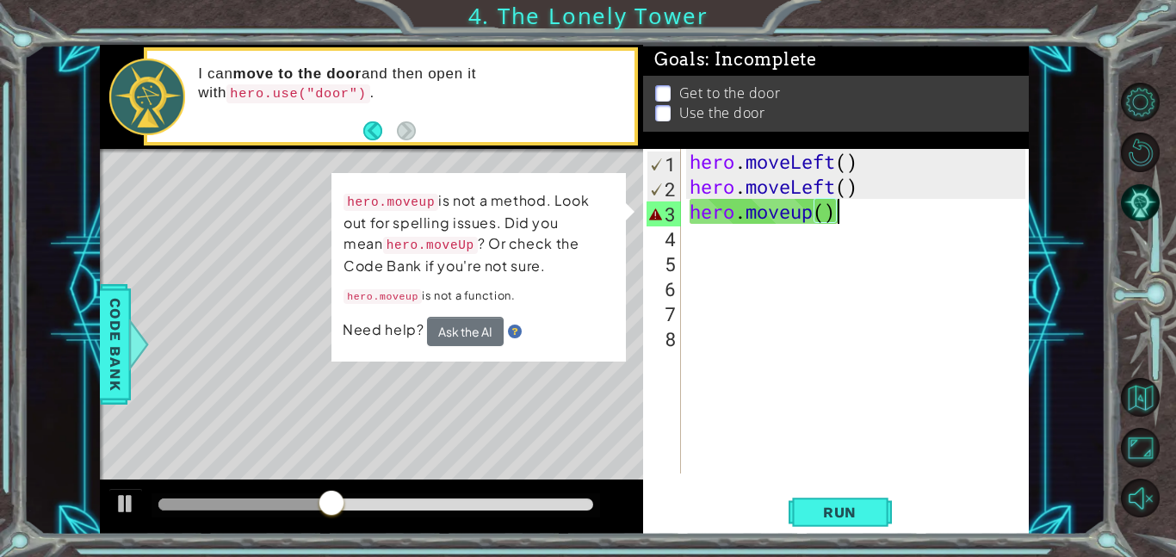
scroll to position [0, 0]
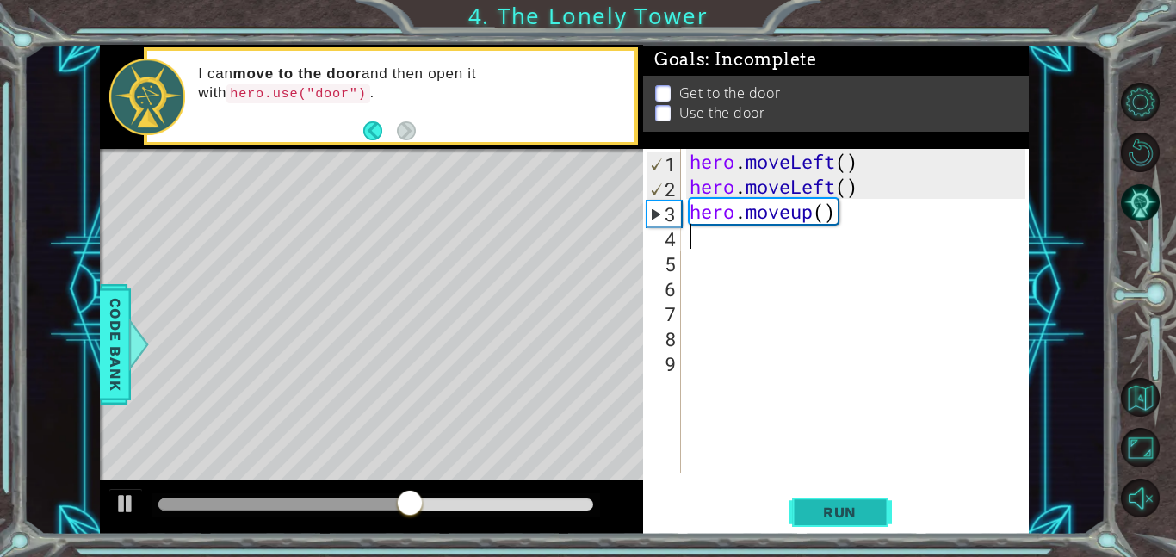
click at [822, 507] on span "Run" at bounding box center [840, 512] width 68 height 17
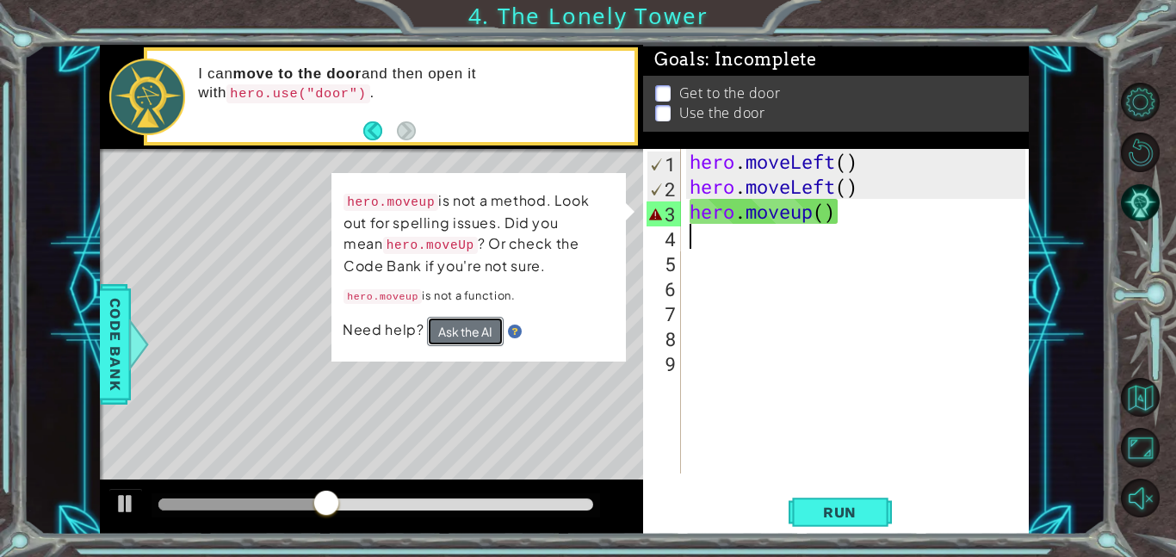
click at [457, 331] on button "Ask the AI" at bounding box center [465, 331] width 77 height 29
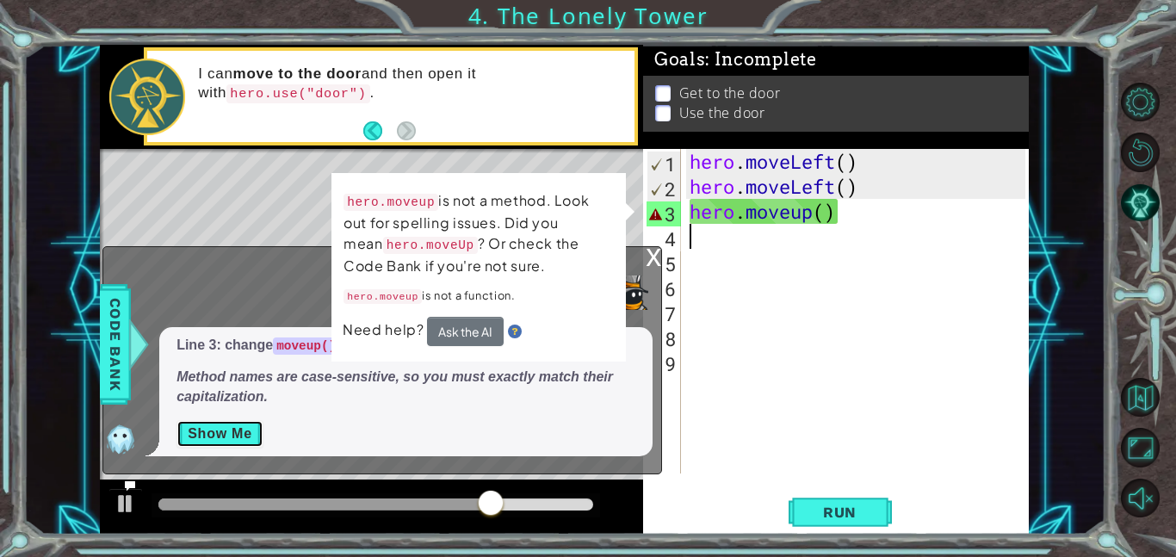
click at [215, 432] on button "Show Me" at bounding box center [219, 434] width 87 height 28
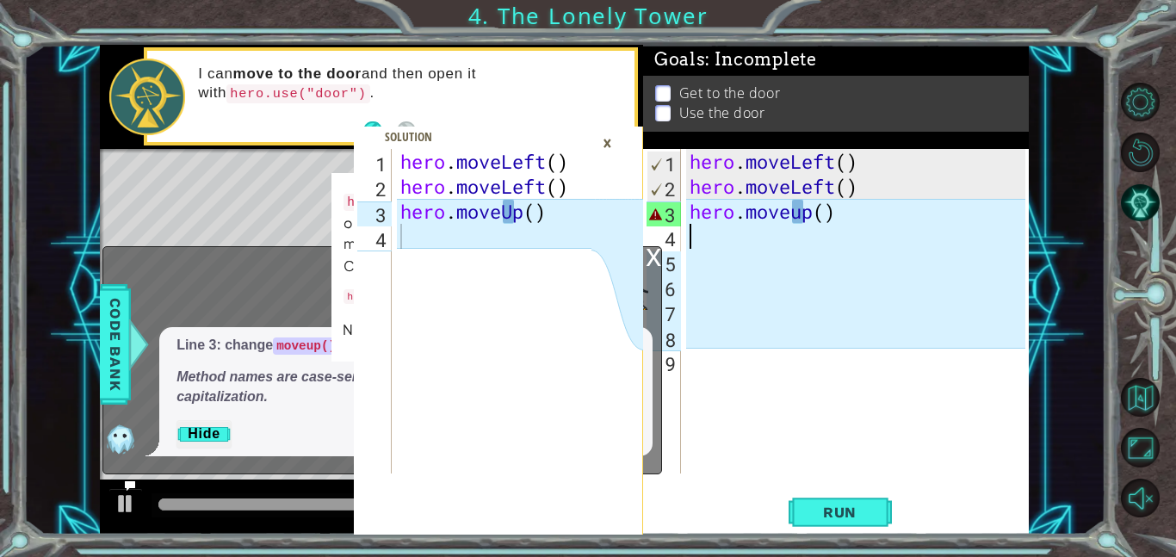
click at [797, 214] on div "hero . moveLeft ( ) hero . moveLeft ( ) hero . moveup ( )" at bounding box center [860, 336] width 348 height 374
click at [802, 214] on div "hero . moveLeft ( ) hero . moveLeft ( ) hero . moveup ( )" at bounding box center [860, 336] width 348 height 374
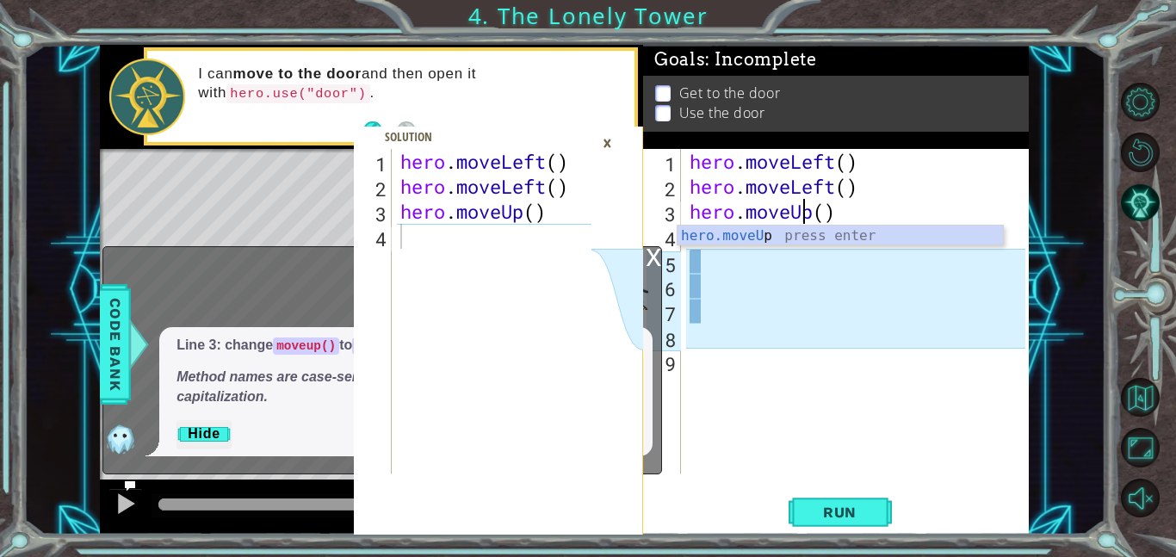
scroll to position [0, 5]
type textarea "hero.moveUp()"
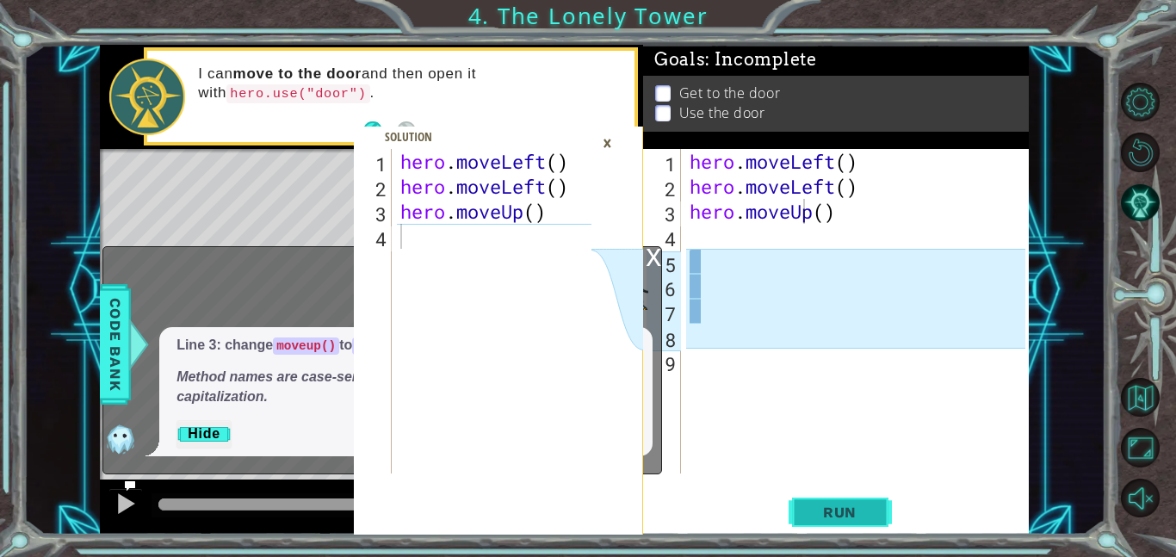
click at [813, 517] on span "Run" at bounding box center [840, 512] width 68 height 17
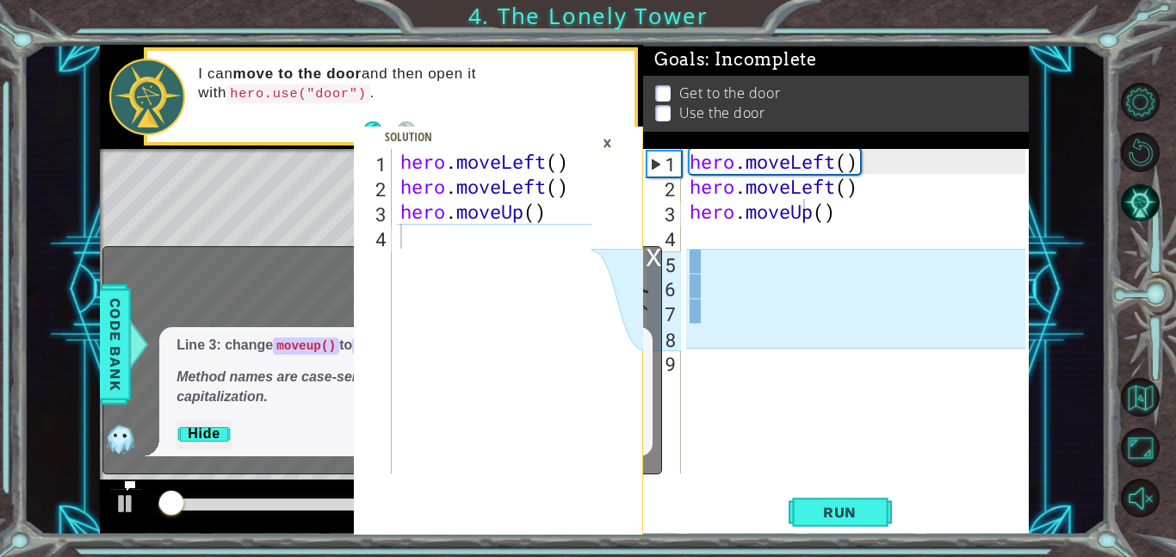
click at [176, 289] on div "What do I do?" at bounding box center [377, 291] width 549 height 37
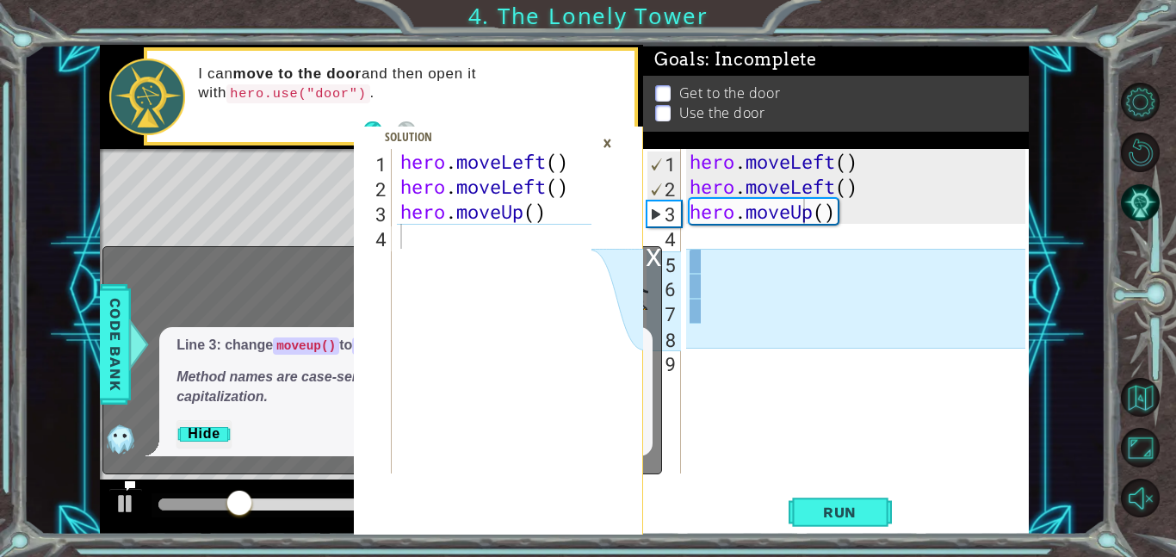
click at [609, 141] on div "×" at bounding box center [607, 142] width 27 height 29
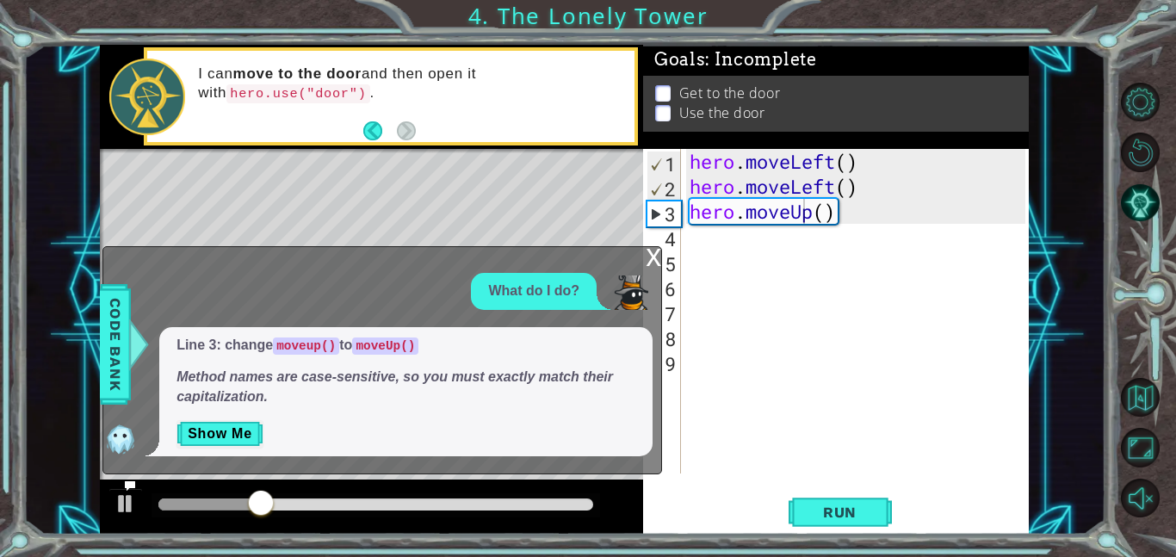
click at [490, 273] on div "What do I do?" at bounding box center [534, 291] width 126 height 37
click at [653, 251] on div "x" at bounding box center [653, 255] width 15 height 17
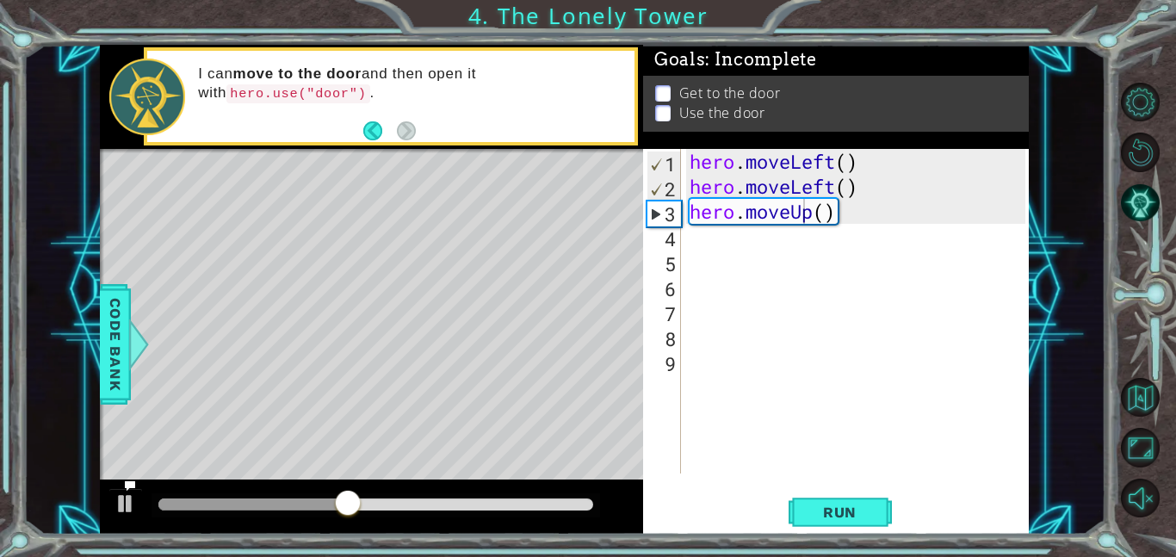
click at [697, 236] on div "hero . moveLeft ( ) hero . moveLeft ( ) hero . moveUp ( )" at bounding box center [860, 336] width 348 height 374
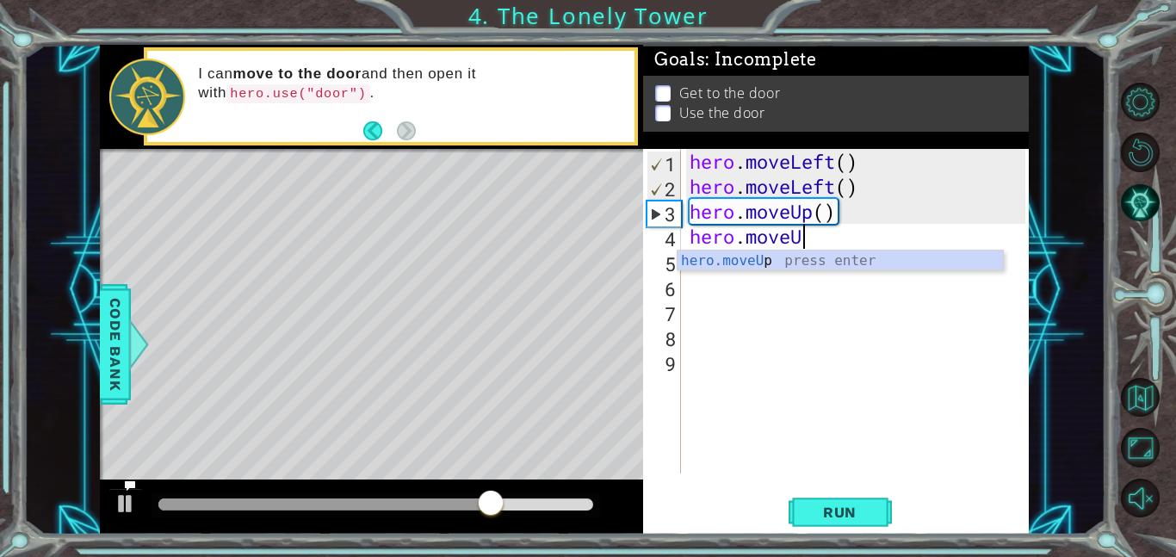
scroll to position [0, 4]
type textarea "hero.moveUp"
click at [694, 269] on body "1 2 3 4 hero . moveLeft ( ) hero . moveLeft ( ) hero . moveUp ( ) ההההההההההההה…" at bounding box center [588, 278] width 1176 height 557
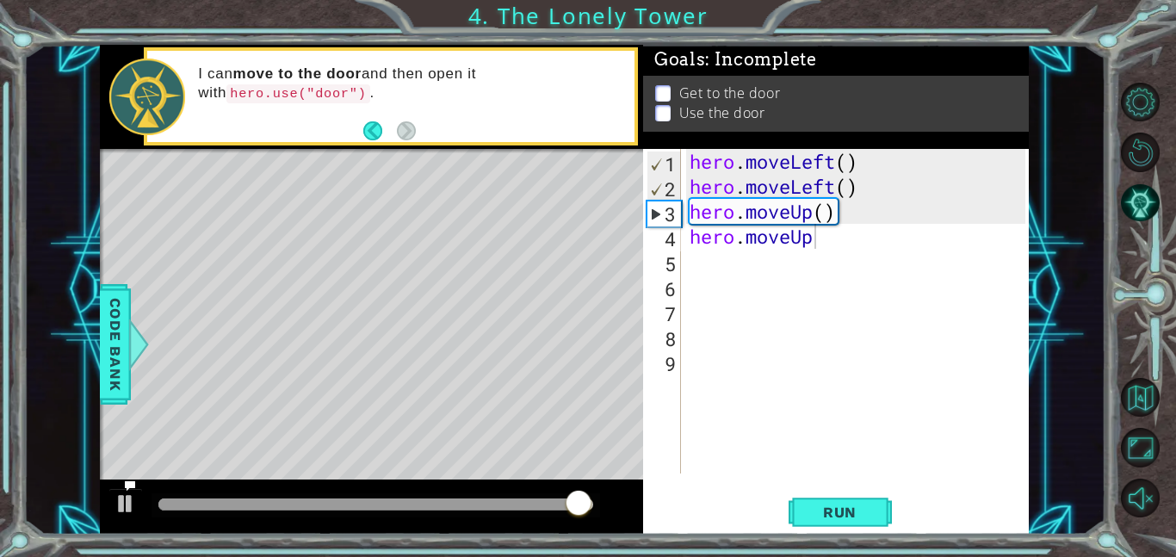
click at [690, 269] on div "hero . moveLeft ( ) hero . moveLeft ( ) hero . moveUp ( ) hero . moveUp" at bounding box center [860, 336] width 348 height 374
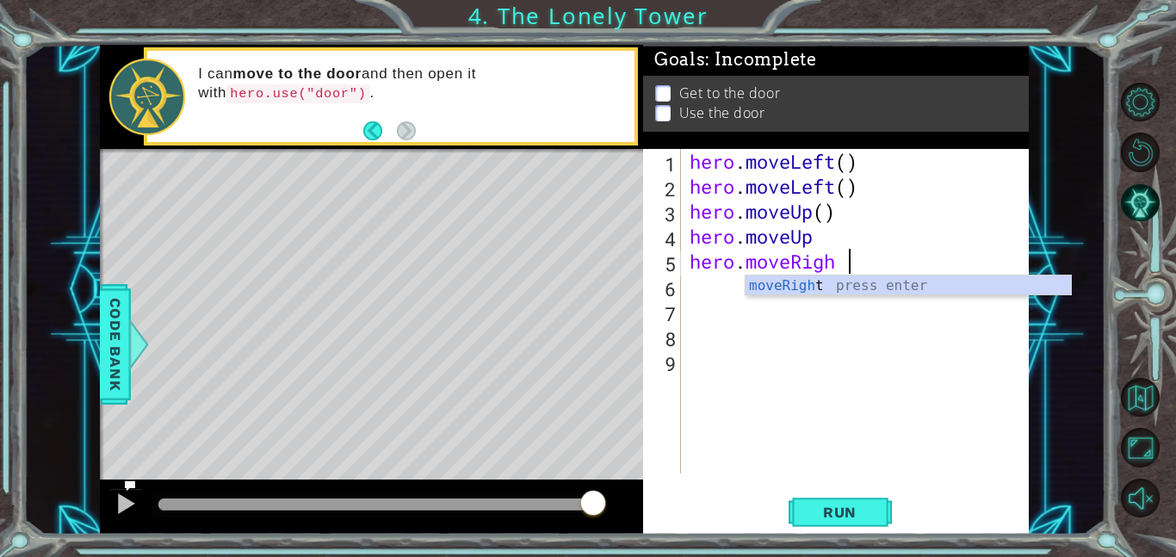
type textarea "hero. moveRight"
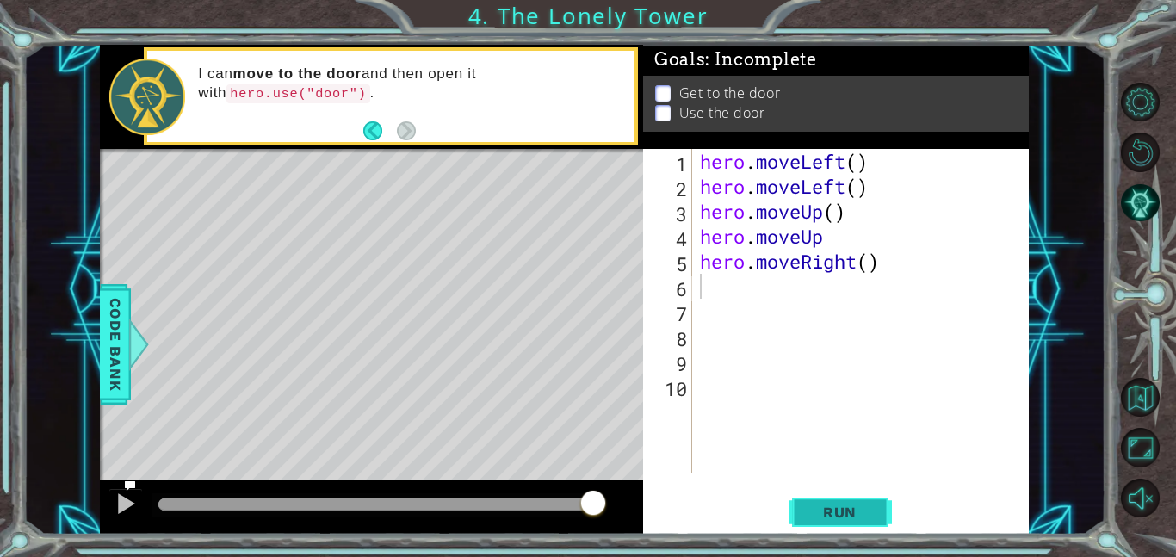
click at [860, 512] on span "Run" at bounding box center [840, 512] width 68 height 17
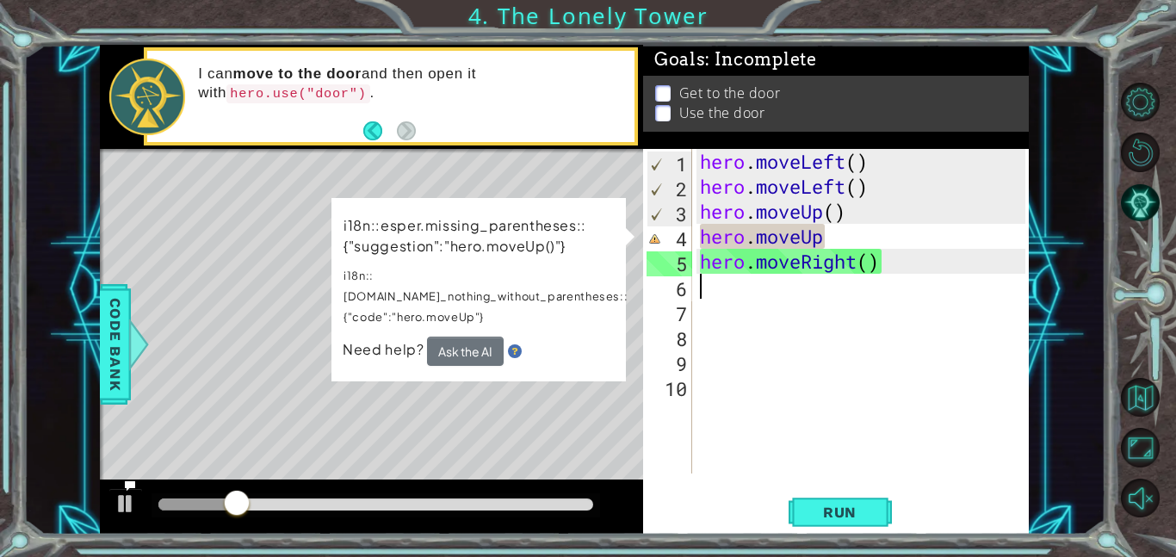
click at [834, 240] on div "hero . moveLeft ( ) hero . moveLeft ( ) hero . moveUp ( ) hero . moveUp hero . …" at bounding box center [864, 336] width 337 height 374
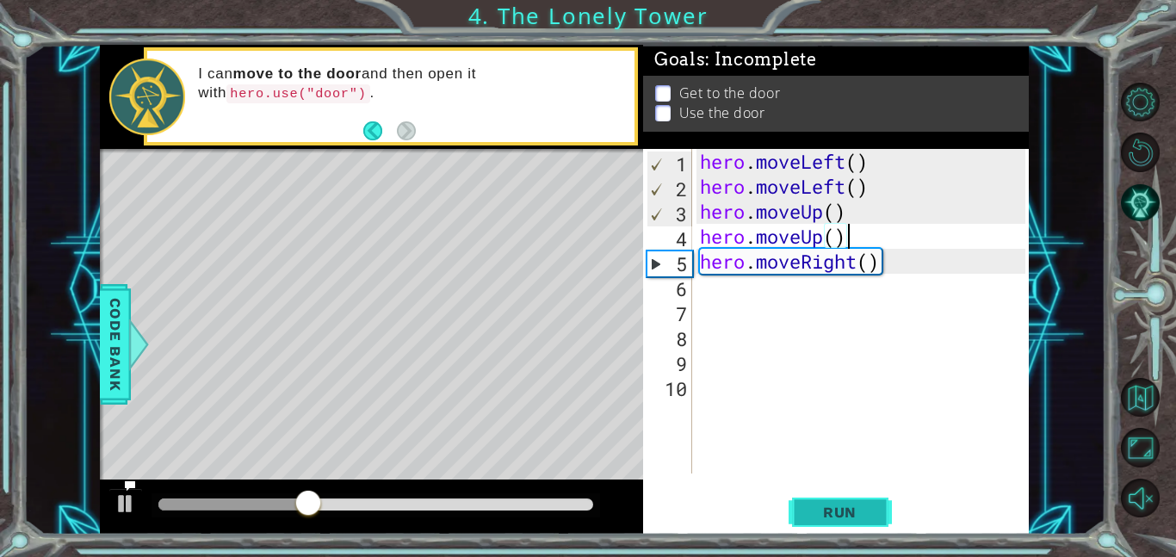
type textarea "hero.moveUp()"
click at [836, 505] on span "Run" at bounding box center [840, 512] width 68 height 17
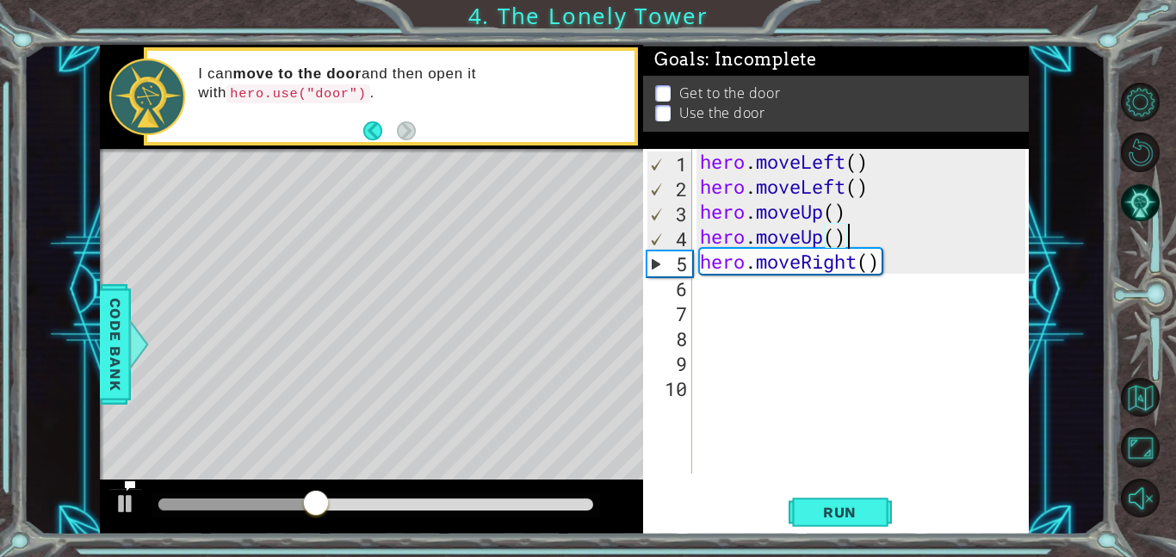
click at [714, 305] on div "hero . moveLeft ( ) hero . moveLeft ( ) hero . moveUp ( ) hero . moveUp ( ) her…" at bounding box center [864, 336] width 337 height 374
click at [697, 281] on div "hero . moveLeft ( ) hero . moveLeft ( ) hero . moveUp ( ) hero . moveUp ( ) her…" at bounding box center [864, 336] width 337 height 374
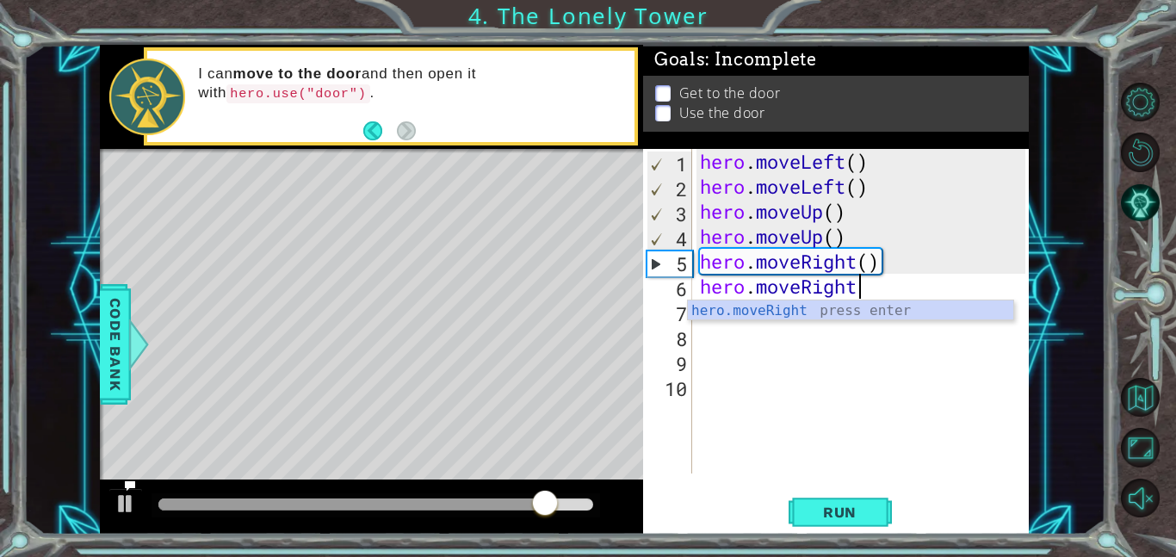
scroll to position [0, 7]
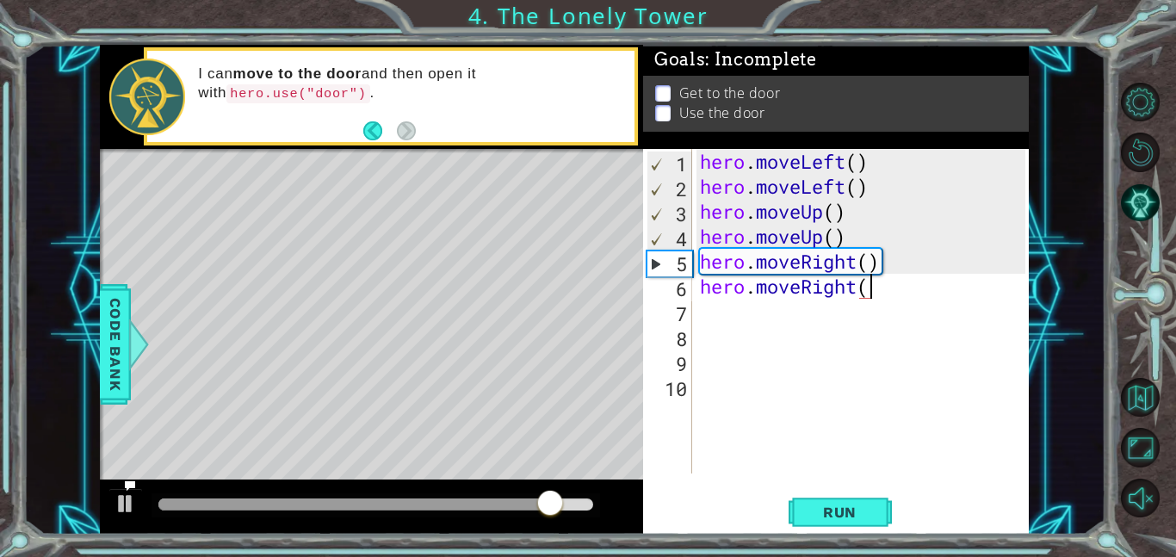
type textarea "hero.moveRight()"
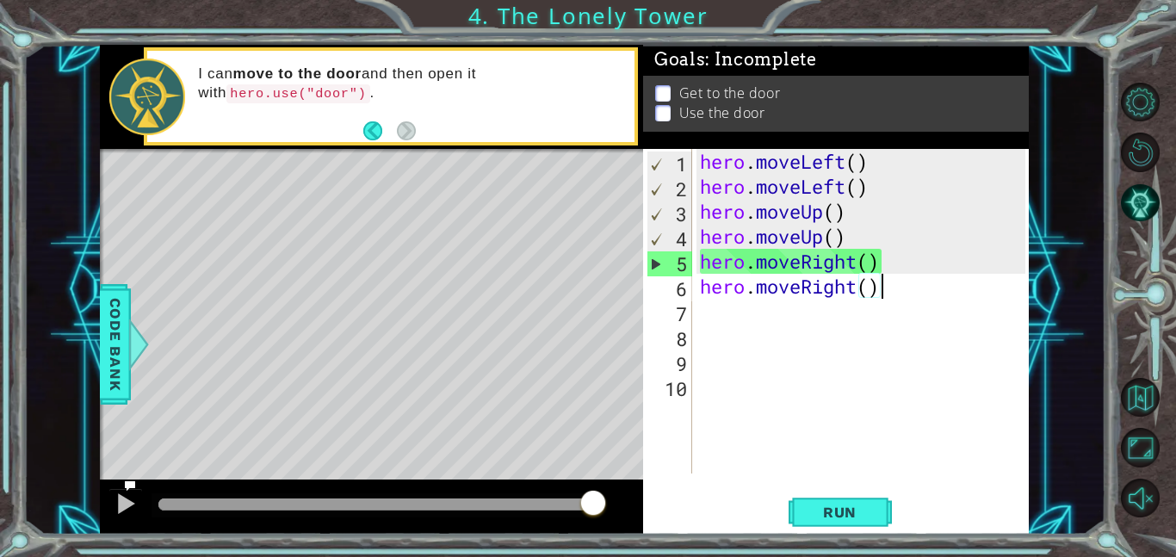
click at [691, 310] on div "7" at bounding box center [670, 313] width 46 height 25
type textarea "H"
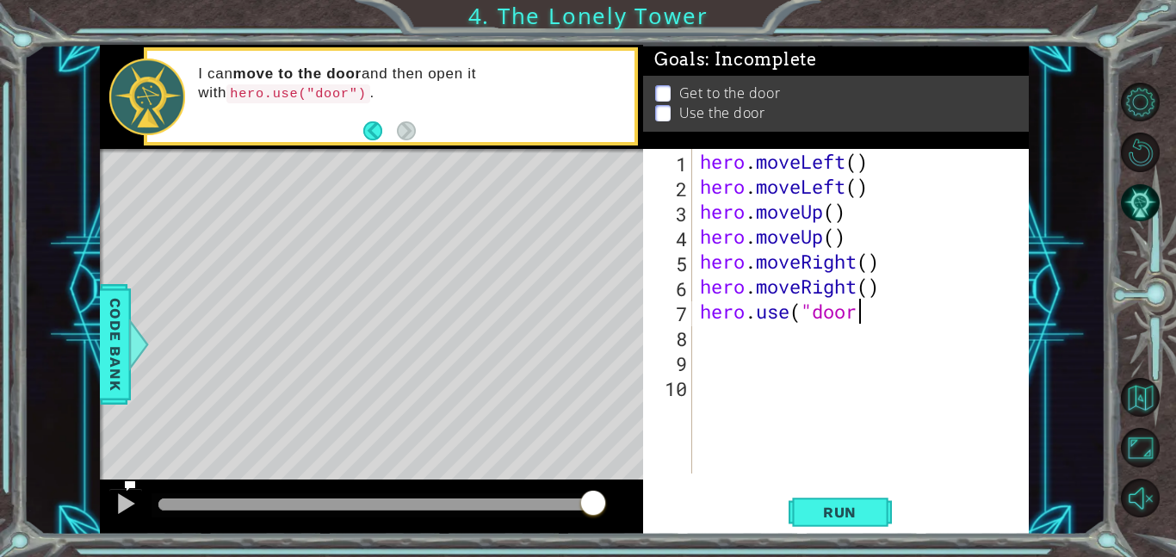
scroll to position [0, 7]
click at [836, 524] on button "Run" at bounding box center [840, 511] width 103 height 39
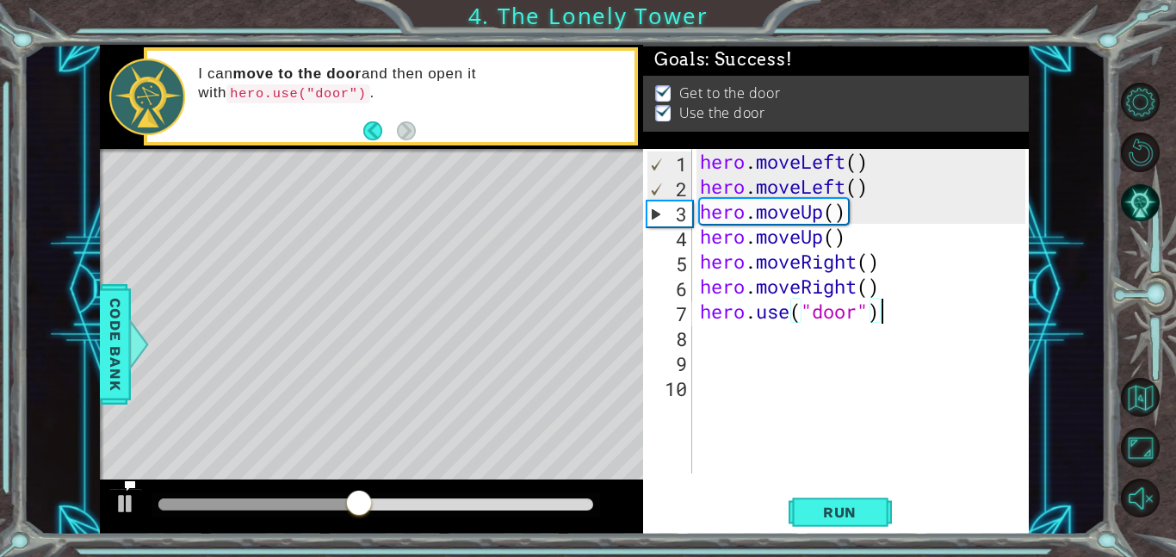
click at [768, 317] on div "hero . moveLeft ( ) hero . moveLeft ( ) hero . moveUp ( ) hero . moveUp ( ) her…" at bounding box center [864, 336] width 337 height 374
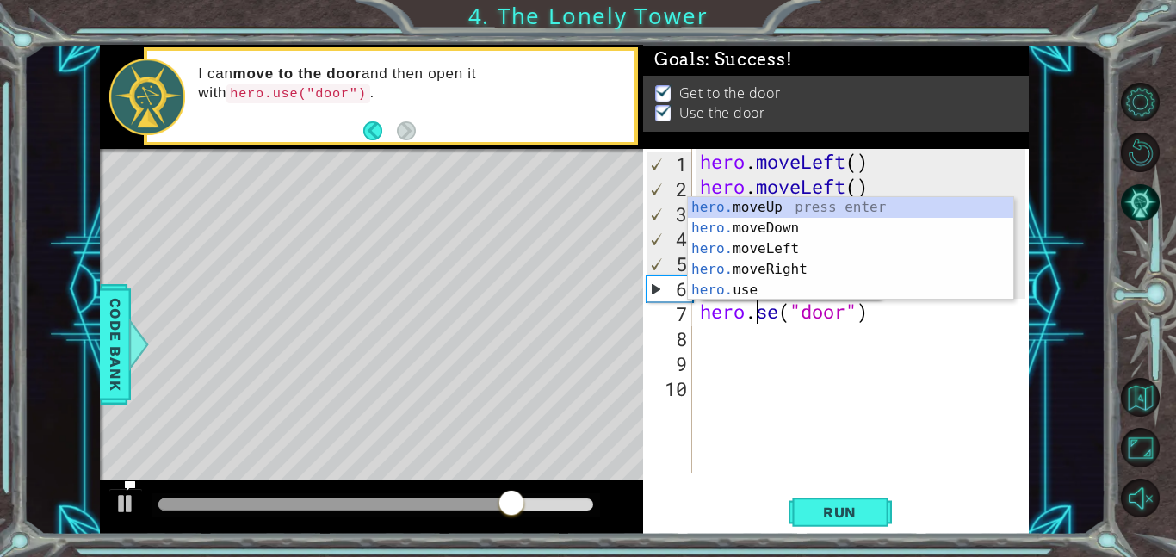
scroll to position [0, 3]
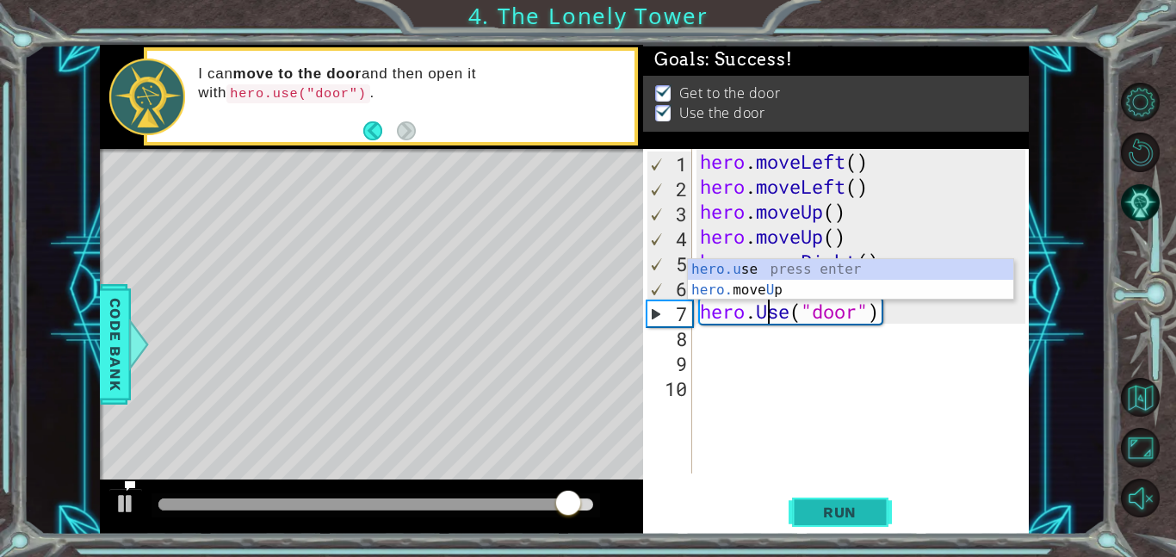
click at [830, 515] on span "Run" at bounding box center [840, 512] width 68 height 17
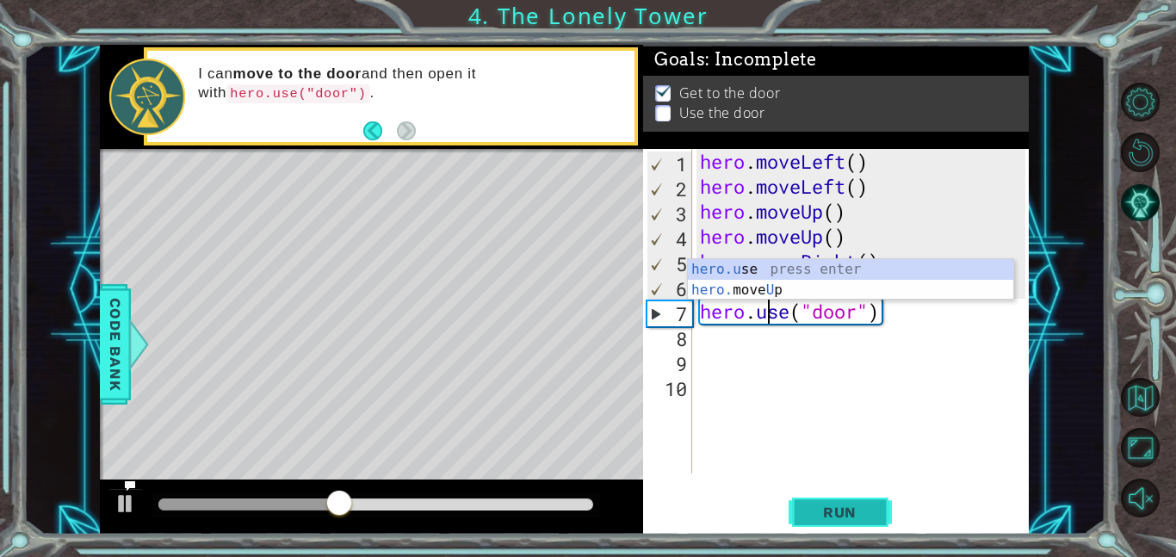
type textarea "hero.use("door")"
click at [839, 505] on span "Run" at bounding box center [840, 512] width 68 height 17
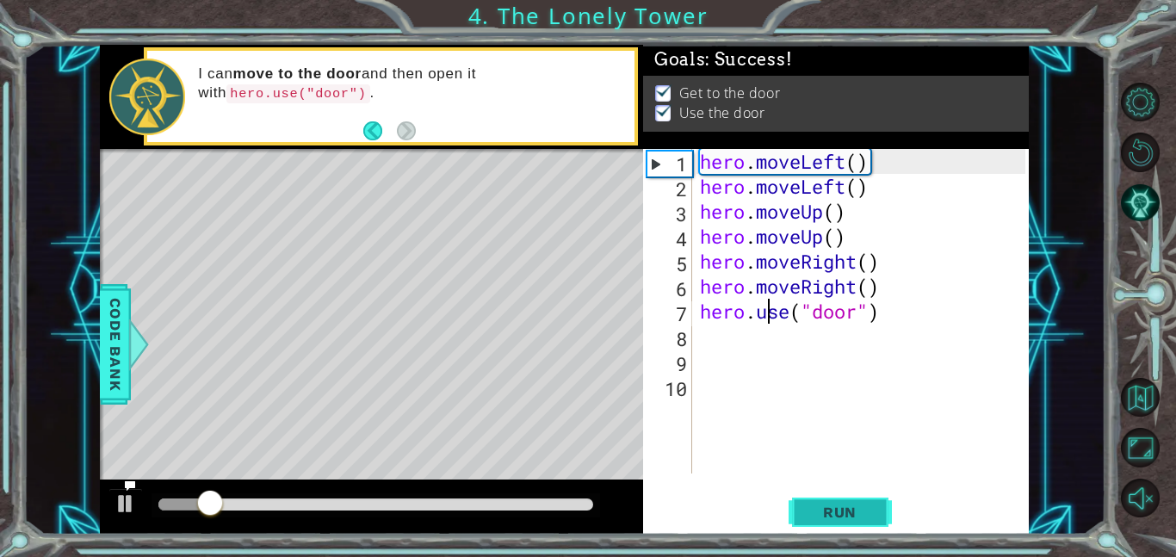
click at [839, 505] on span "Run" at bounding box center [840, 512] width 68 height 17
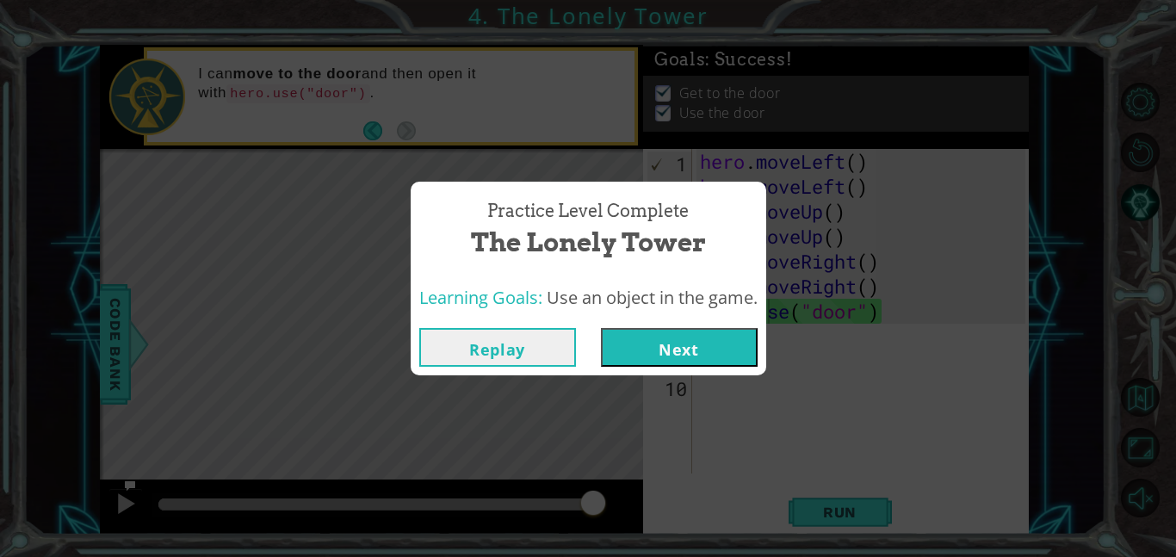
click at [647, 325] on div "Replay Next" at bounding box center [589, 347] width 356 height 56
click at [647, 337] on button "Next" at bounding box center [679, 347] width 157 height 39
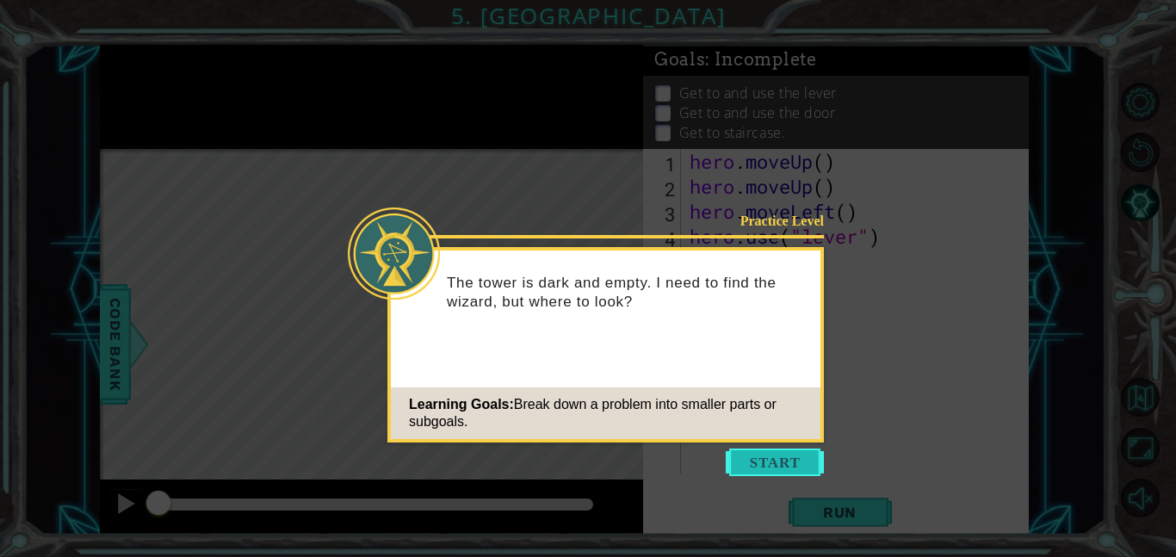
click at [772, 459] on button "Start" at bounding box center [775, 463] width 98 height 28
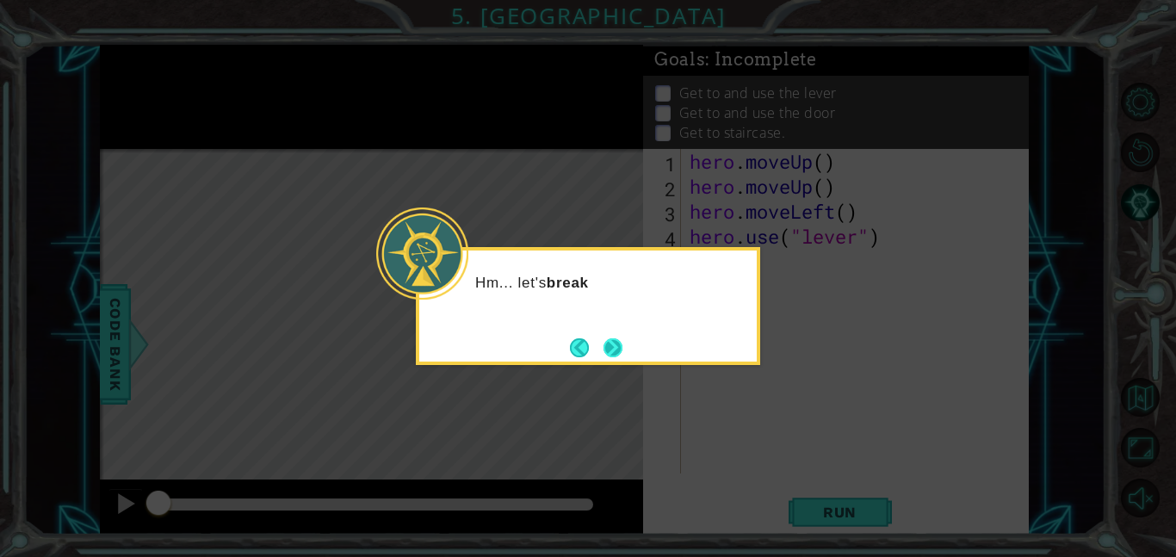
click at [607, 357] on button "Next" at bounding box center [612, 347] width 19 height 19
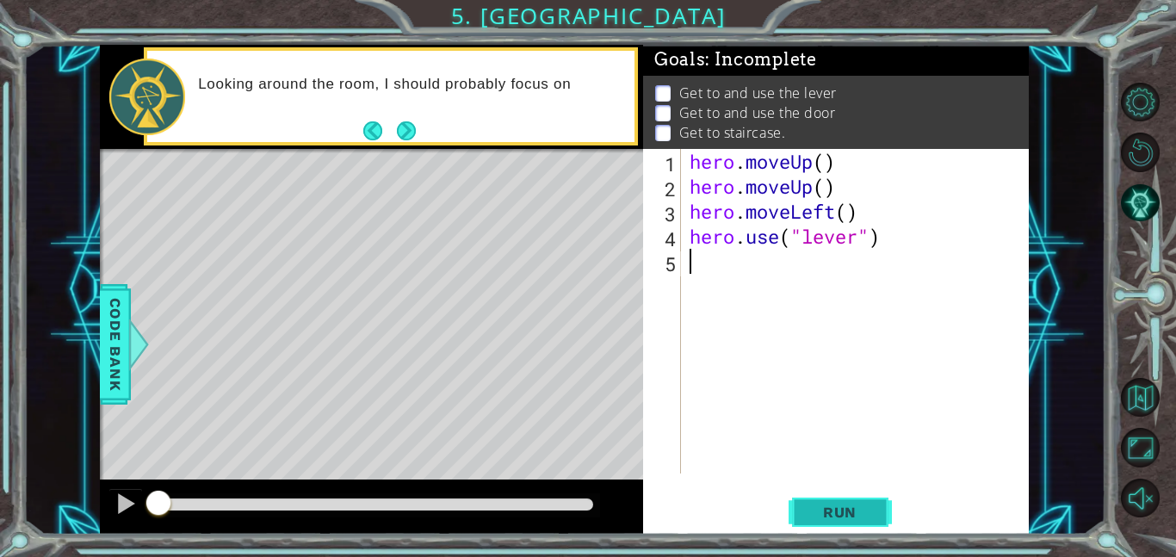
click at [839, 509] on span "Run" at bounding box center [840, 512] width 68 height 17
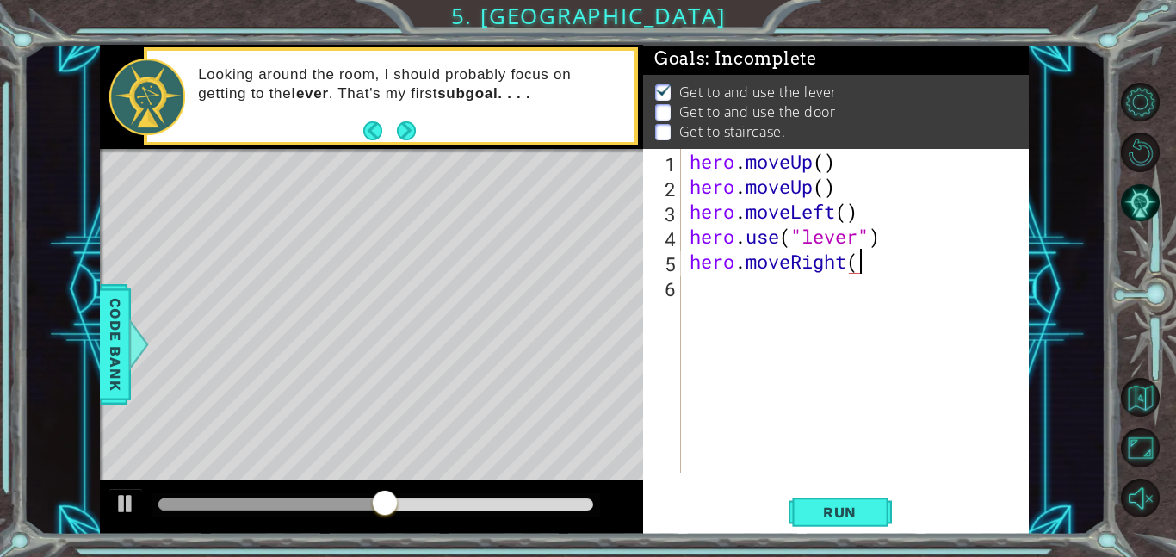
scroll to position [0, 7]
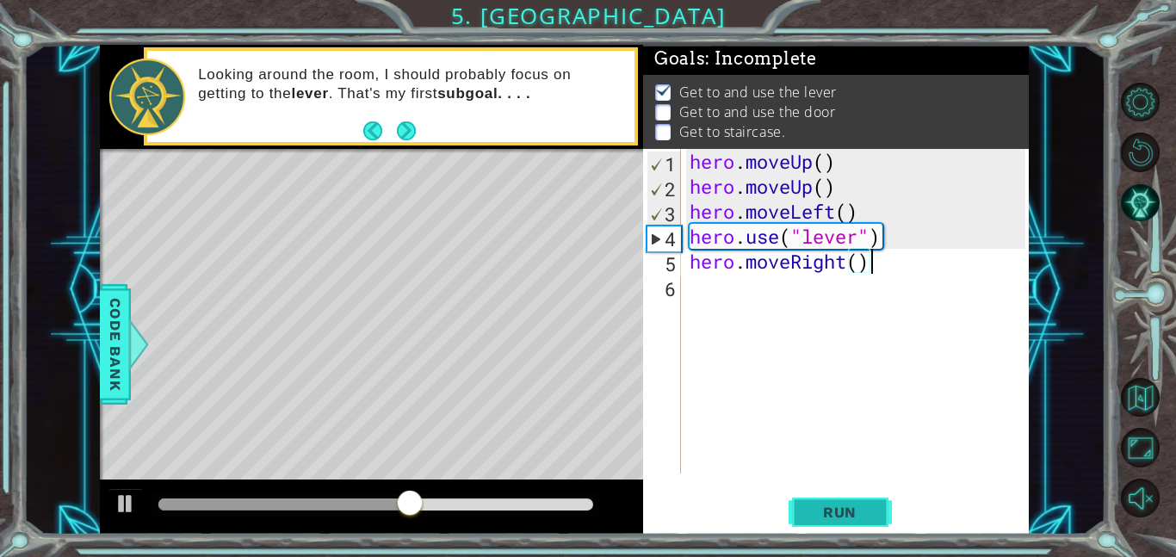
click at [807, 511] on span "Run" at bounding box center [840, 512] width 68 height 17
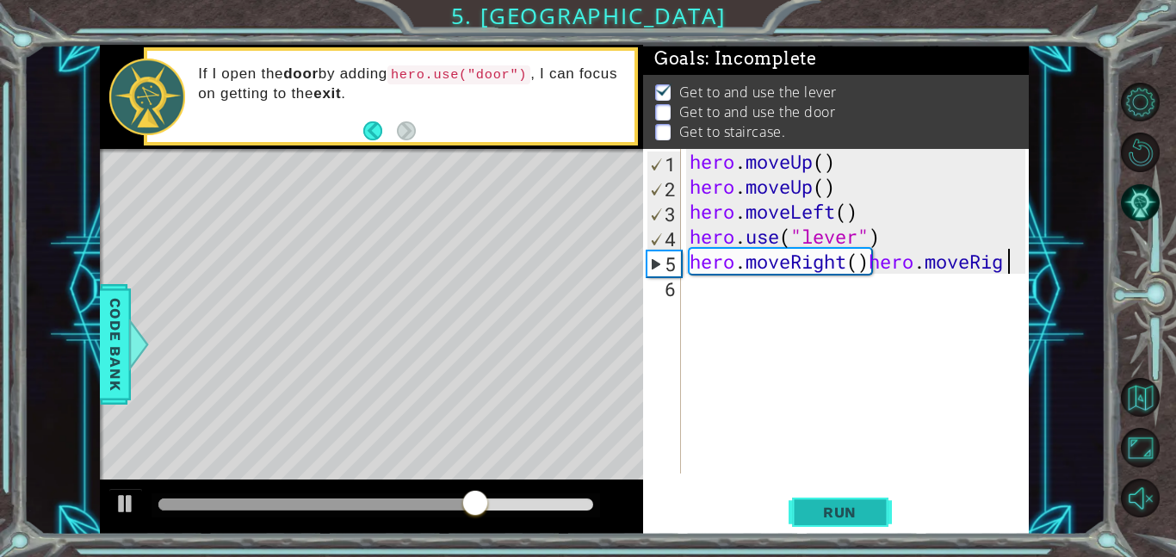
scroll to position [0, 15]
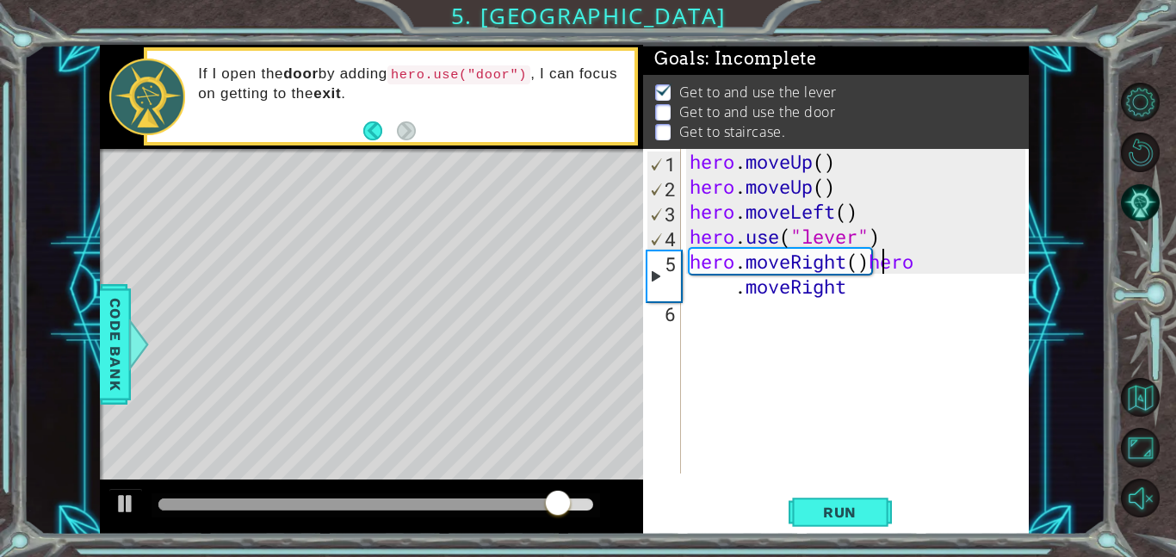
click at [877, 264] on div "hero . moveUp ( ) hero . moveUp ( ) hero . moveLeft ( ) hero . use ( "lever" ) …" at bounding box center [860, 336] width 348 height 374
click at [872, 260] on div "hero . moveUp ( ) hero . moveUp ( ) hero . moveLeft ( ) hero . use ( "lever" ) …" at bounding box center [860, 336] width 348 height 374
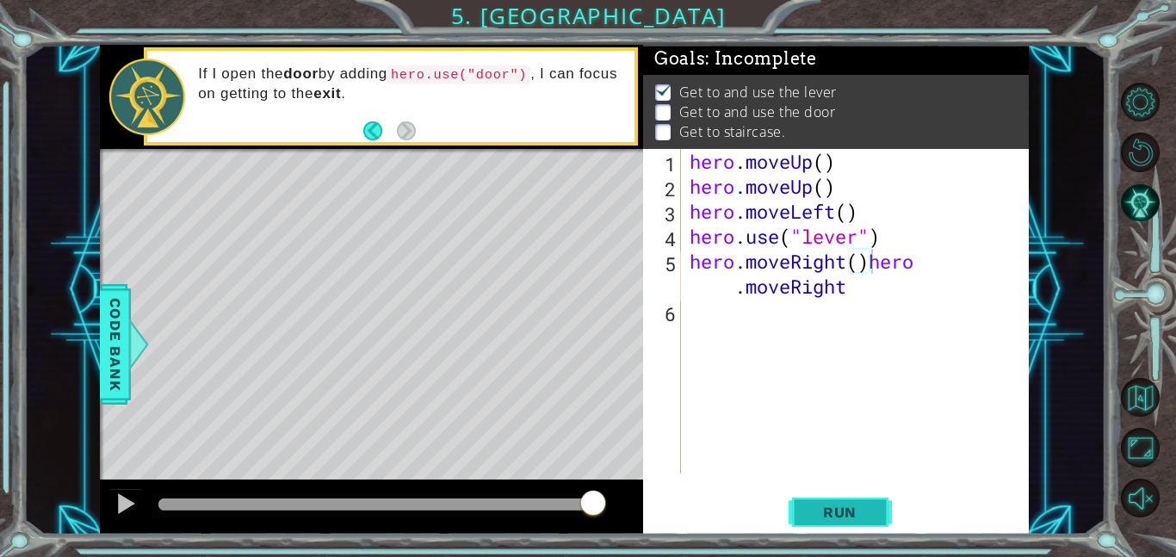
click at [815, 493] on button "Run" at bounding box center [840, 511] width 103 height 39
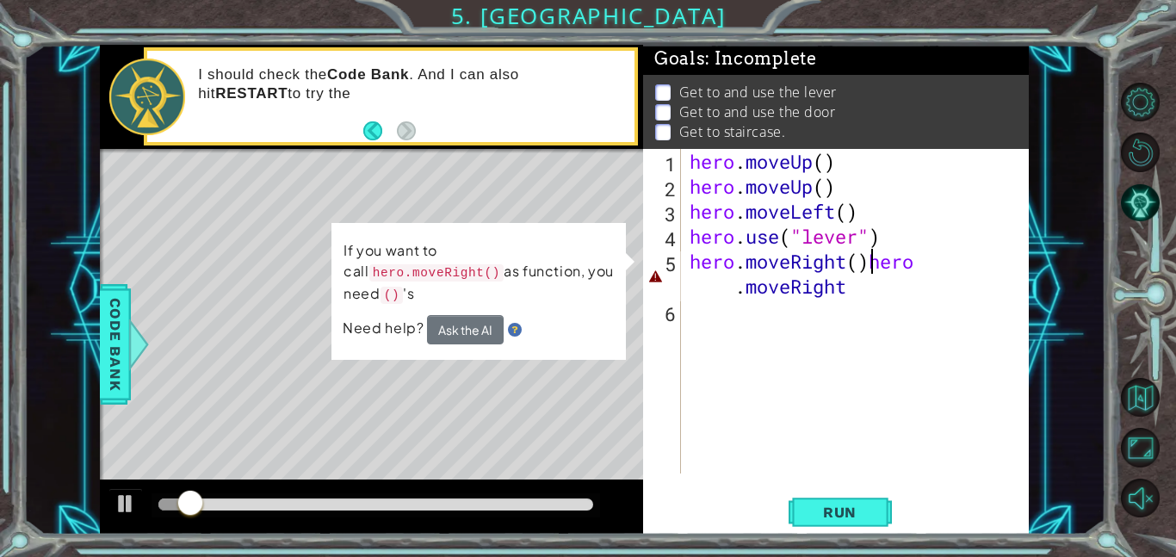
type textarea "hero.moveRight()2;3[lhero.moveRight"
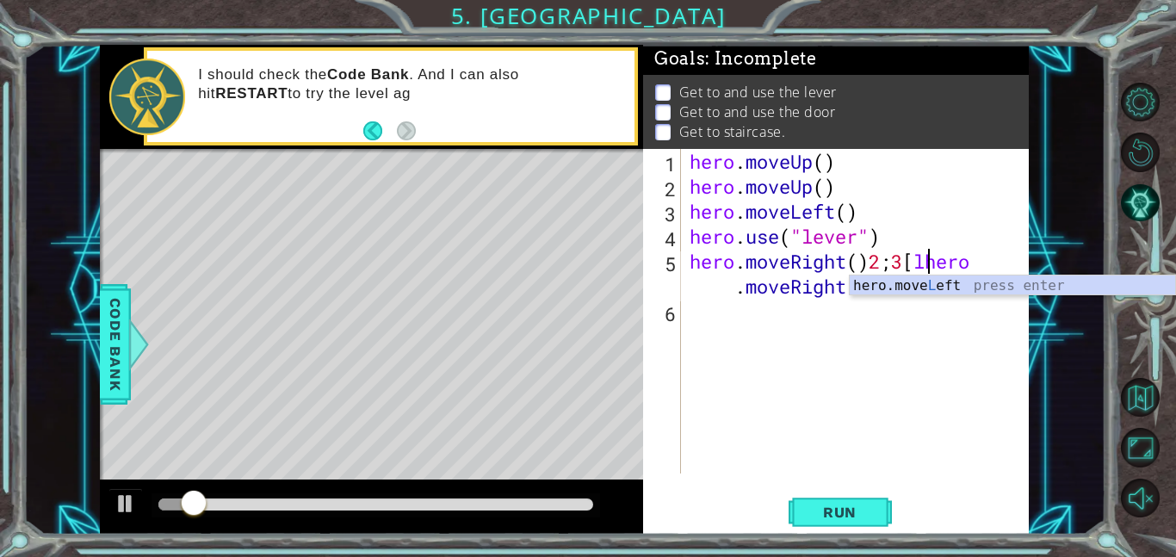
scroll to position [0, 10]
